Goal: Task Accomplishment & Management: Use online tool/utility

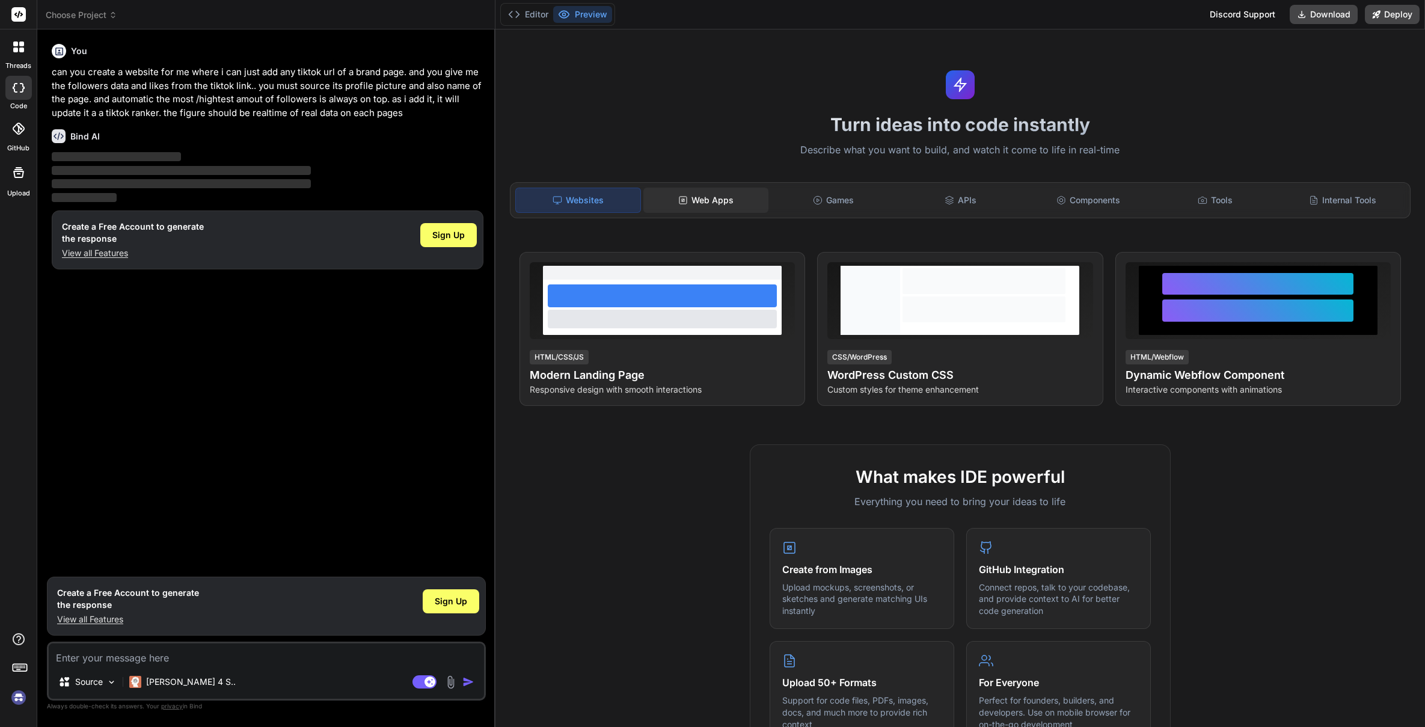
click at [729, 199] on div "Web Apps" at bounding box center [705, 200] width 125 height 25
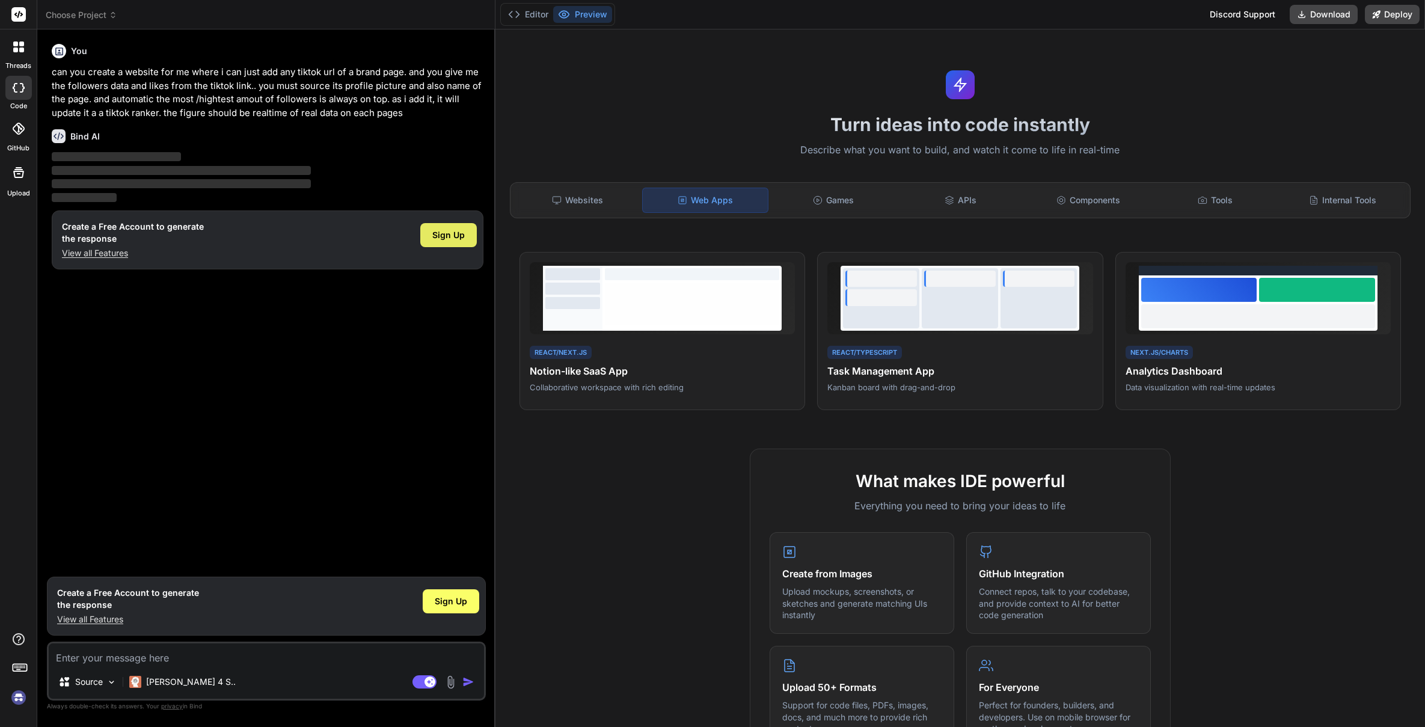
click at [450, 240] on span "Sign Up" at bounding box center [448, 235] width 32 height 12
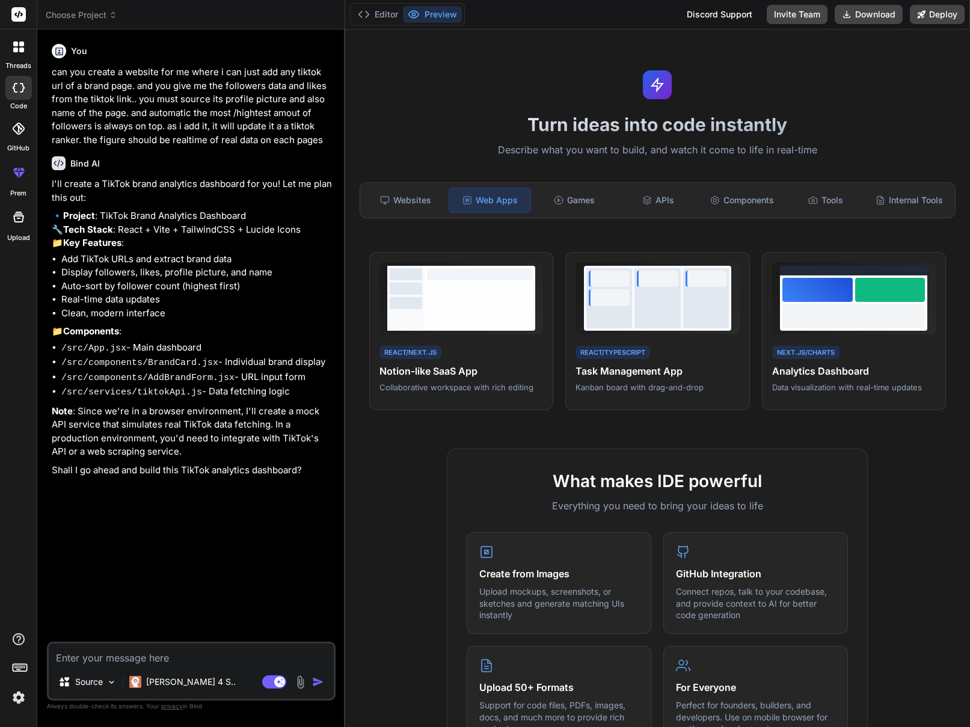
type textarea "x"
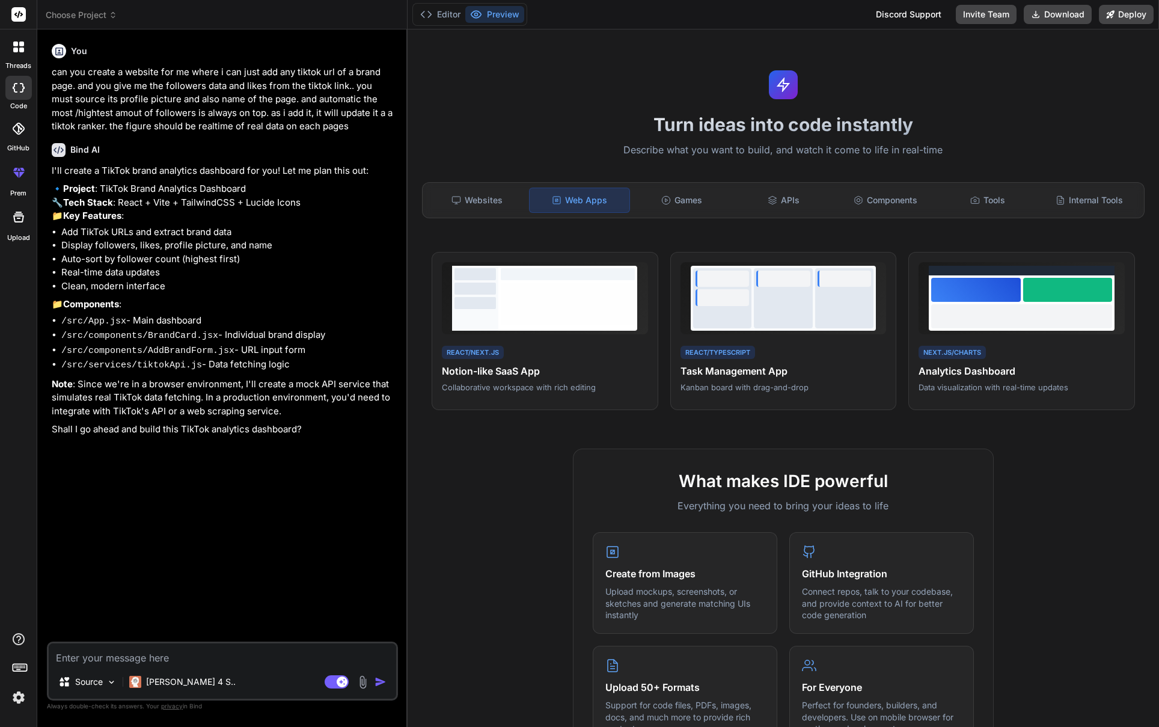
click at [167, 656] on textarea at bounding box center [222, 654] width 347 height 22
type textarea "o"
type textarea "x"
type textarea "ok"
type textarea "x"
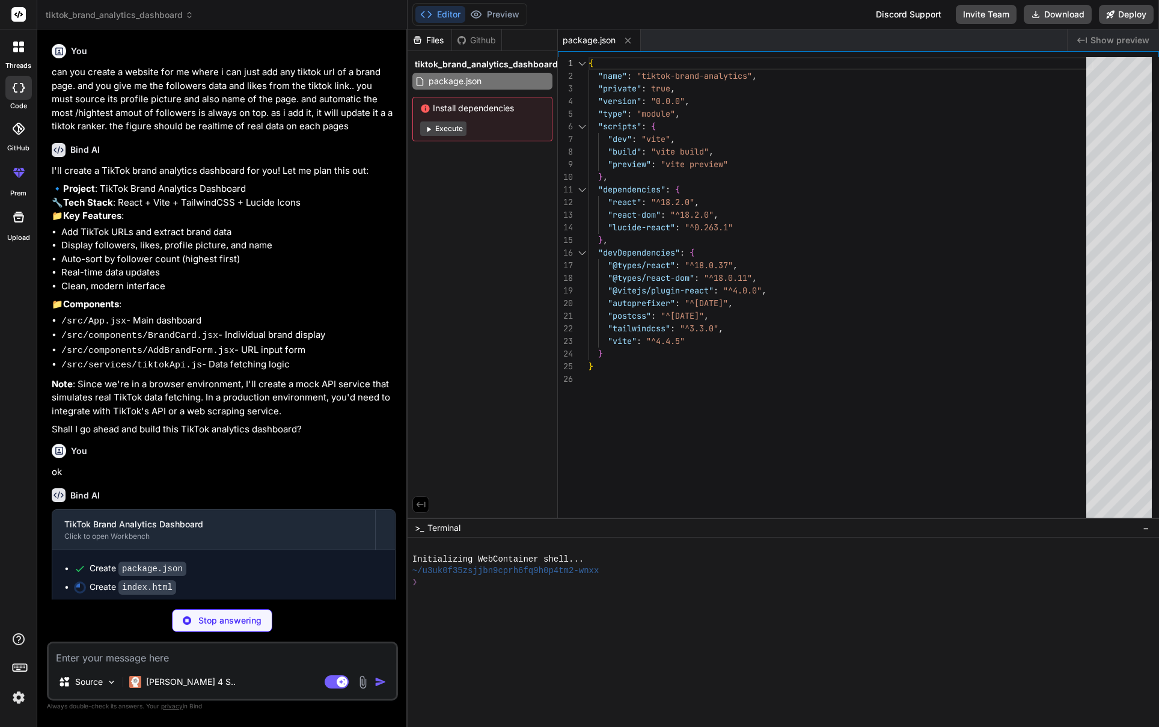
type textarea "x"
type textarea "<script type="module" src="/src/main.jsx"></script> </body> </html>"
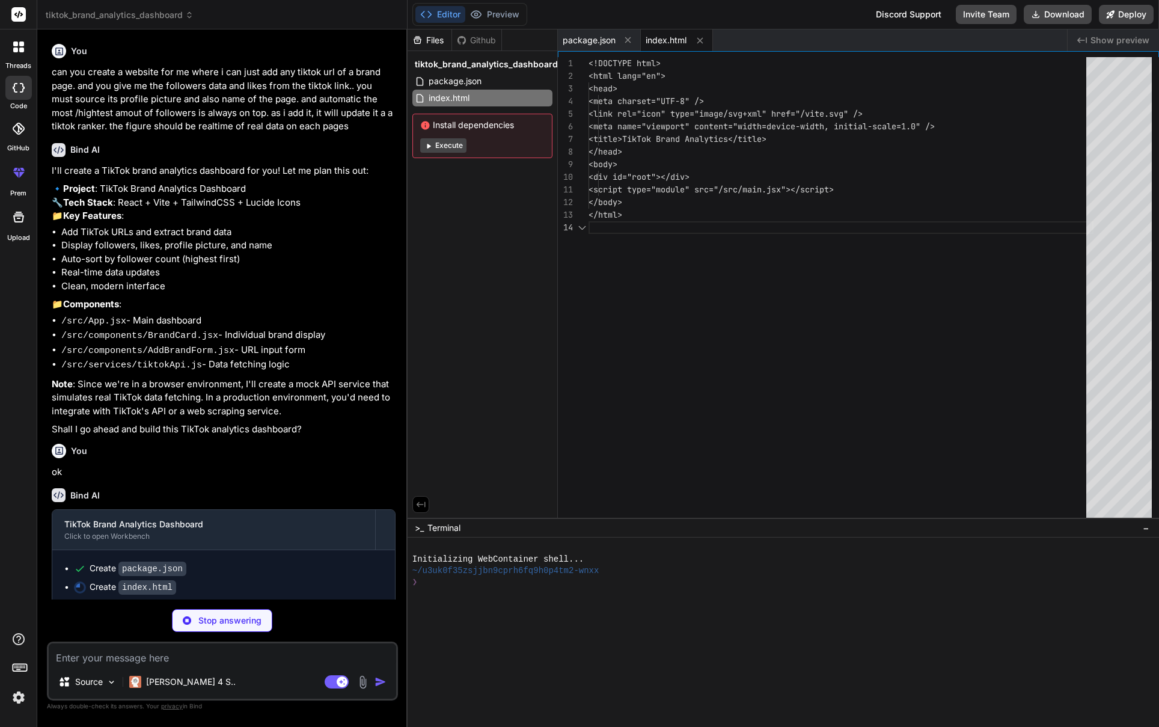
scroll to position [38, 0]
type textarea "x"
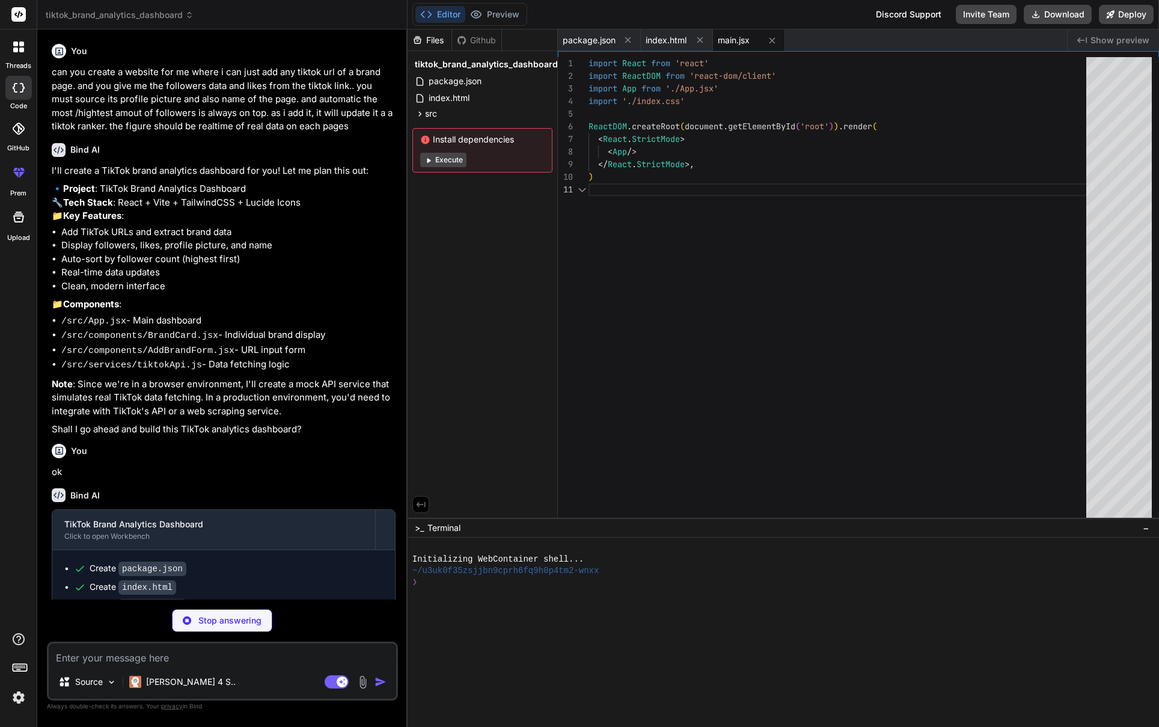
scroll to position [0, 0]
type textarea "x"
type textarea "@tailwind base; @tailwind components; @tailwind utilities; @layer base { body {…"
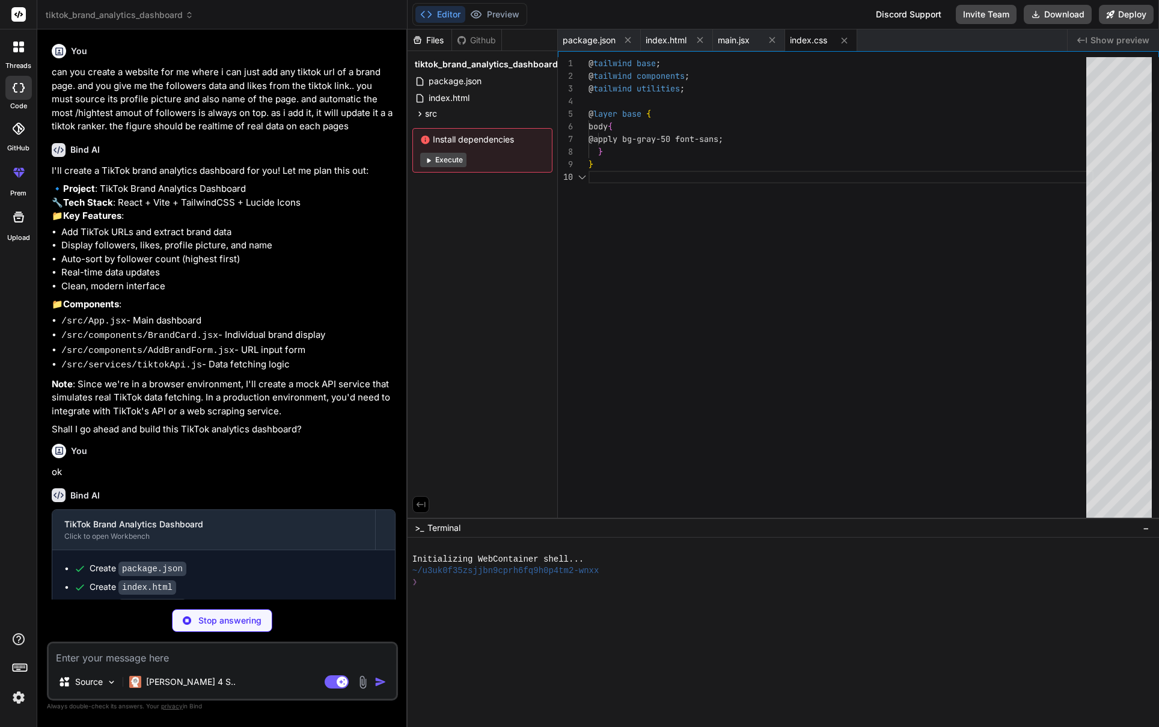
type textarea "x"
type textarea "}"
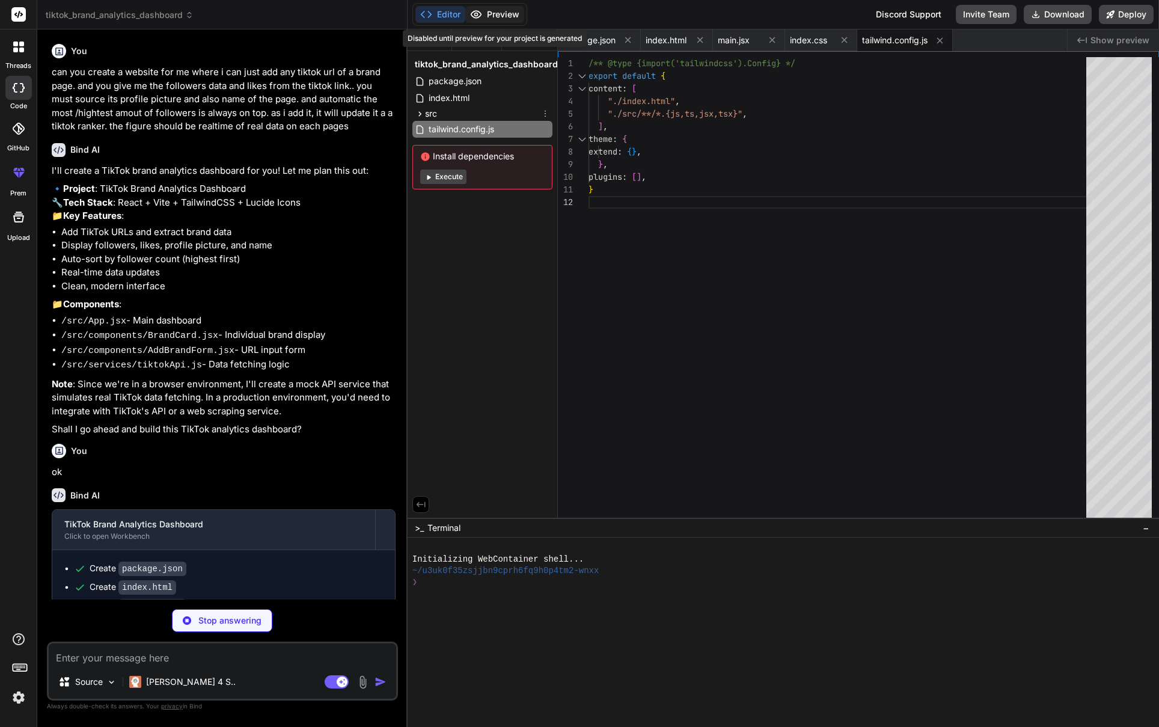
type textarea "x"
type textarea "export default { plugins: { tailwindcss: {}, autoprefixer: {}, }, }"
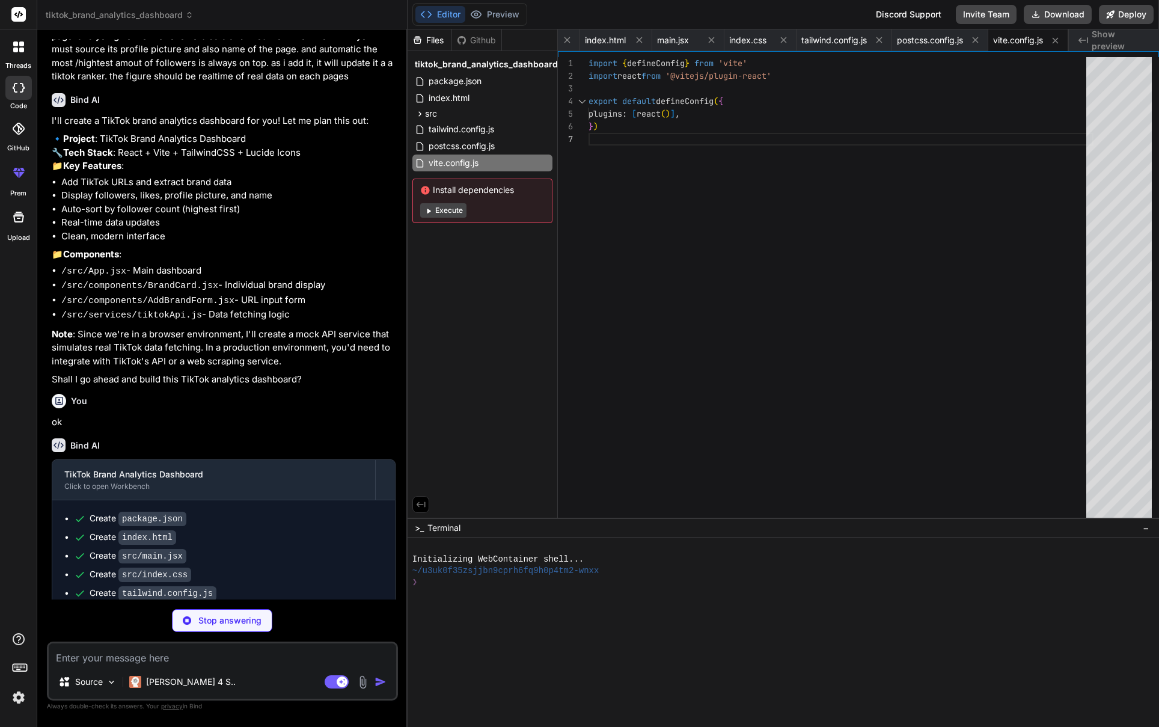
scroll to position [136, 0]
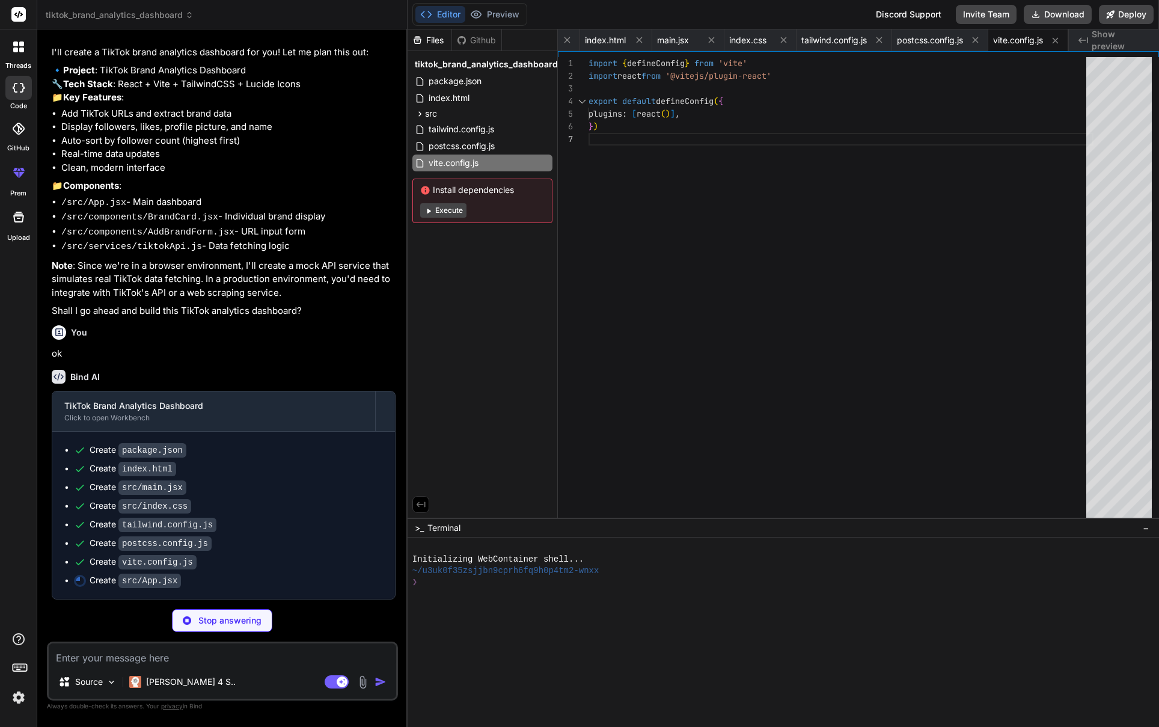
type textarea "x"
type textarea "</main> </div> ) } export default App"
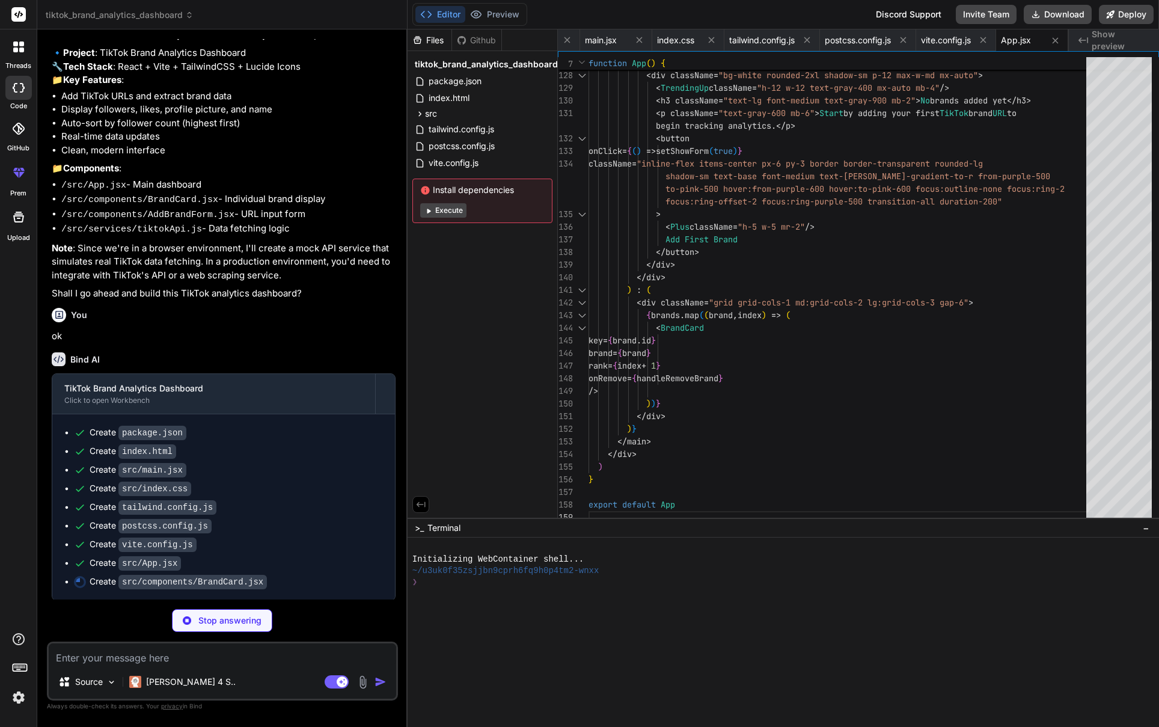
scroll to position [154, 0]
type textarea "x"
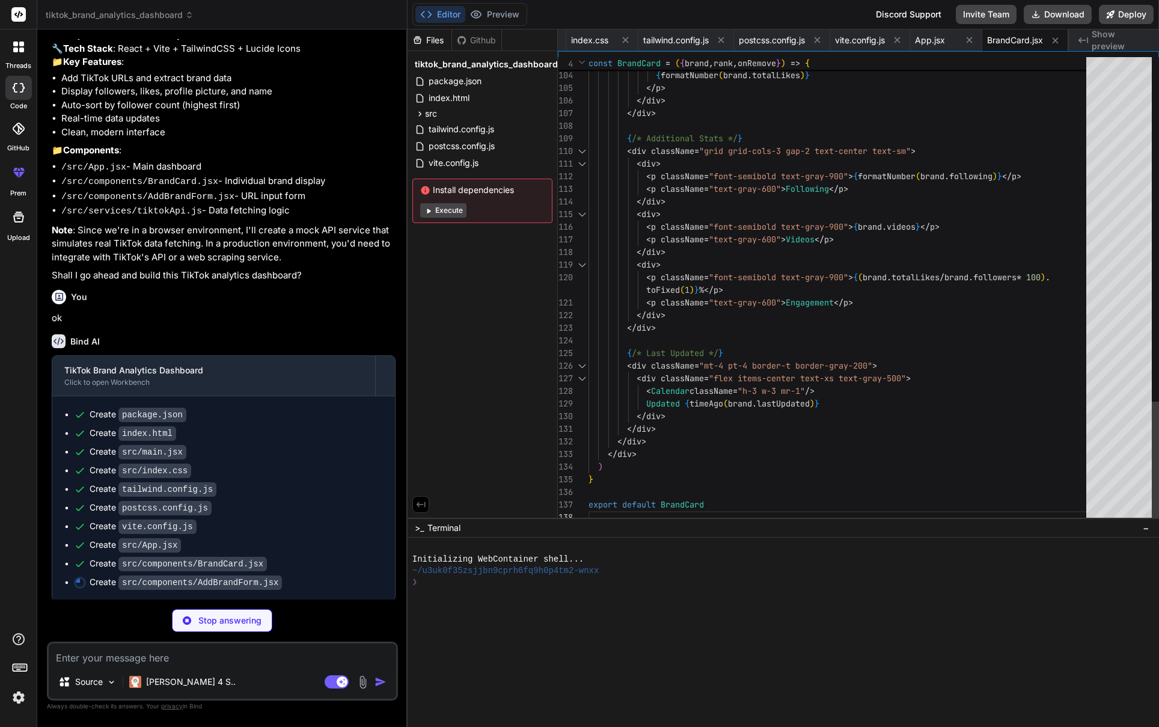
type textarea "x"
type textarea "export default AddBrandForm"
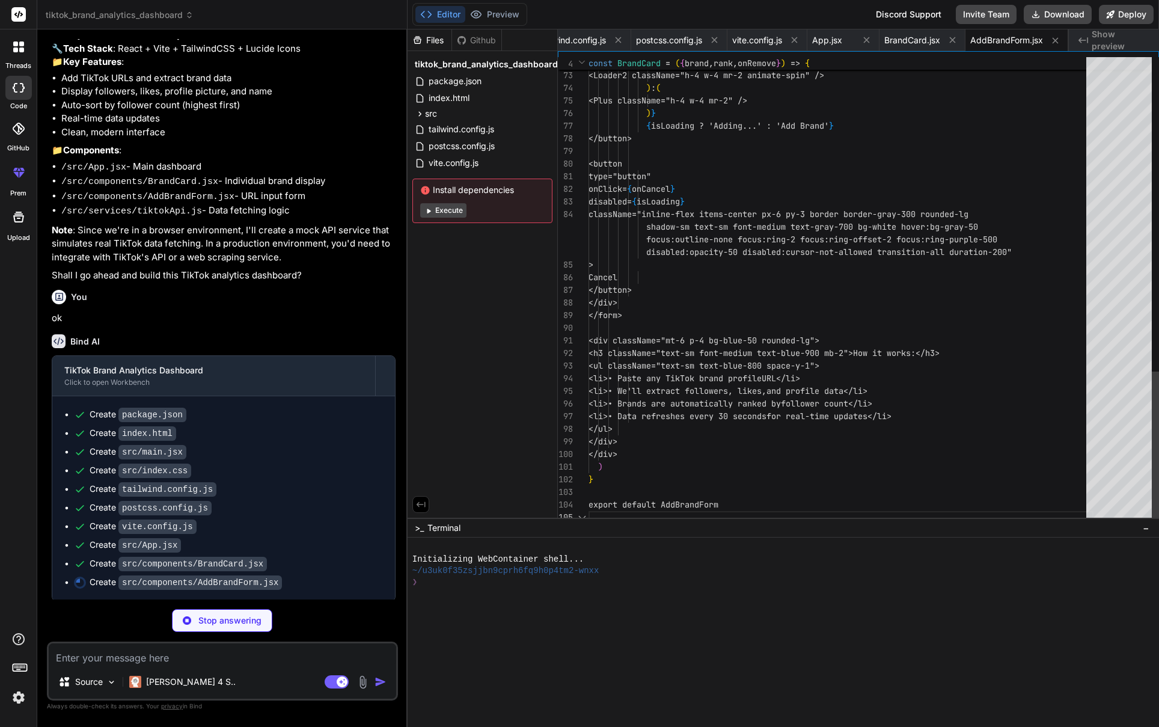
scroll to position [25, 0]
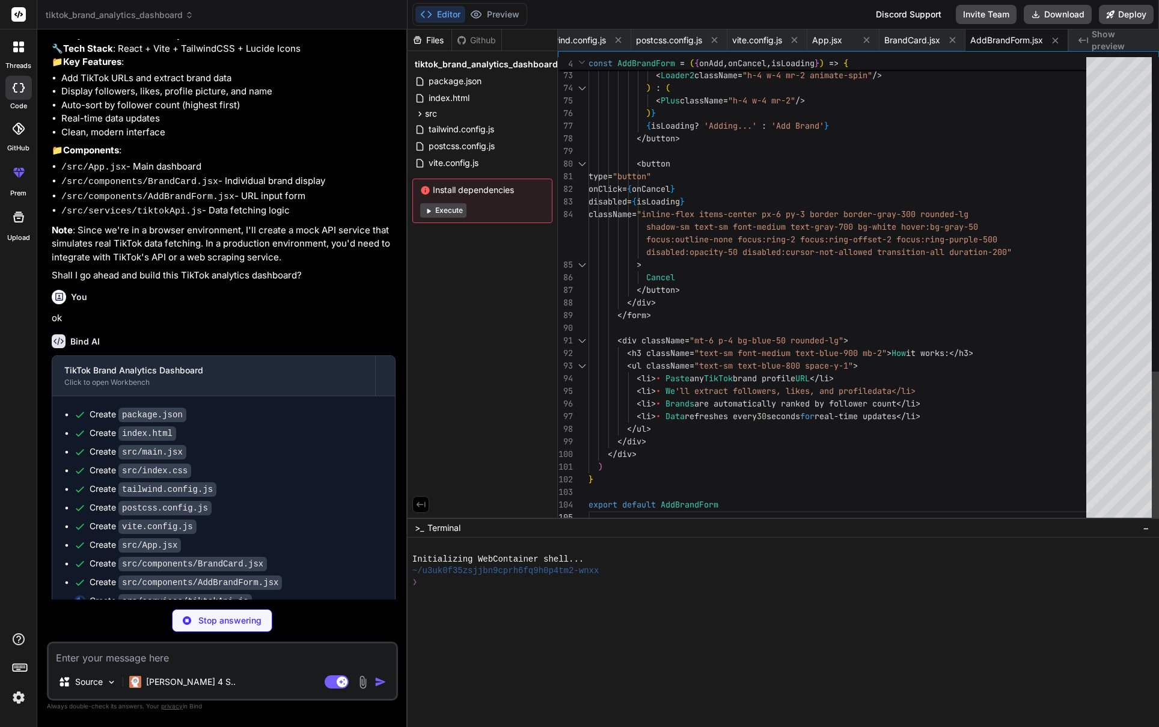
type textarea "x"
type textarea "} }"
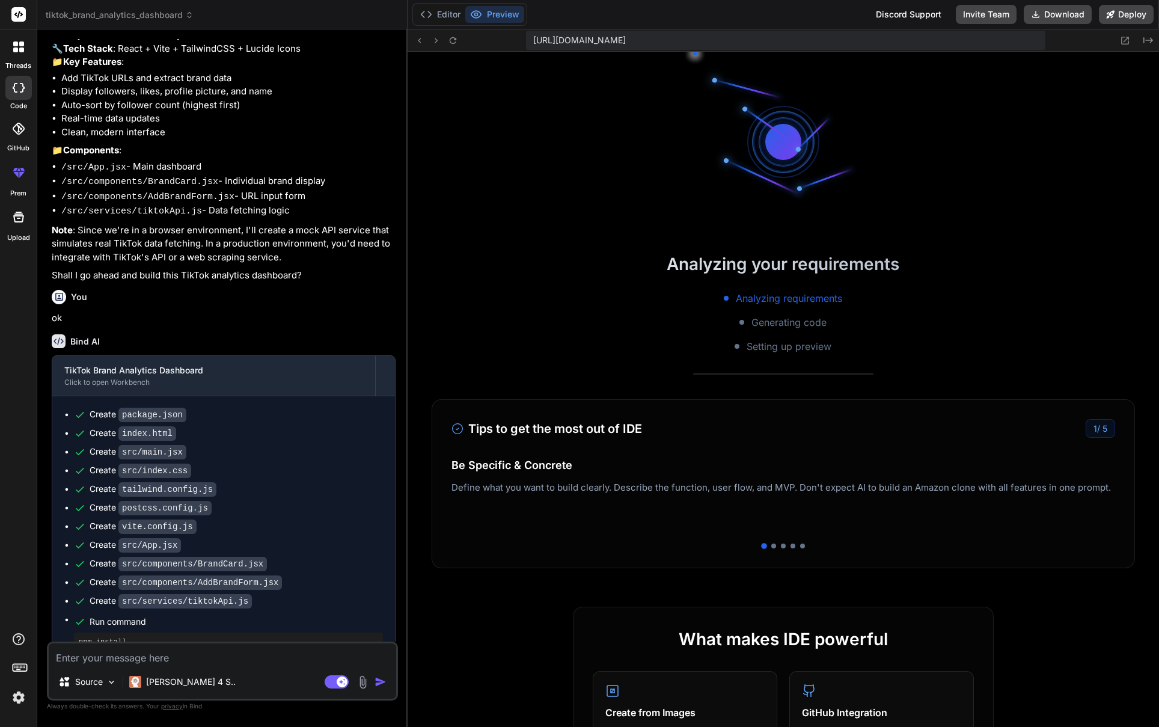
scroll to position [343, 0]
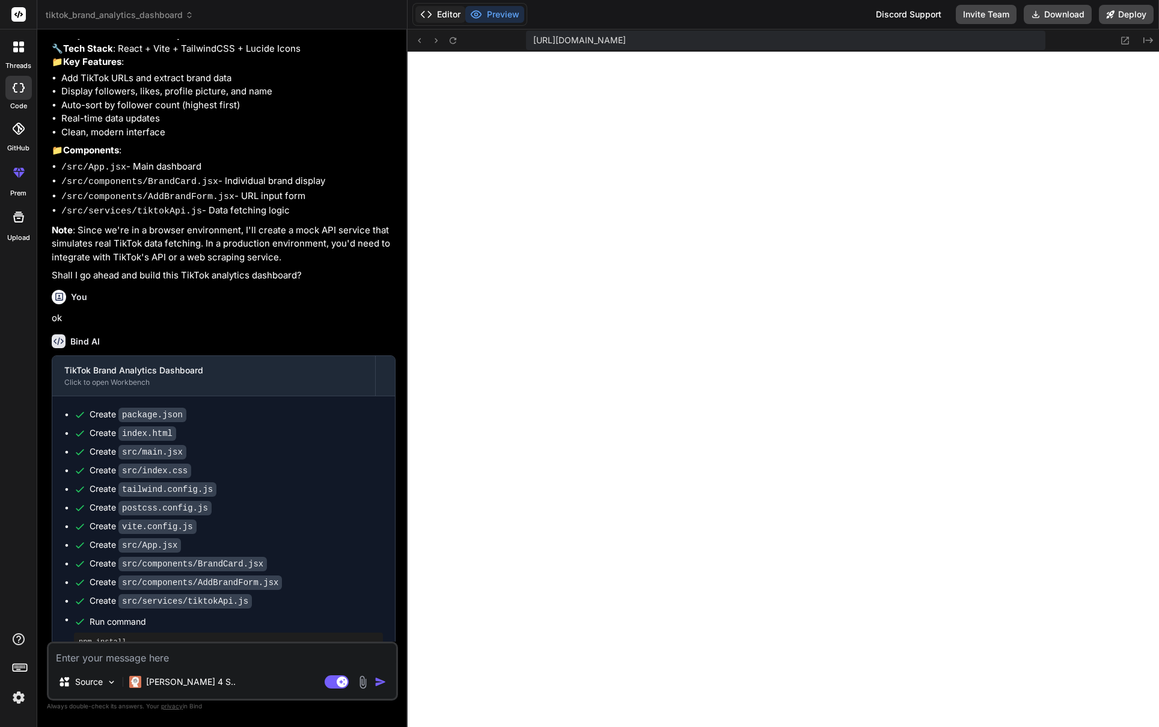
click at [438, 8] on button "Editor" at bounding box center [440, 14] width 50 height 17
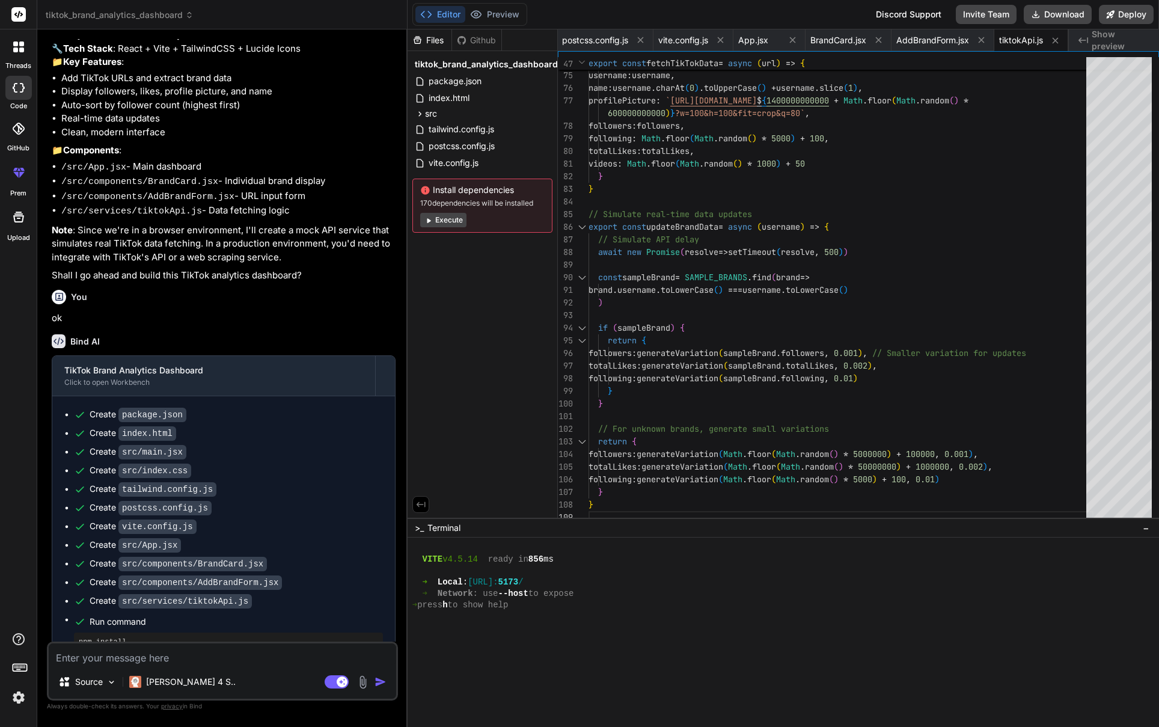
click at [453, 217] on button "Execute" at bounding box center [443, 220] width 46 height 14
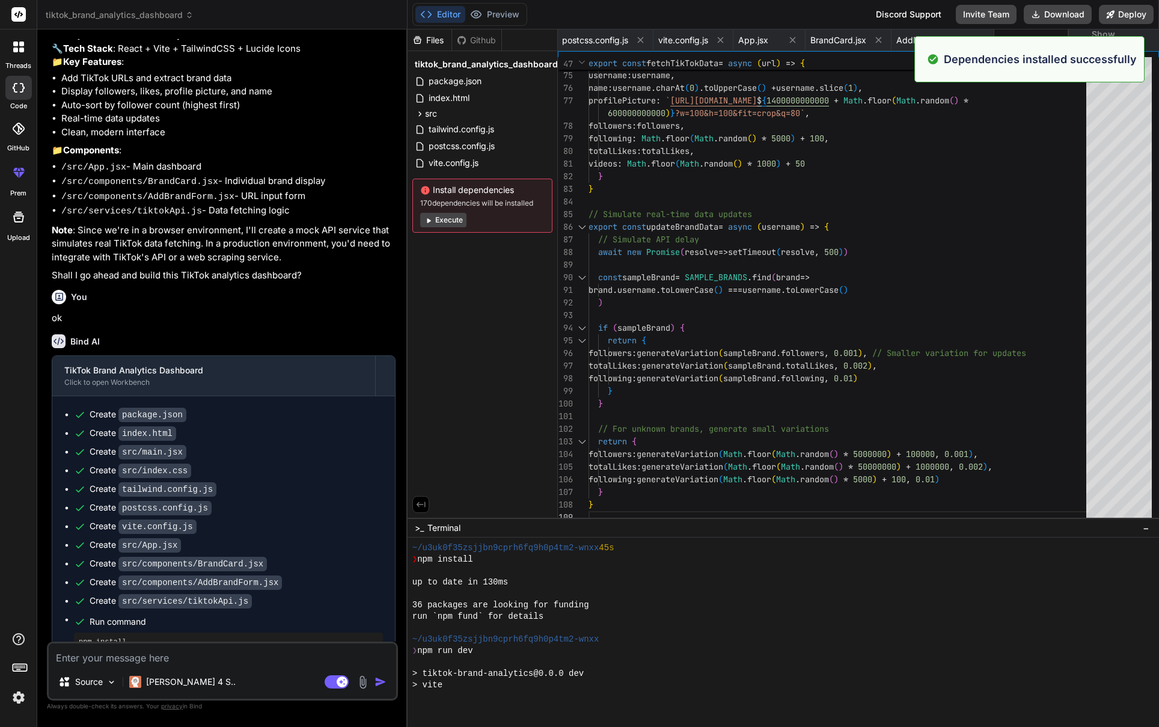
scroll to position [605, 0]
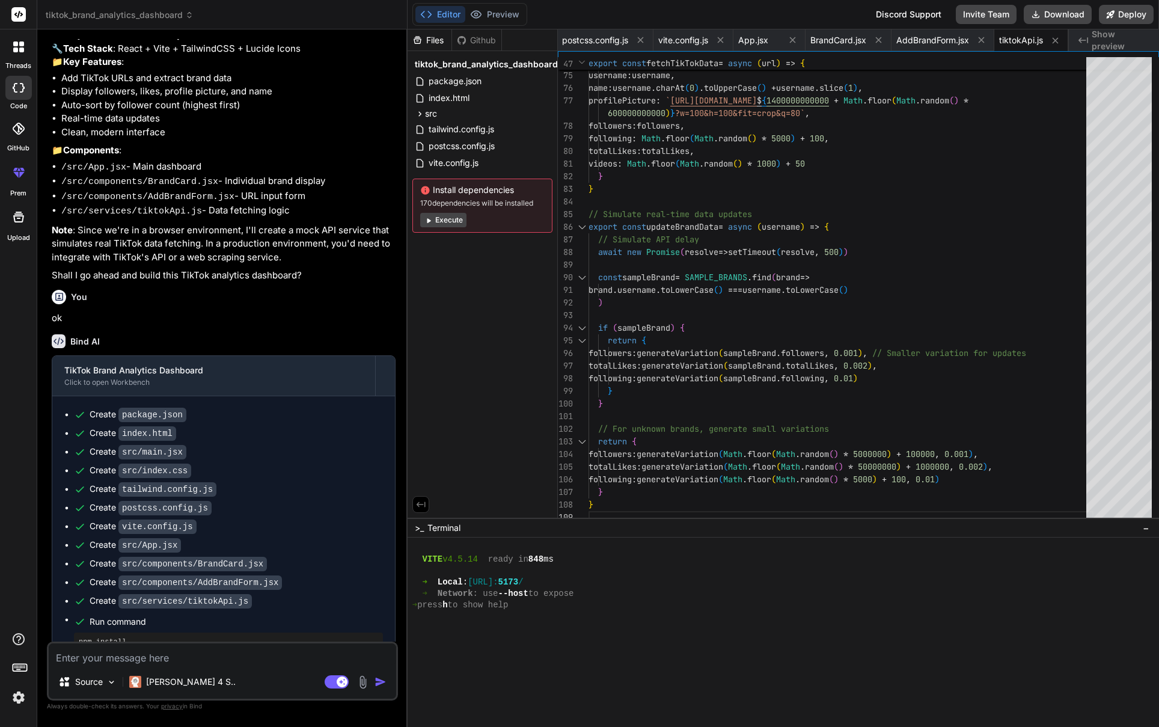
click at [457, 225] on button "Execute" at bounding box center [443, 220] width 46 height 14
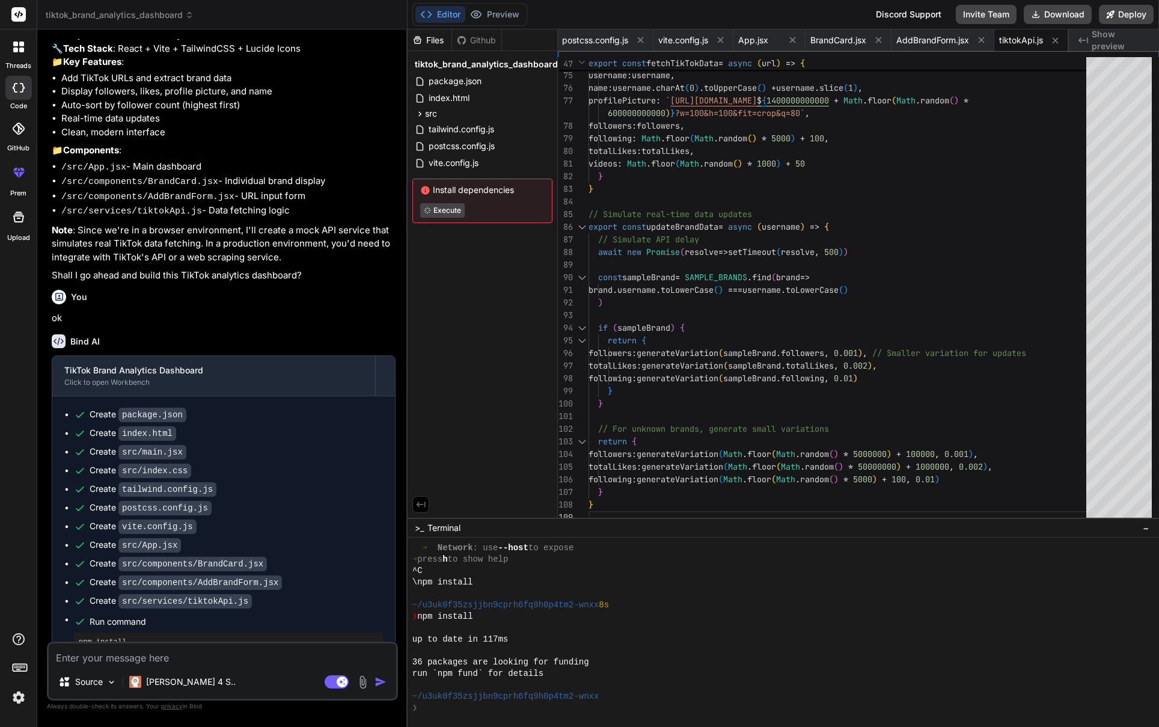
type textarea "x"
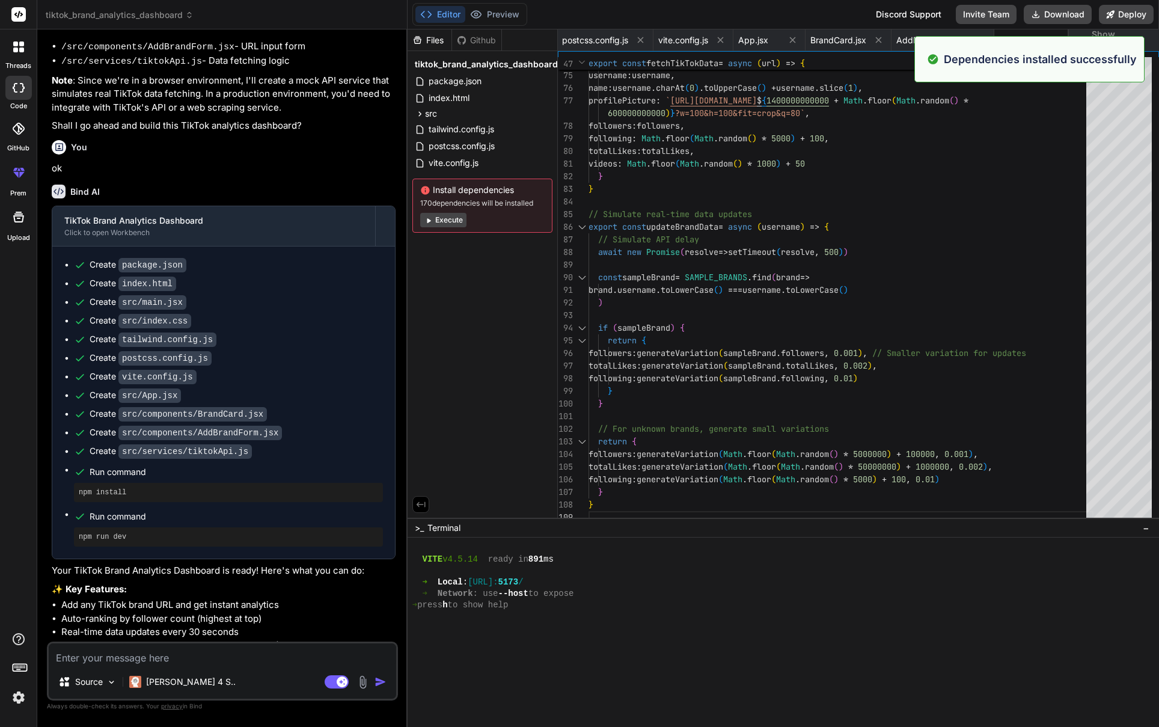
scroll to position [600, 0]
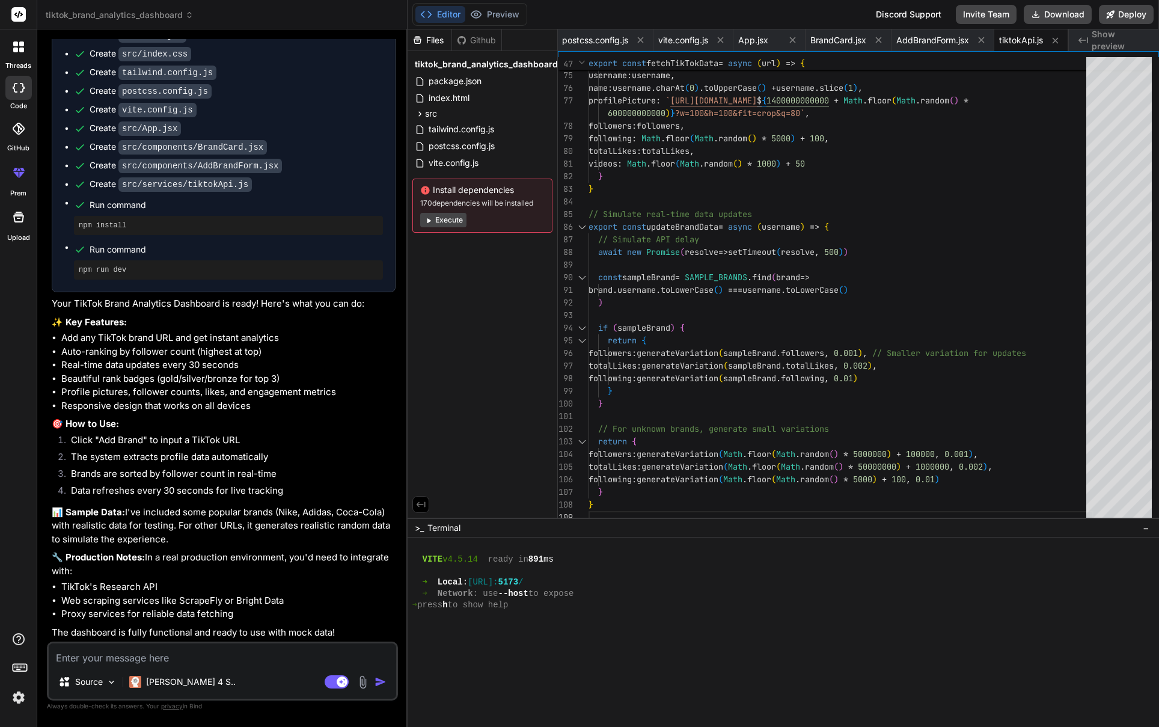
click at [210, 661] on textarea at bounding box center [222, 654] width 347 height 22
type textarea "b"
type textarea "x"
type textarea "bu"
type textarea "x"
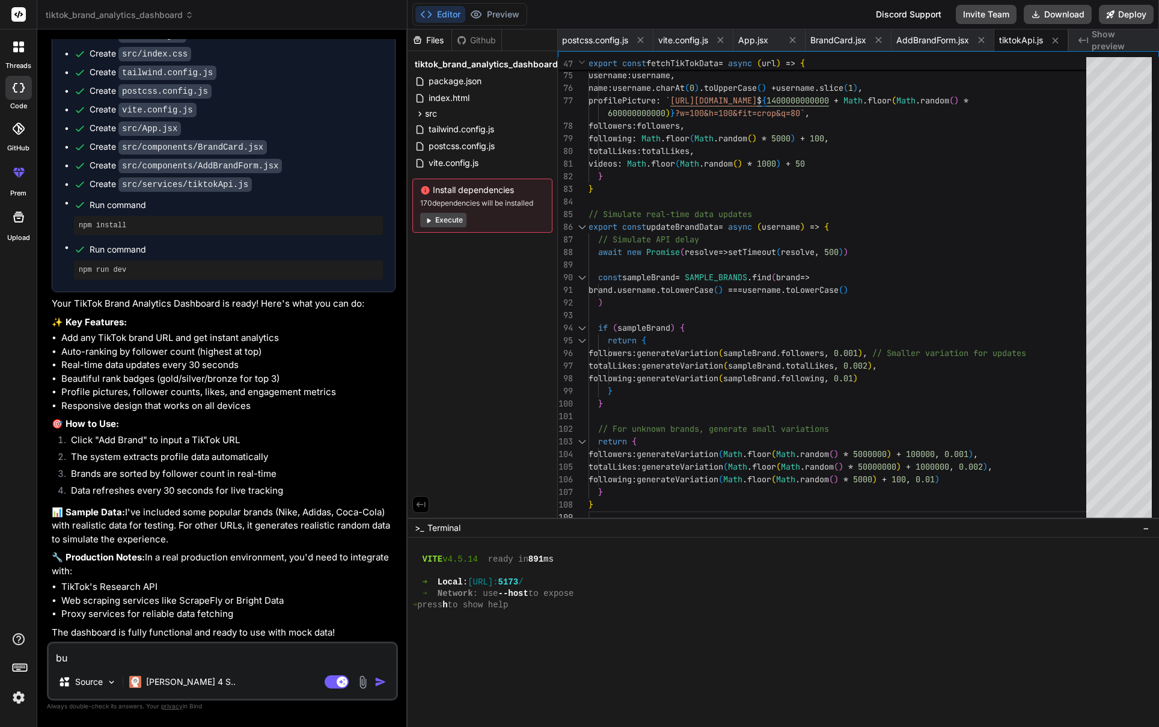
type textarea "but"
type textarea "x"
type textarea "but"
type textarea "x"
type textarea "but i"
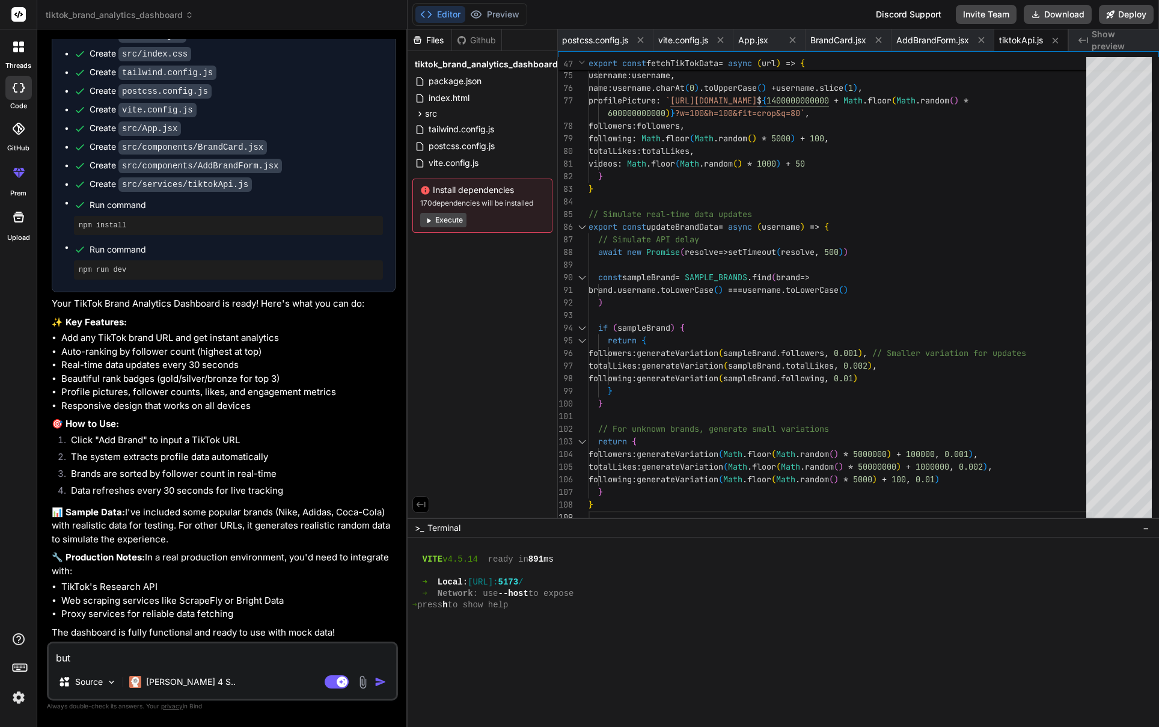
type textarea "x"
type textarea "but i"
type textarea "x"
type textarea "but i s"
type textarea "x"
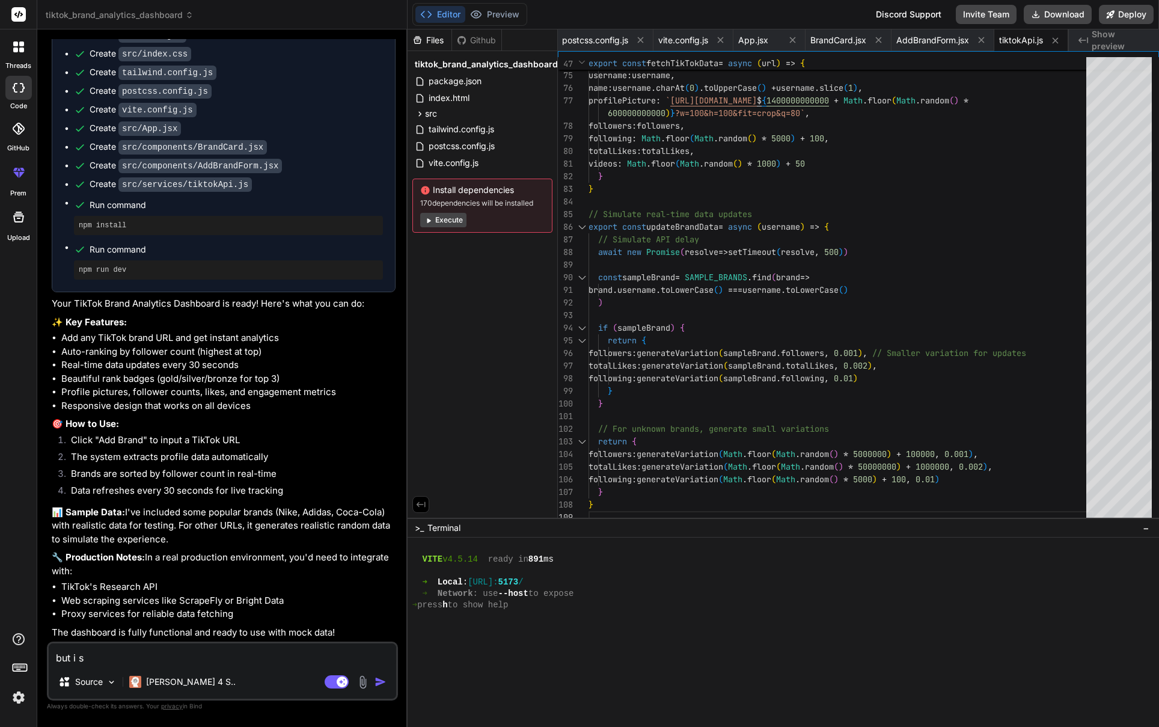
type textarea "but i se"
type textarea "x"
type textarea "but i see"
type textarea "x"
type textarea "but i see"
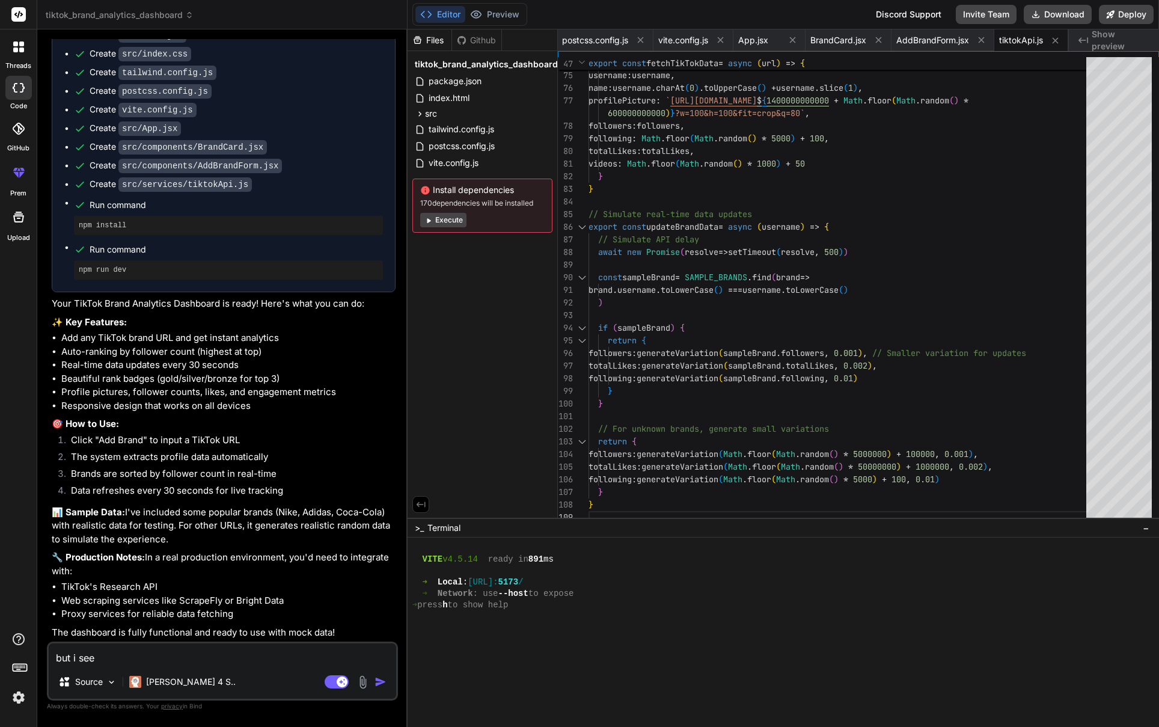
type textarea "x"
type textarea "but i see t"
type textarea "x"
type textarea "but i see th"
type textarea "x"
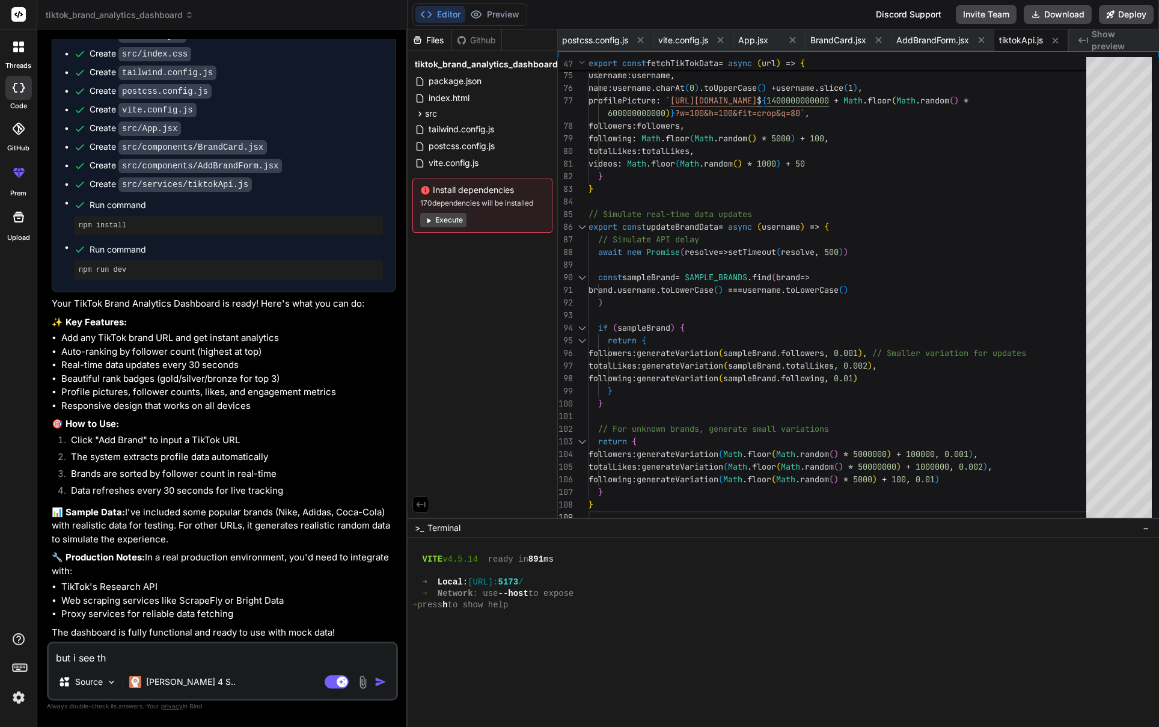
type textarea "but i see the"
type textarea "x"
type textarea "but i see the"
type textarea "x"
type textarea "but i see the d"
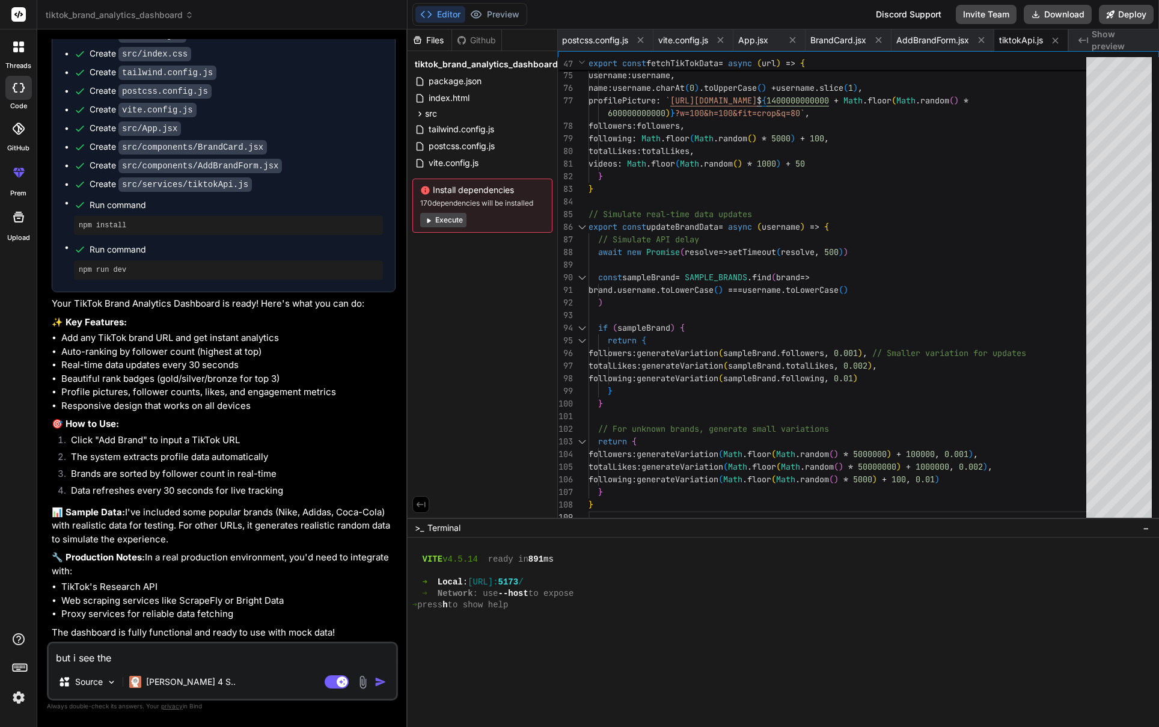
type textarea "x"
type textarea "but i see the da"
type textarea "x"
type textarea "but i see the dat"
type textarea "x"
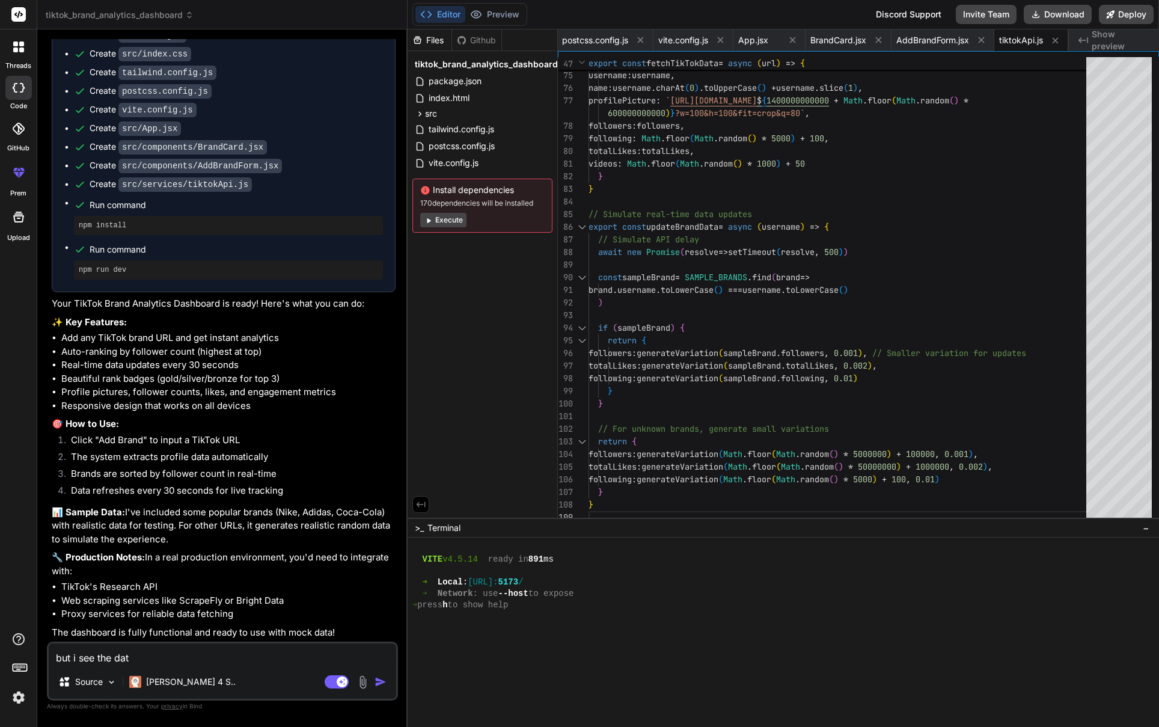
type textarea "but i see the data"
type textarea "x"
type textarea "but i see the data"
type textarea "x"
type textarea "but i see the data a"
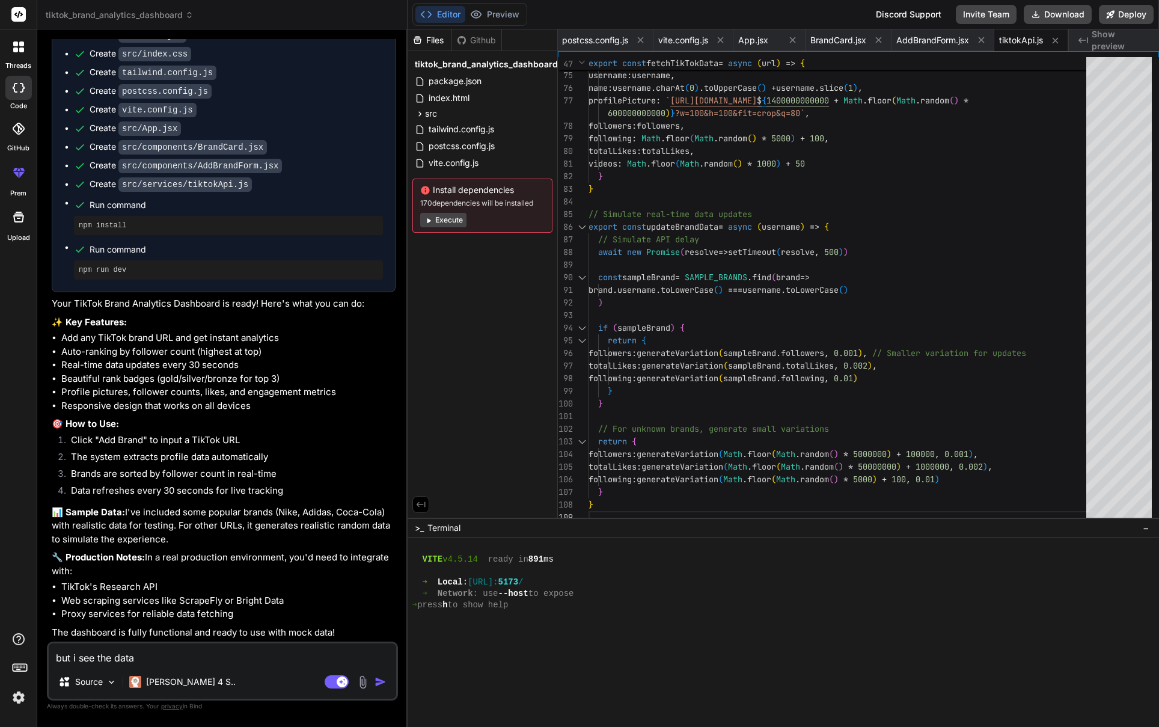
type textarea "x"
type textarea "but i see the data ar"
type textarea "x"
type textarea "but i see the data are"
type textarea "x"
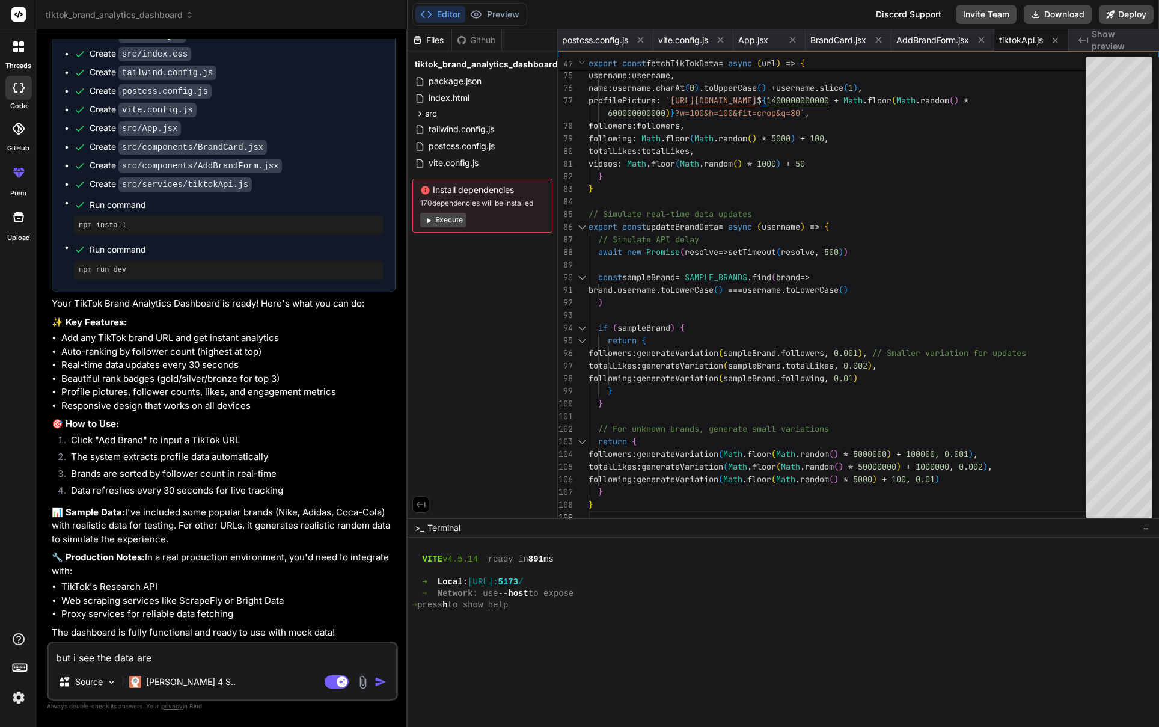
type textarea "but i see the data are"
type textarea "x"
type textarea "but i see the data are f"
type textarea "x"
type textarea "but i see the data are fa"
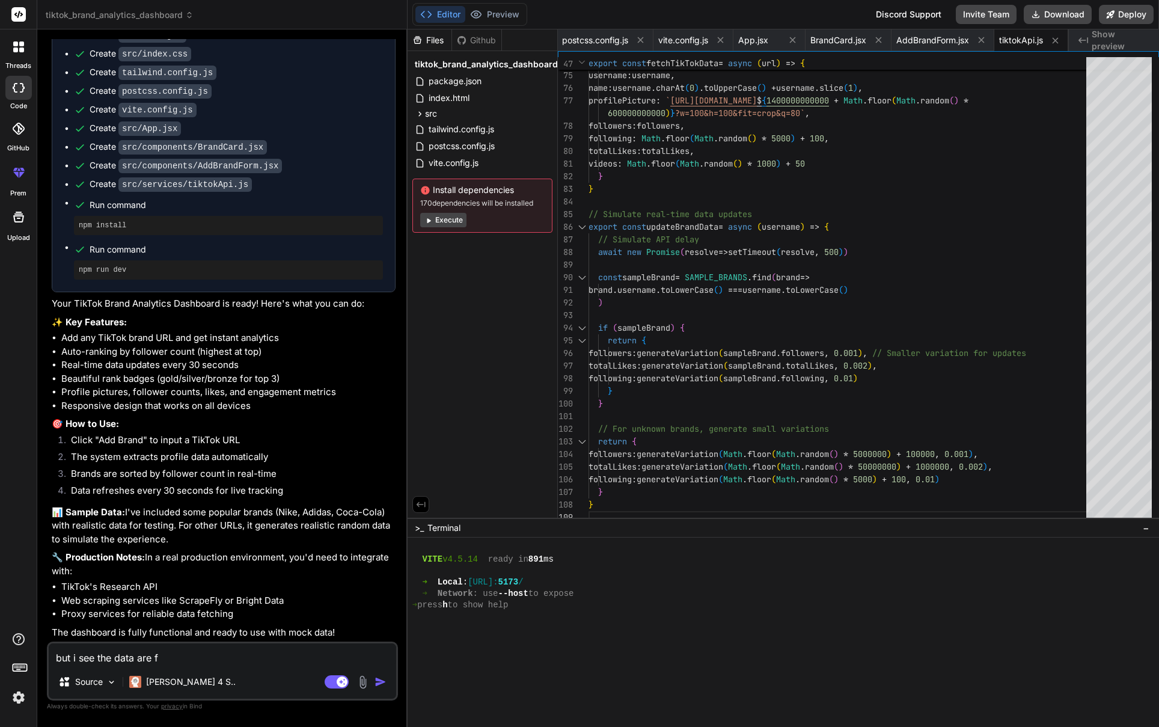
type textarea "x"
type textarea "but i see the data are fak"
type textarea "x"
type textarea "but i see the data are fake"
type textarea "x"
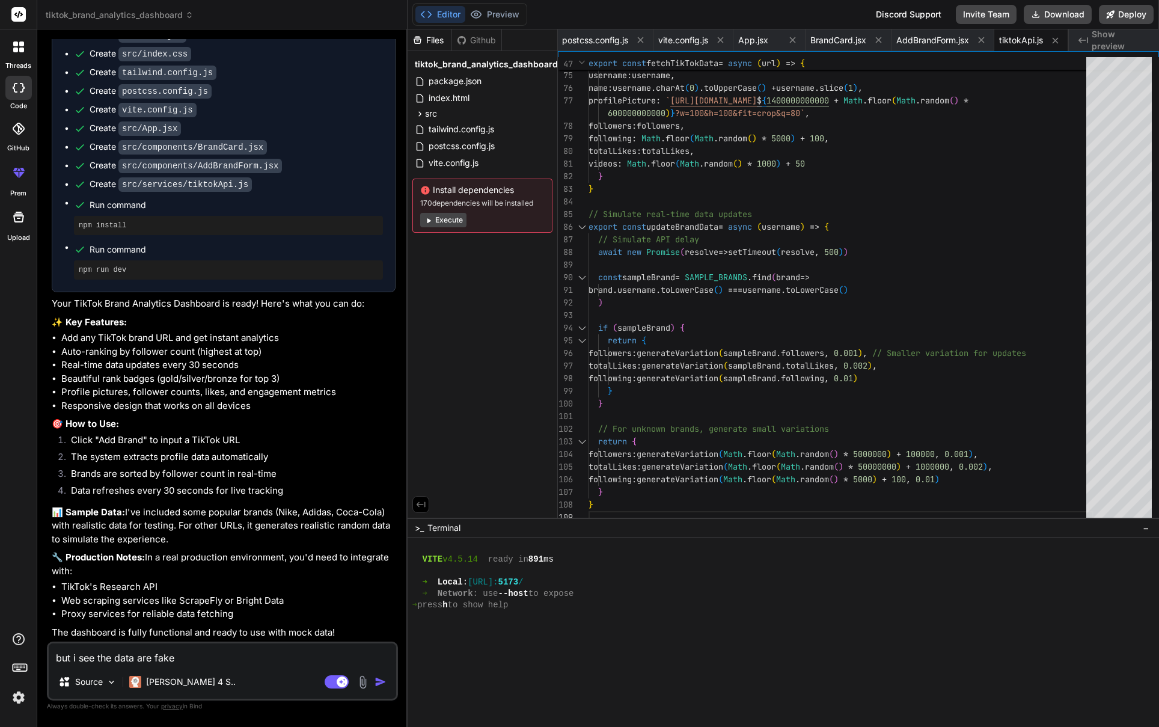
type textarea "but i see the data are fake"
type textarea "x"
type textarea "but i see the data are fake f"
type textarea "x"
type textarea "but i see the data are fake fr"
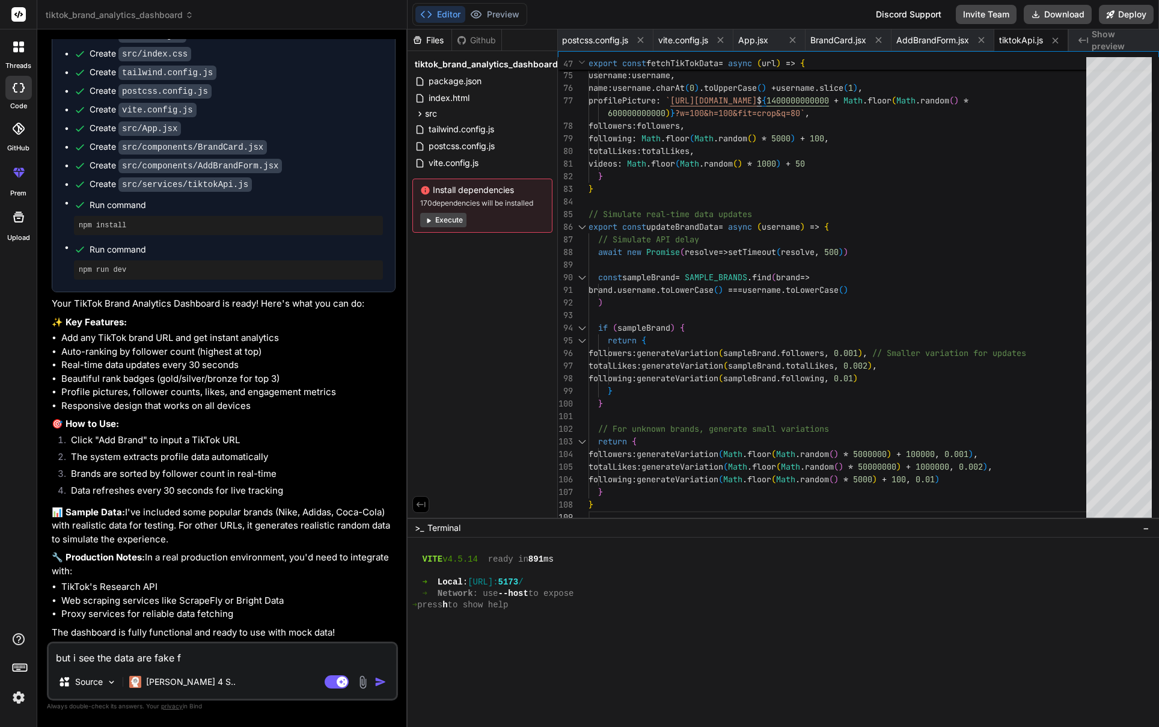
type textarea "x"
type textarea "but i see the data are fake fro"
type textarea "x"
type textarea "but i see the data are fake from"
type textarea "x"
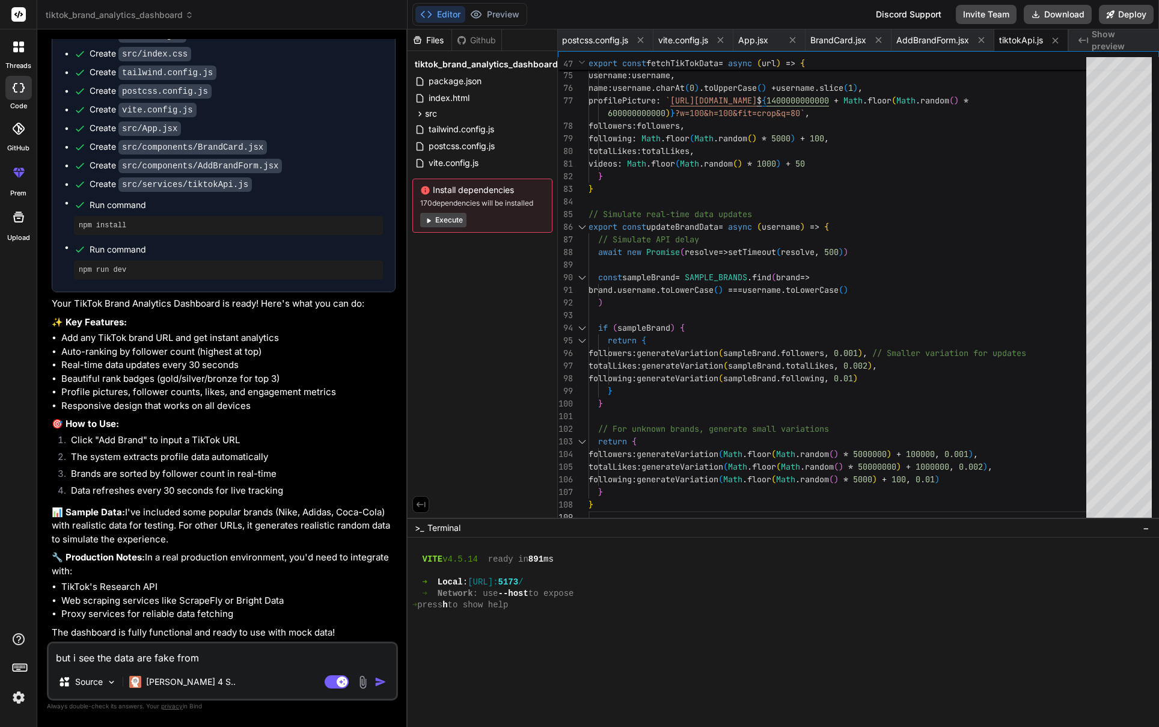
type textarea "but i see the data are fake from"
type textarea "x"
type textarea "but i see the data are fake from w"
type textarea "x"
type textarea "but i see the data are fake from wh"
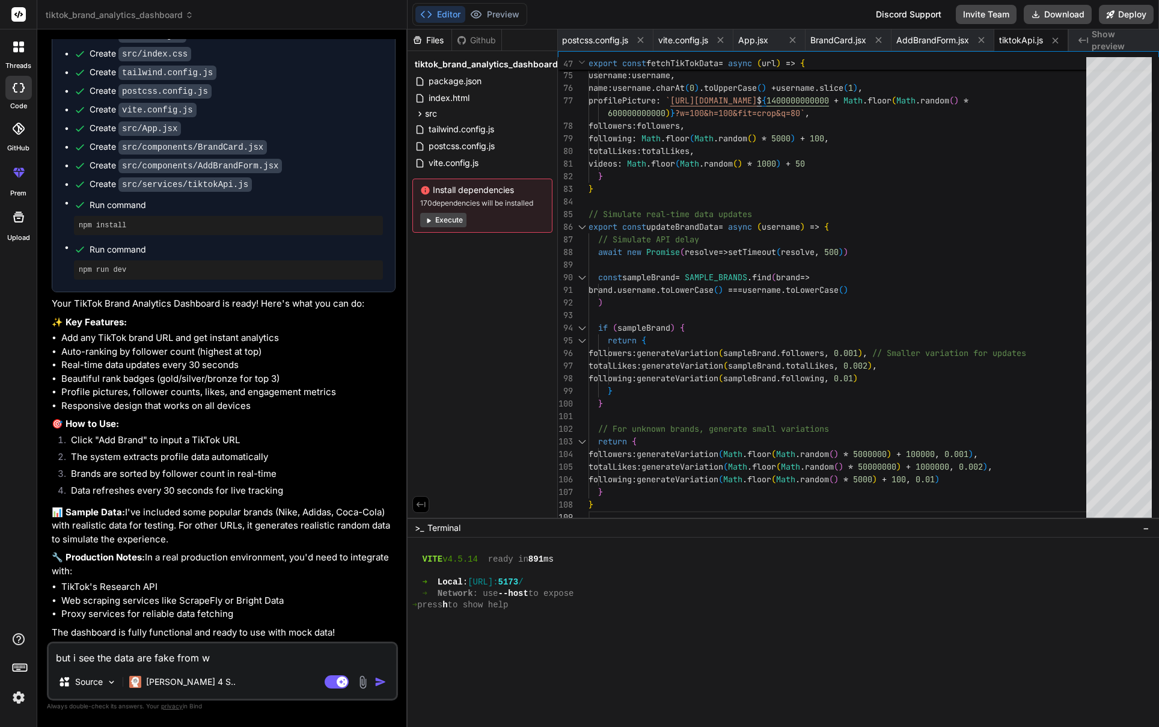
type textarea "x"
type textarea "but i see the data are fake from wha"
type textarea "x"
type textarea "but i see the data are fake from what"
type textarea "x"
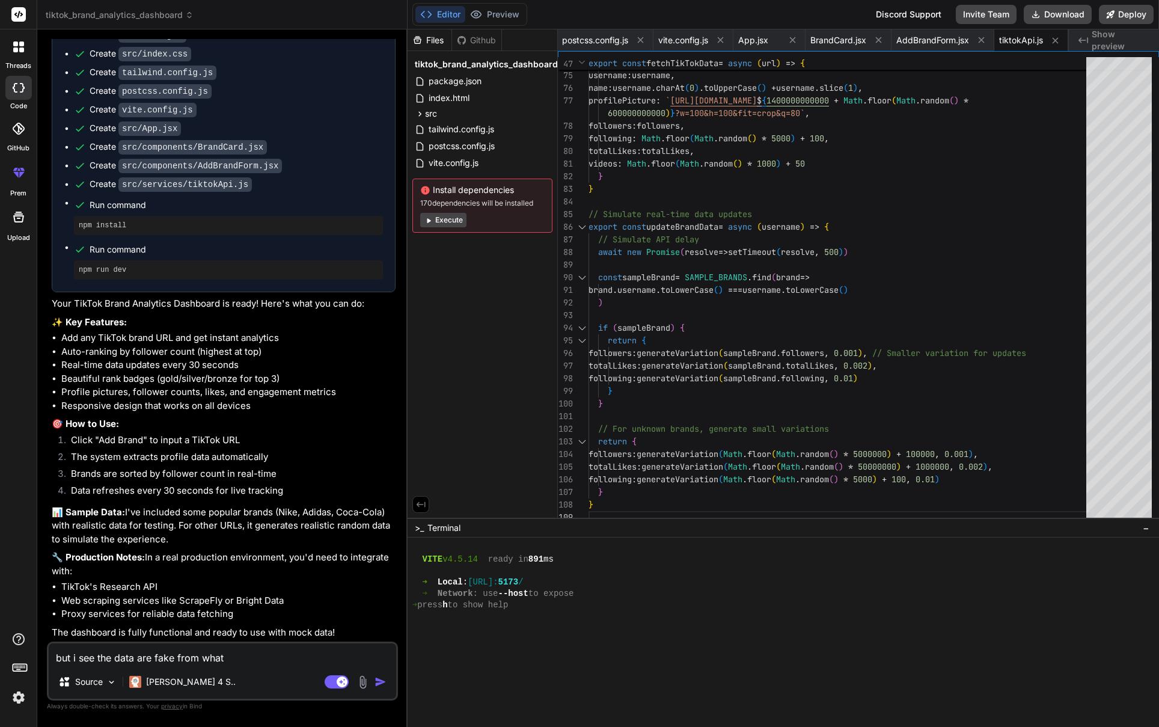
type textarea "but i see the data are fake from what"
type textarea "x"
type textarea "but i see the data are fake from what i"
type textarea "x"
type textarea "but i see the data are fake from what i"
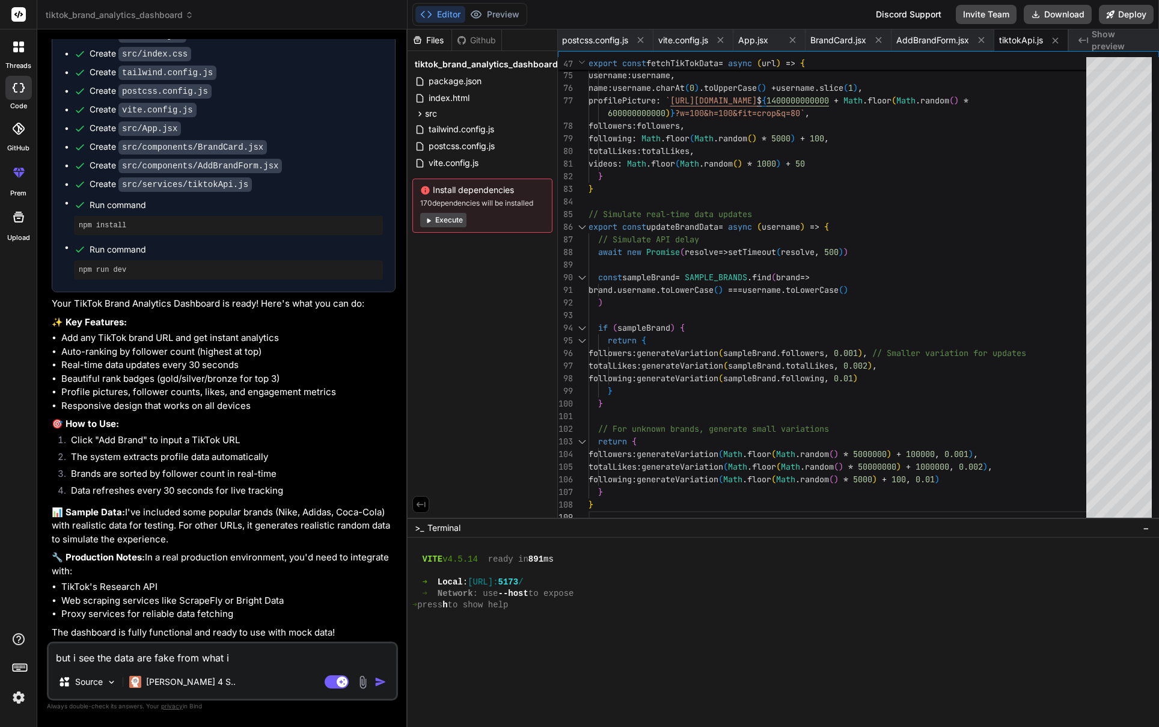
type textarea "x"
type textarea "but i see the data are fake from what i t"
type textarea "x"
type textarea "but i see the data are fake from what i te"
type textarea "x"
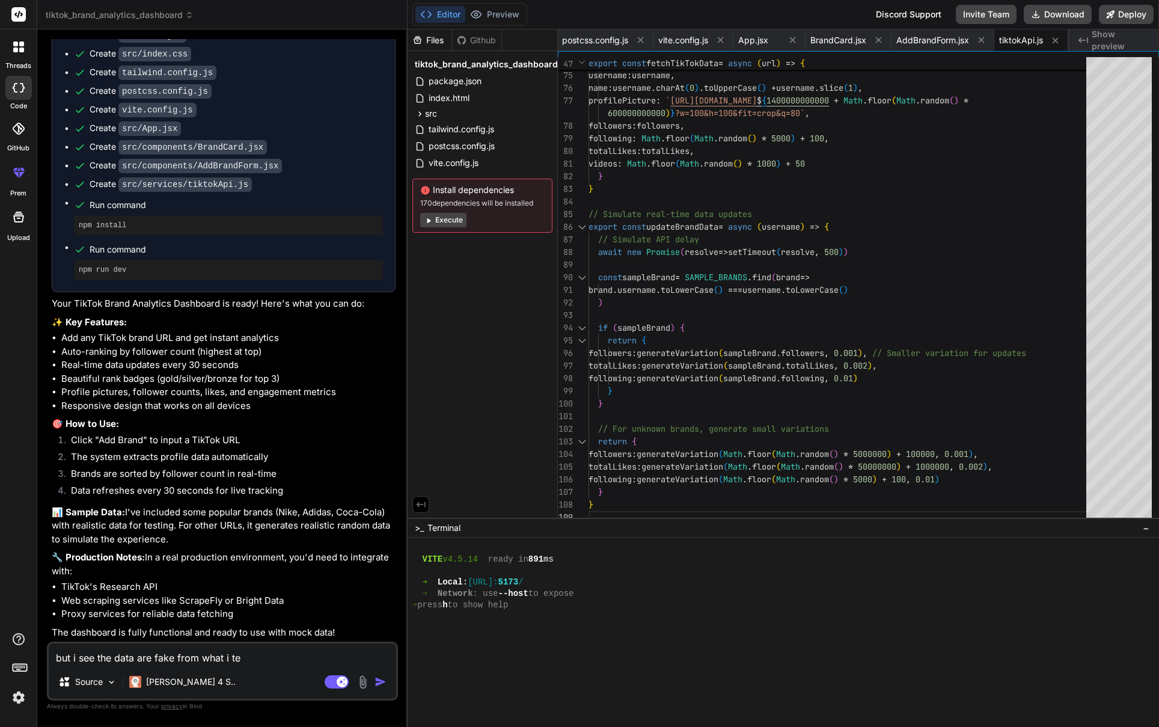
type textarea "but i see the data are fake from what i tes"
type textarea "x"
type textarea "but i see the data are fake from what i test"
type textarea "x"
type textarea "but i see the data are fake from what i teste"
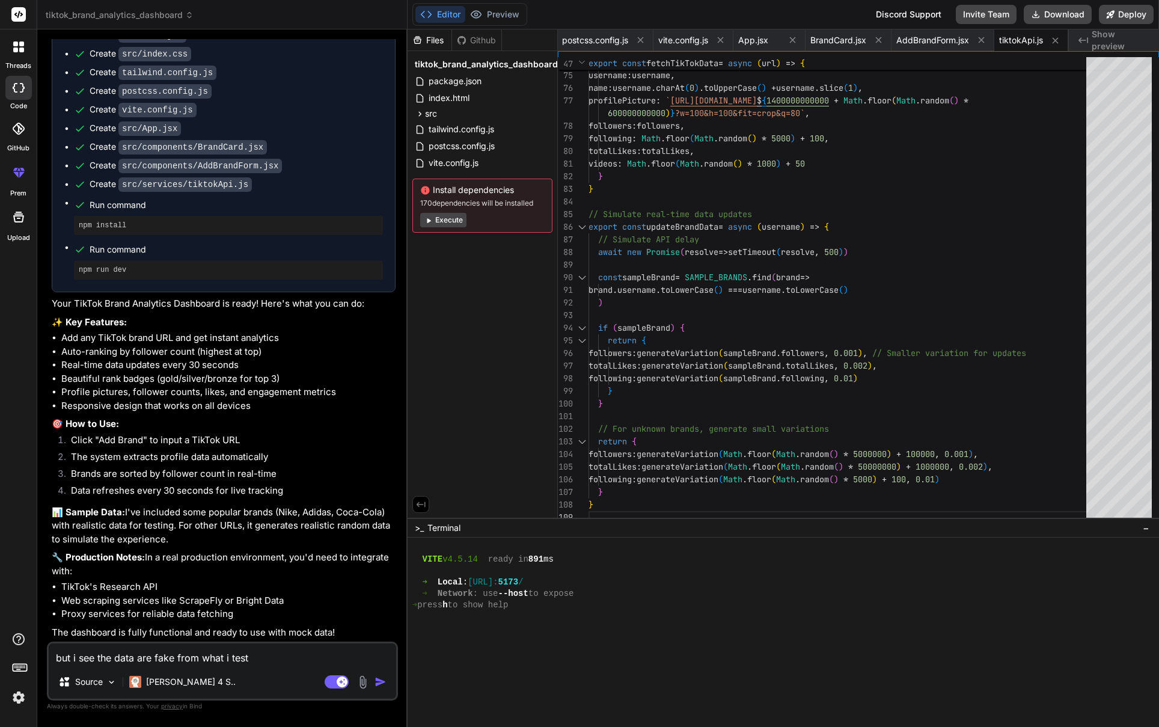
type textarea "x"
type textarea "but i see the data are fake from what i tested"
type textarea "x"
type textarea "but i see the data are fake from what i tested"
type textarea "x"
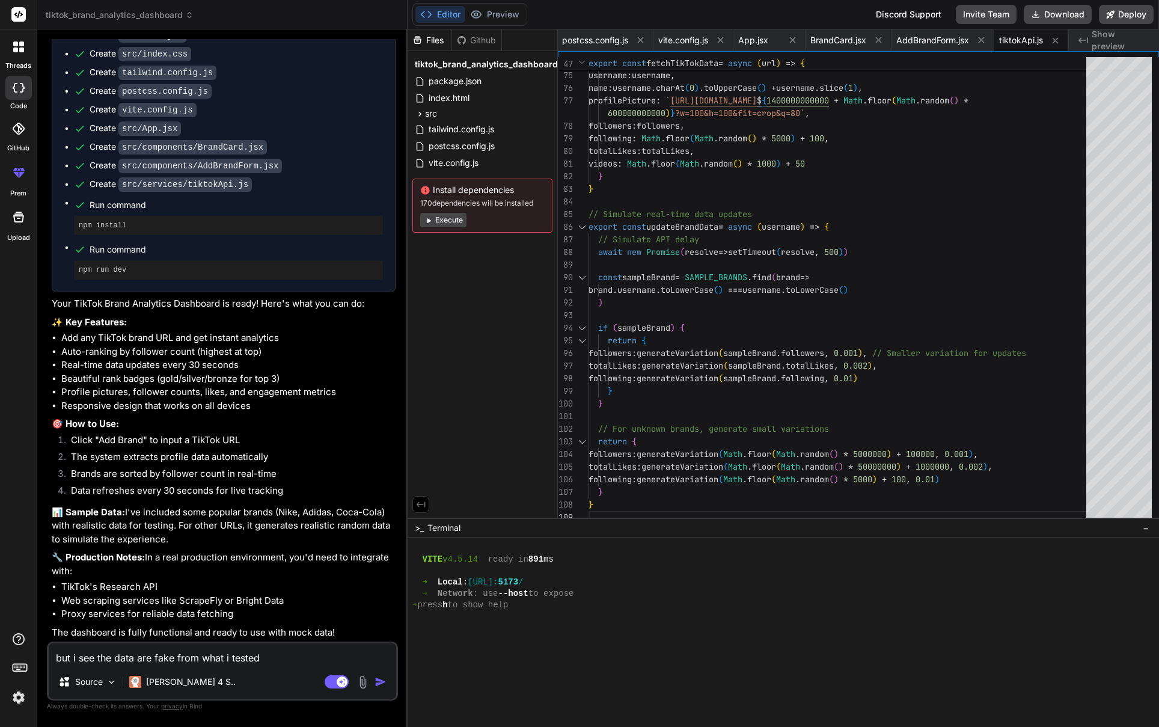
type textarea "but i see the data are fake from what i tested j"
type textarea "x"
type textarea "but i see the data are fake from what i tested ju"
type textarea "x"
type textarea "but i see the data are fake from what i tested jus"
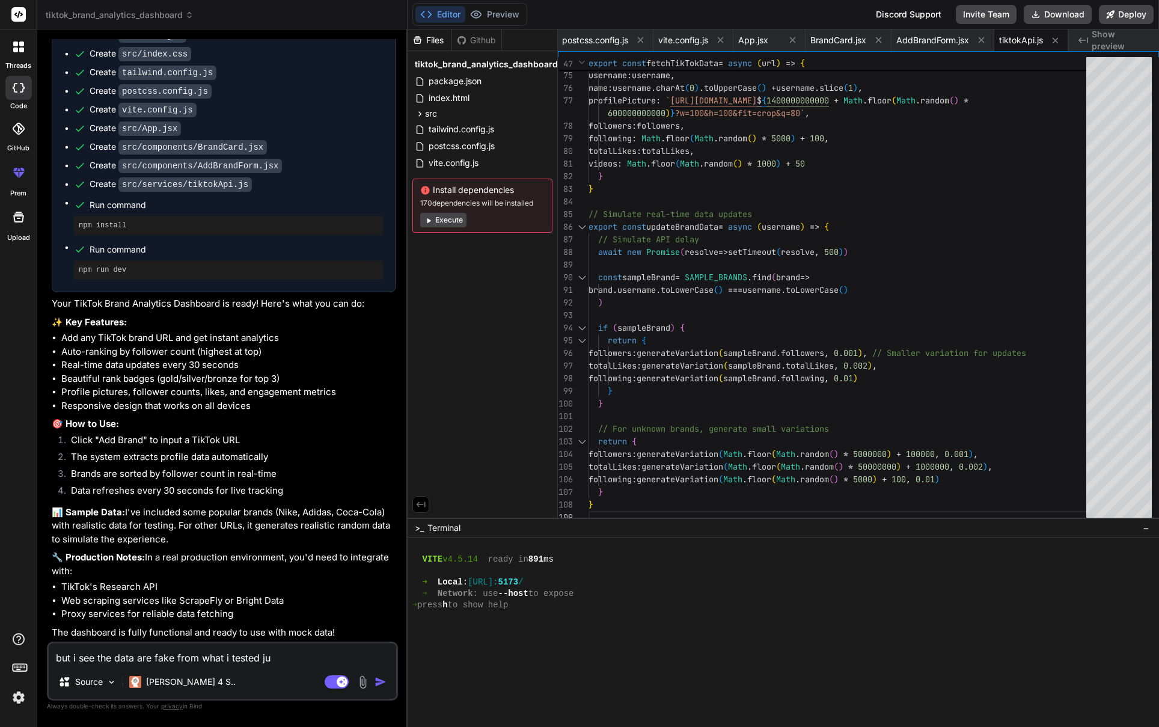
type textarea "x"
type textarea "but i see the data are fake from what i tested just"
type textarea "x"
type textarea "but i see the data are fake from what i tested just"
type textarea "x"
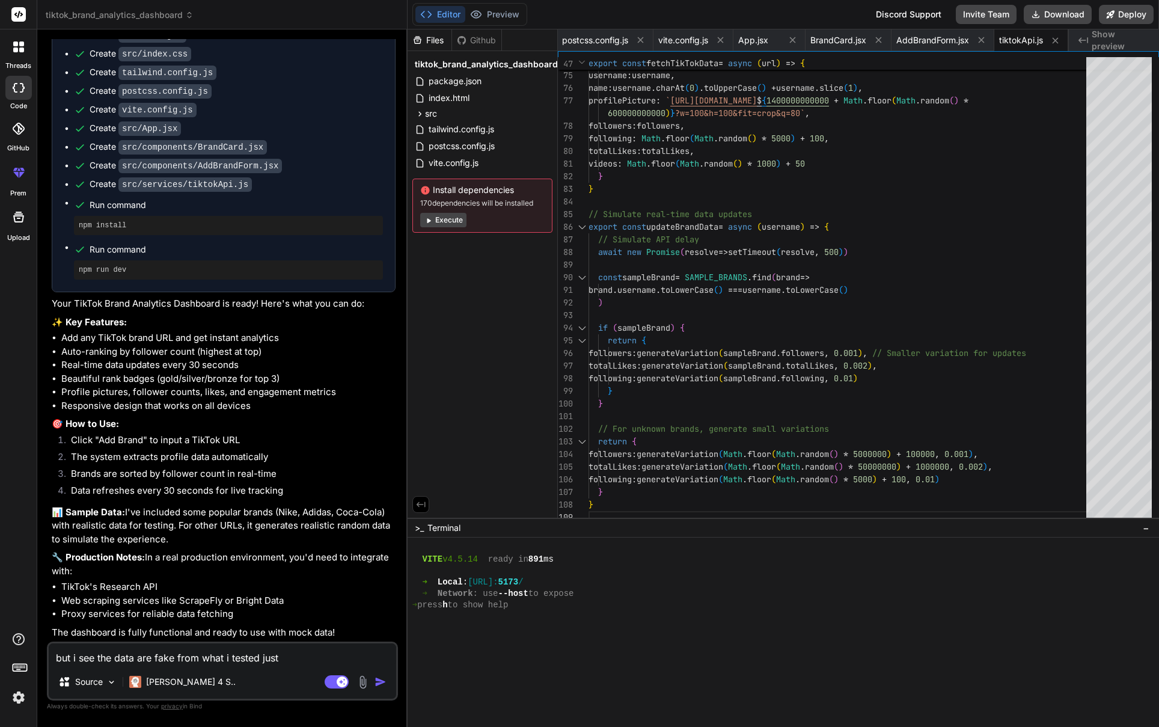
type textarea "but i see the data are fake from what i tested just d"
type textarea "x"
type textarea "but i see the data are fake from what i tested just do"
type textarea "x"
type textarea "but i see the data are fake from what i tested just dow"
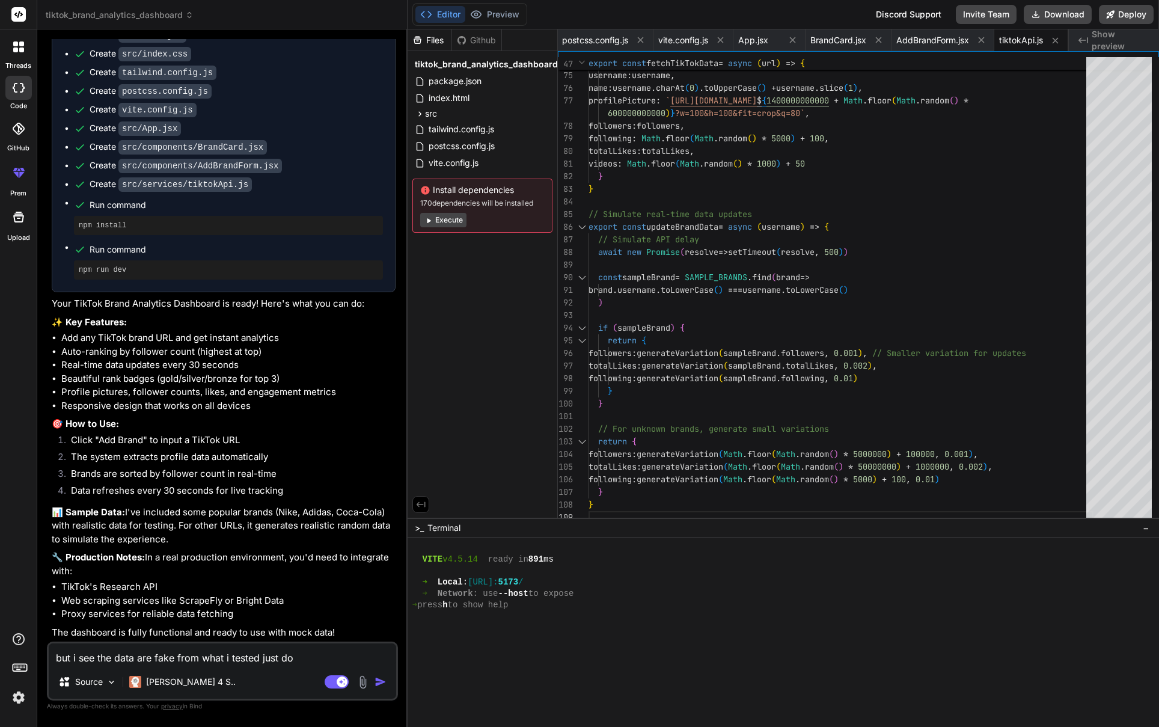
type textarea "x"
type textarea "but i see the data are fake from what i tested just down"
type textarea "x"
type textarea "but i see the data are fake from what i tested just down."
type textarea "x"
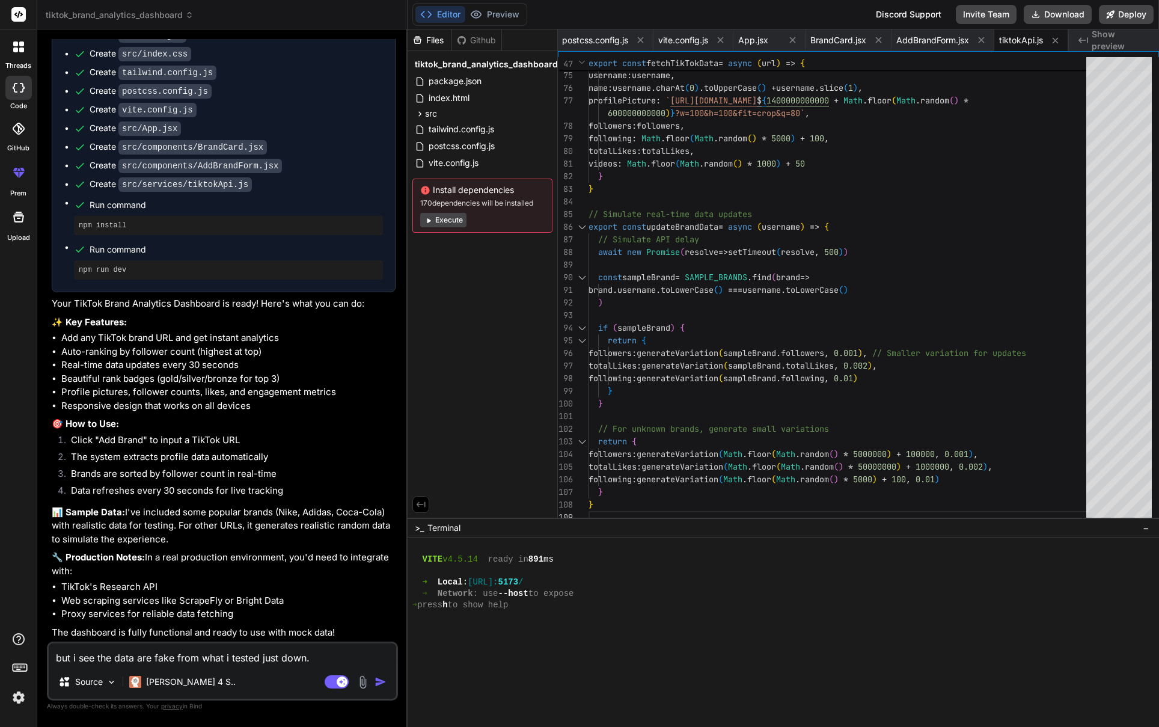
type textarea "but i see the data are fake from what i tested just down."
type textarea "x"
type textarea "but i see the data are fake from what i tested just down. y"
type textarea "x"
type textarea "but i see the data are fake from what i tested just down. yo"
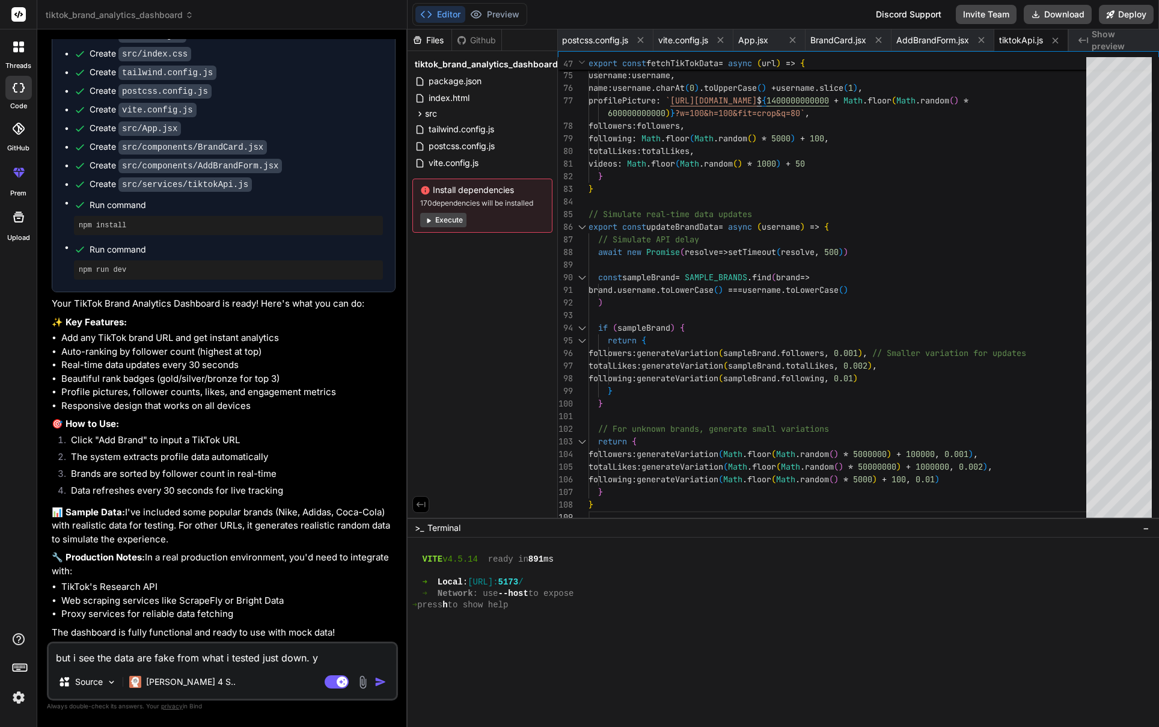
type textarea "x"
type textarea "but i see the data are fake from what i tested just down. you"
type textarea "x"
type textarea "but i see the data are fake from what i tested just down. you"
type textarea "x"
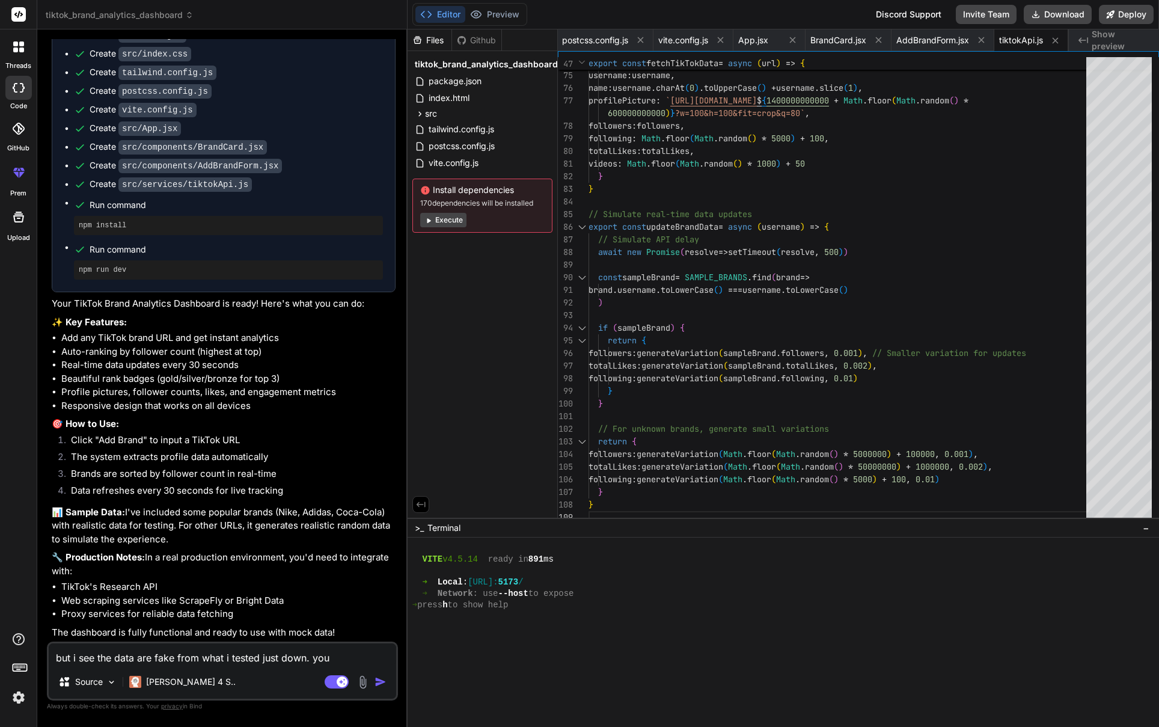
type textarea "but i see the data are fake from what i tested just down. you a"
type textarea "x"
type textarea "but i see the data are fake from what i tested just down. you ar"
type textarea "x"
type textarea "but i see the data are fake from what i tested just down. you are"
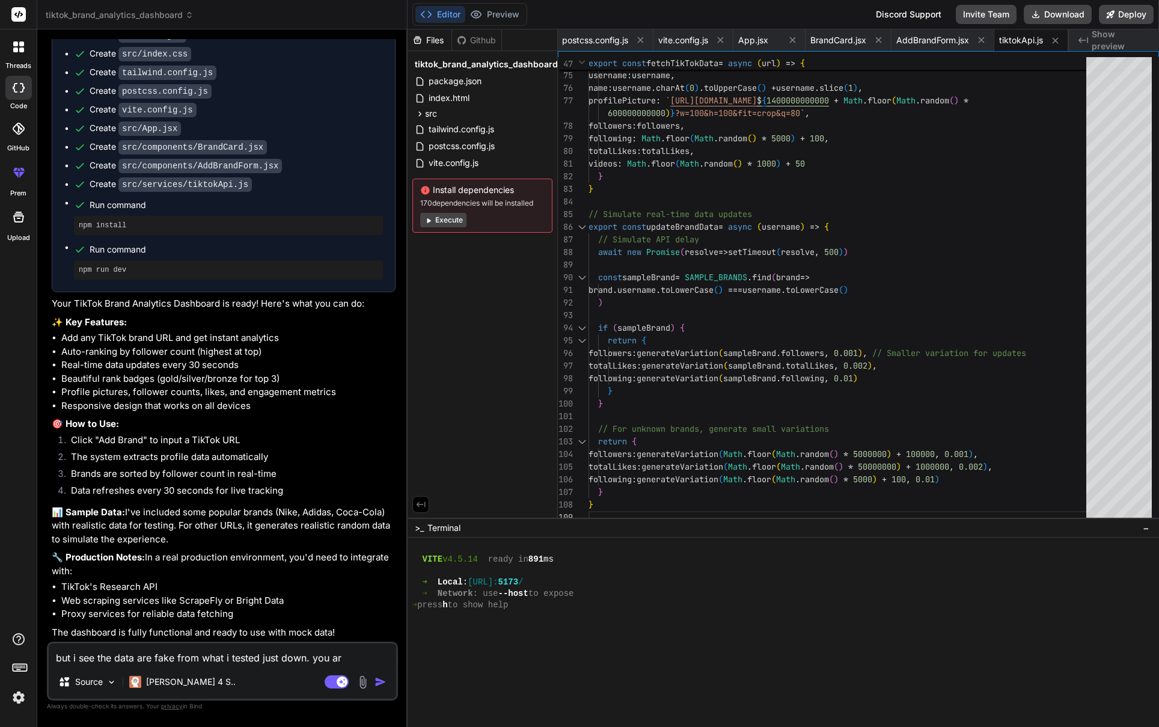
type textarea "x"
type textarea "but i see the data are fake from what i tested just down. you are"
type textarea "x"
type textarea "but i see the data are fake from what i tested just down. you are n"
type textarea "x"
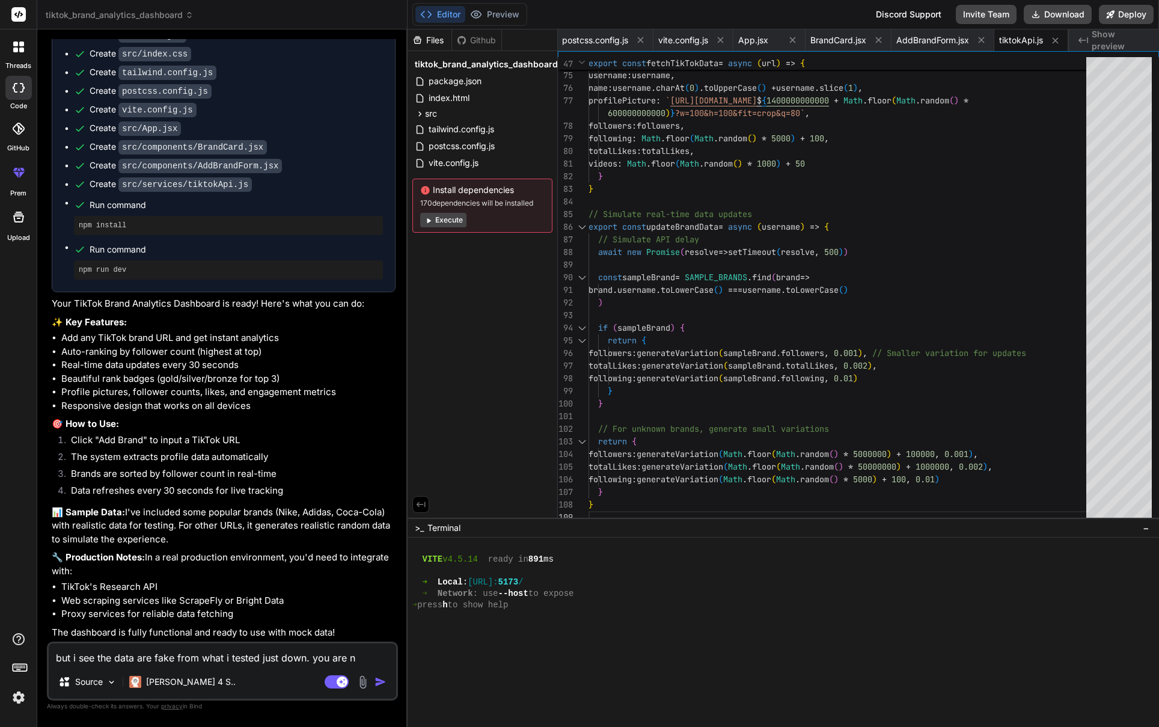
type textarea "but i see the data are fake from what i tested just down. you are no"
type textarea "x"
type textarea "but i see the data are fake from what i tested just down. you are not"
type textarea "x"
type textarea "but i see the data are fake from what i tested just down. you are not"
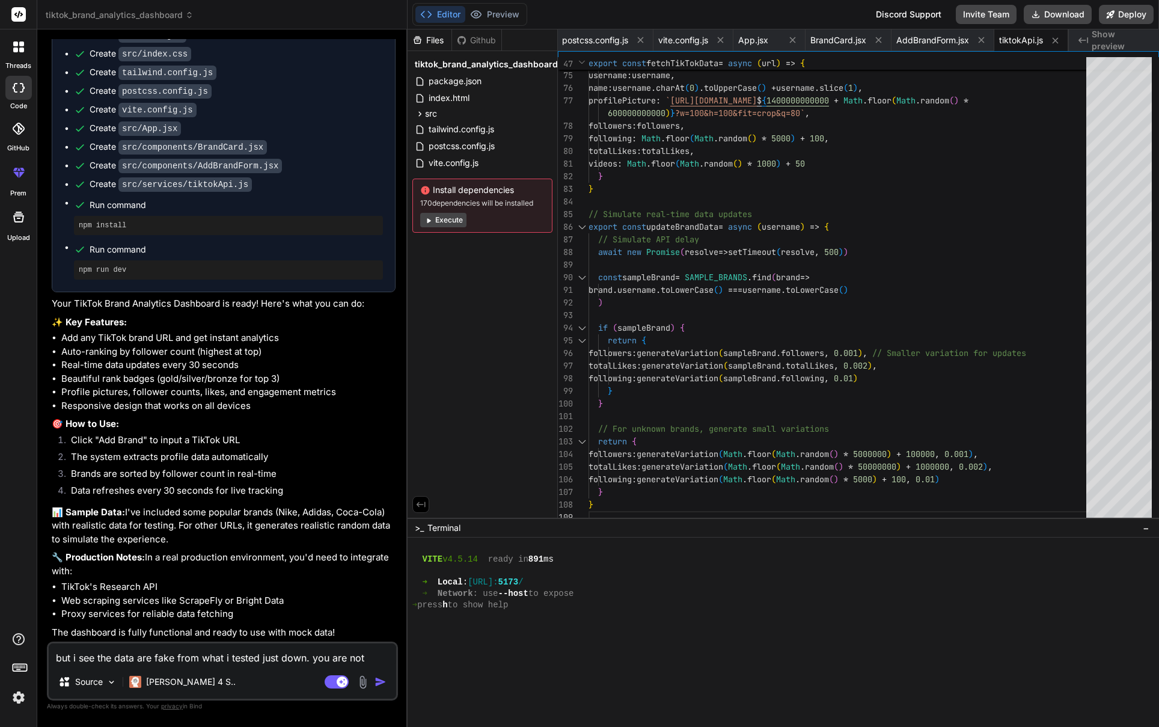
type textarea "x"
type textarea "but i see the data are fake from what i tested just down. you are not g"
type textarea "x"
type textarea "but i see the data are fake from what i tested just down. you are not ge"
type textarea "x"
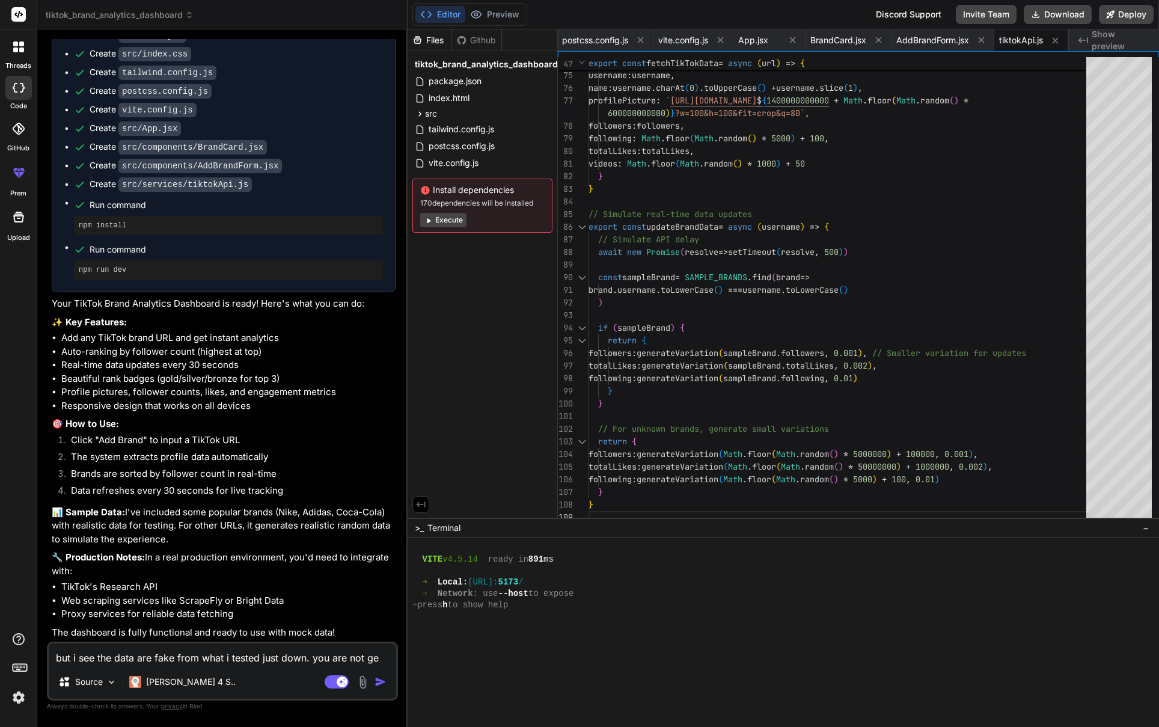
type textarea "but i see the data are fake from what i tested just down. you are not get"
type textarea "x"
type textarea "but i see the data are fake from what i tested just down. you are not gett"
type textarea "x"
type textarea "but i see the data are fake from what i tested just down. you are not getti"
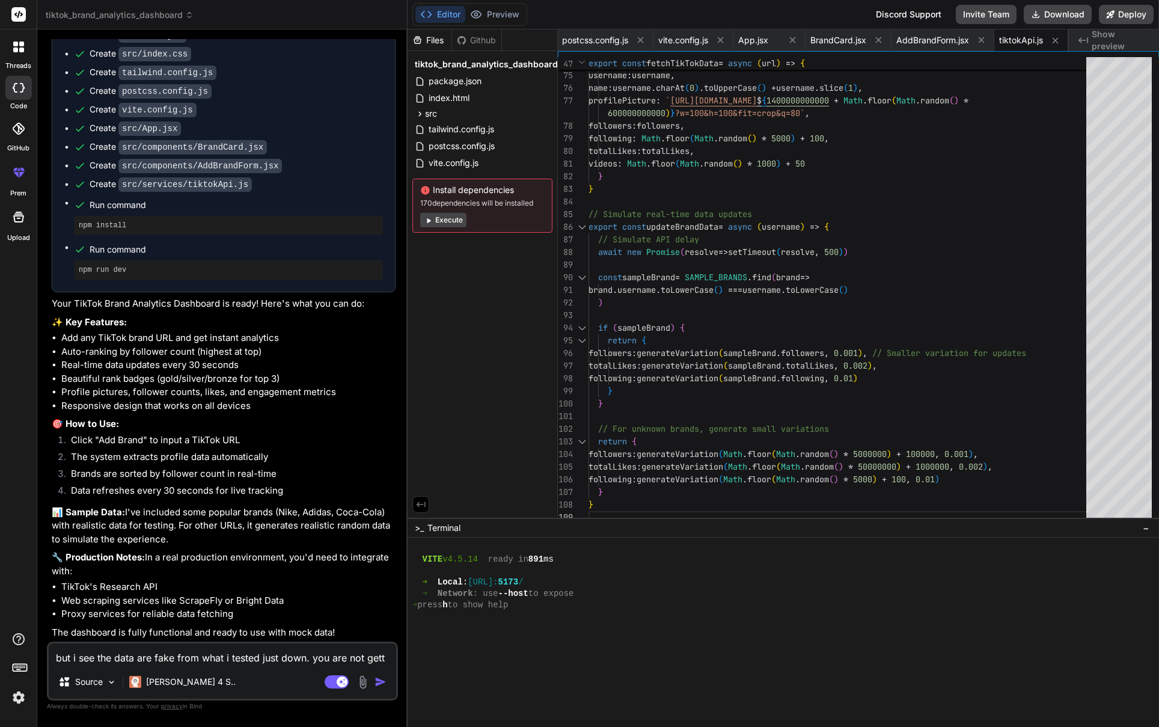
type textarea "x"
type textarea "but i see the data are fake from what i tested just down. you are not gettin"
type textarea "x"
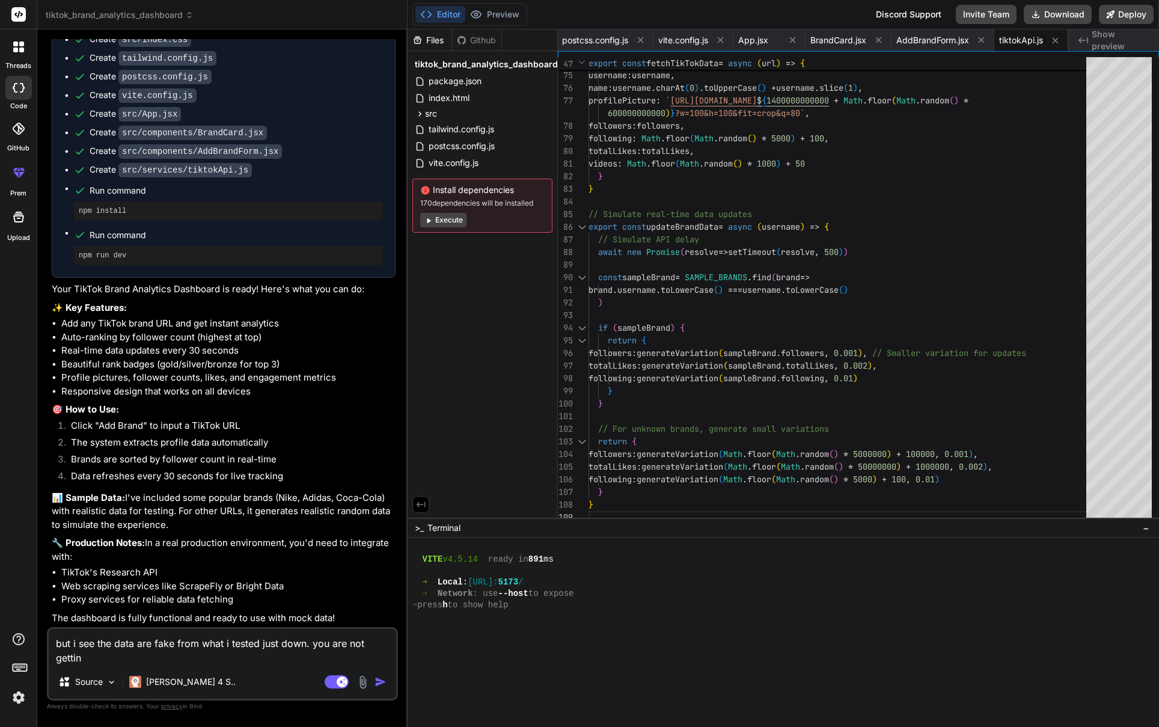
type textarea "but i see the data are fake from what i tested just down. you are not getting"
type textarea "x"
type textarea "but i see the data are fake from what i tested just down. you are not getting"
type textarea "x"
type textarea "but i see the data are fake from what i tested just down. you are not getting t"
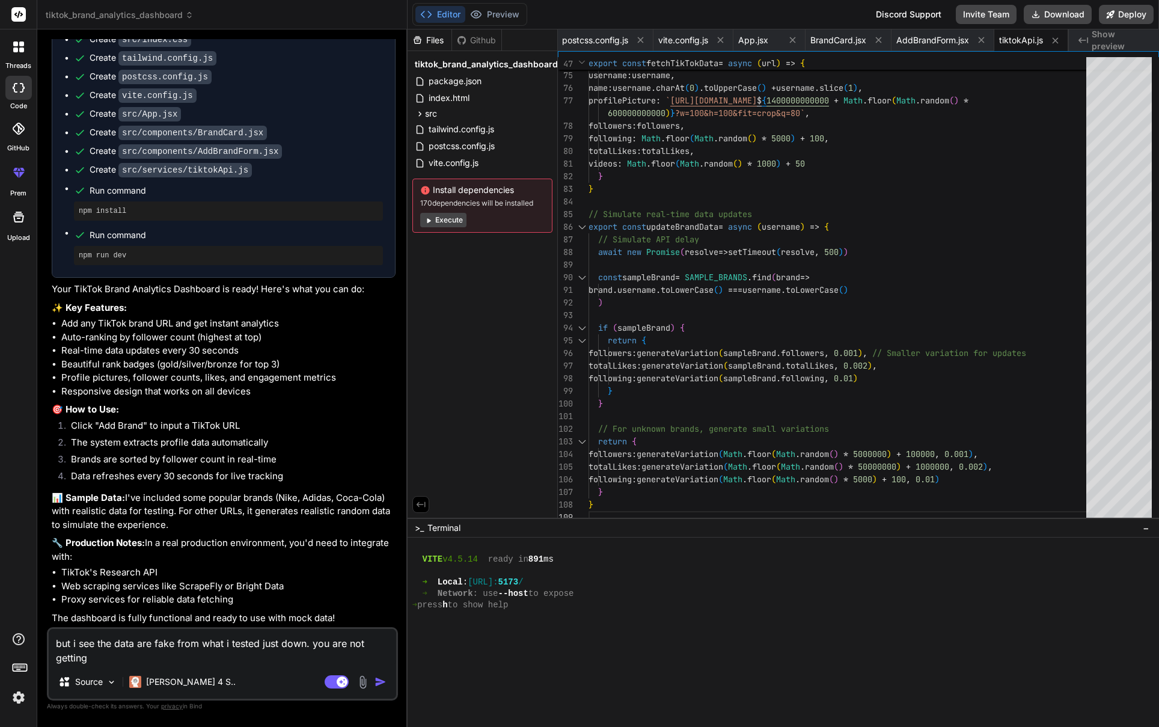
type textarea "x"
type textarea "but i see the data are fake from what i tested just down. you are not getting th"
type textarea "x"
type textarea "but i see the data are fake from what i tested just down. you are not getting t…"
type textarea "x"
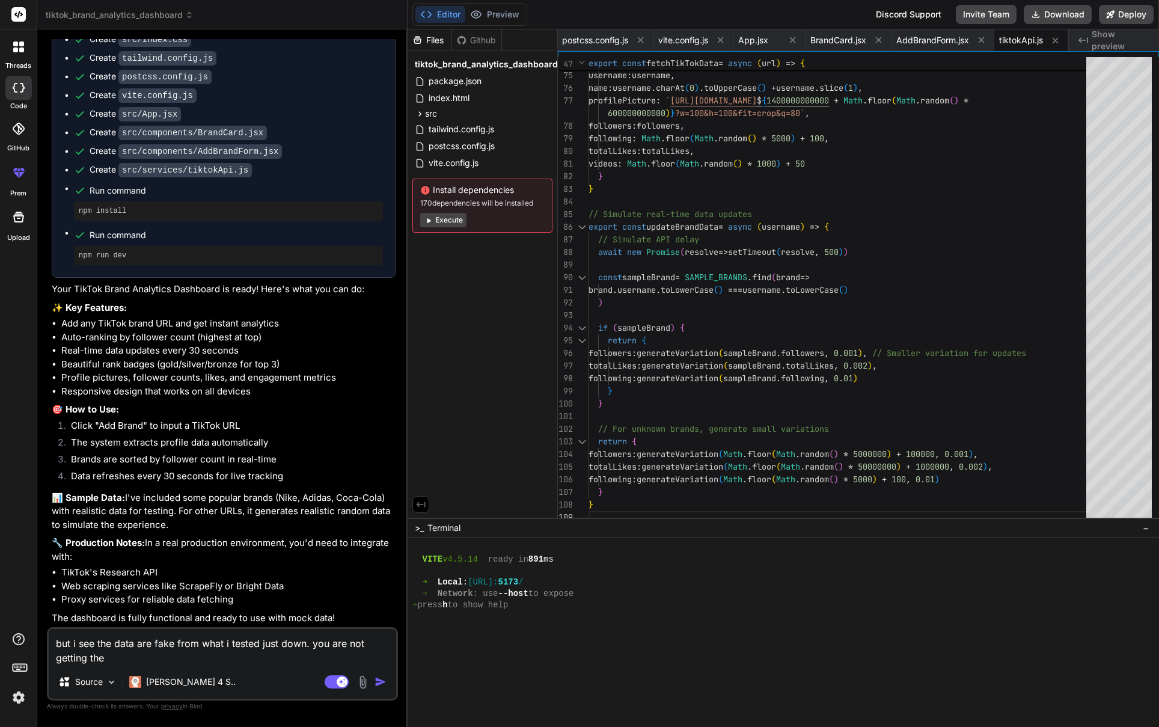
type textarea "but i see the data are fake from what i tested just down. you are not getting t…"
type textarea "x"
type textarea "but i see the data are fake from what i tested just down. you are not getting t…"
type textarea "x"
type textarea "but i see the data are fake from what i tested just down. you are not getting t…"
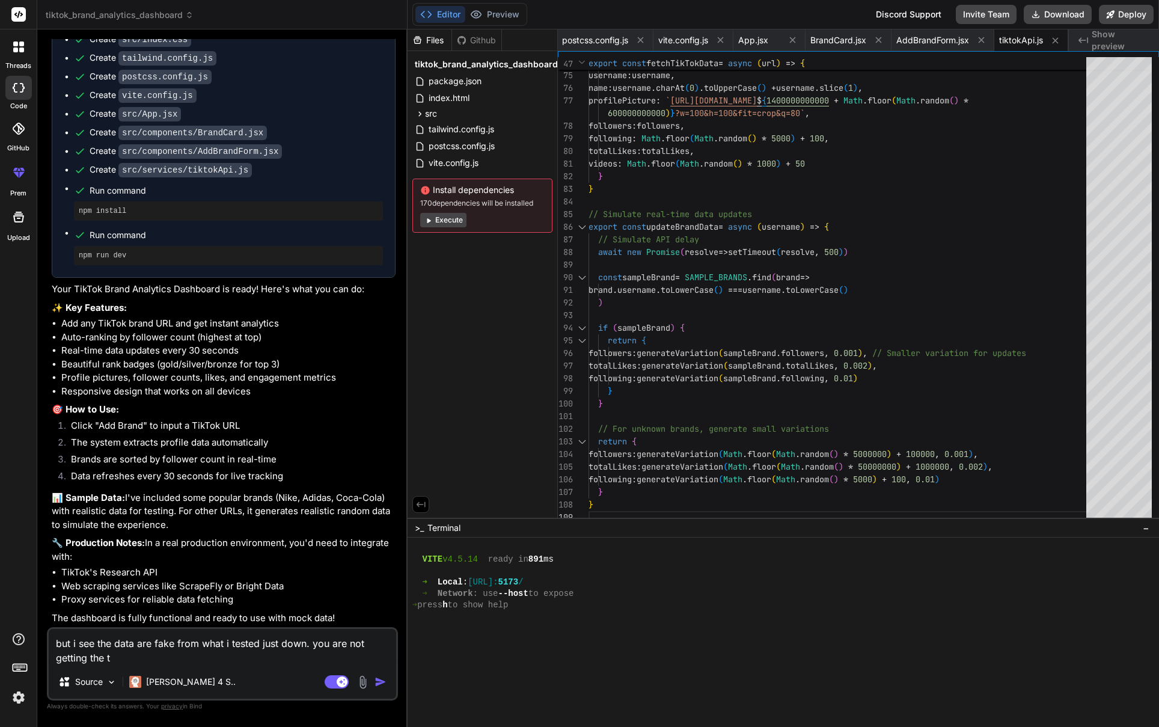
type textarea "x"
type textarea "but i see the data are fake from what i tested just down. you are not getting t…"
type textarea "x"
type textarea "but i see the data are fake from what i tested just down. you are not getting t…"
type textarea "x"
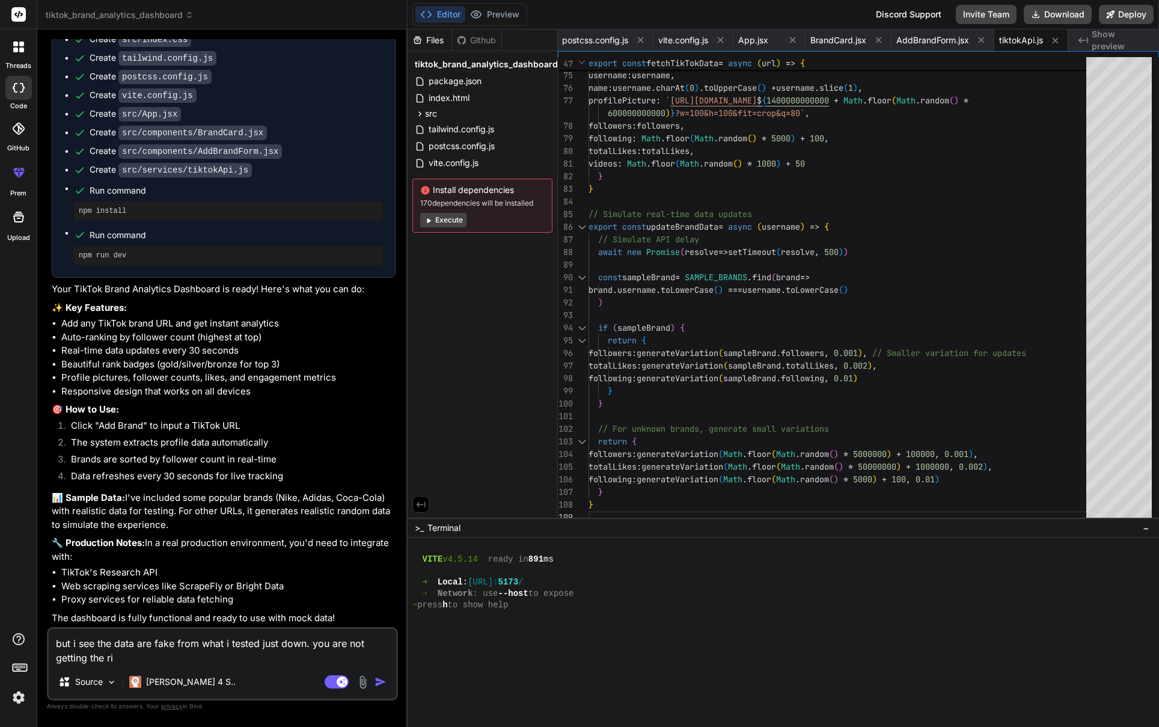
type textarea "but i see the data are fake from what i tested just down. you are not getting t…"
type textarea "x"
type textarea "but i see the data are fake from what i tested just down. you are not getting t…"
click at [253, 660] on textarea "but i see the data are fake from what i tested just down. you are not getting t…" at bounding box center [222, 647] width 347 height 36
click at [365, 684] on img at bounding box center [363, 682] width 14 height 14
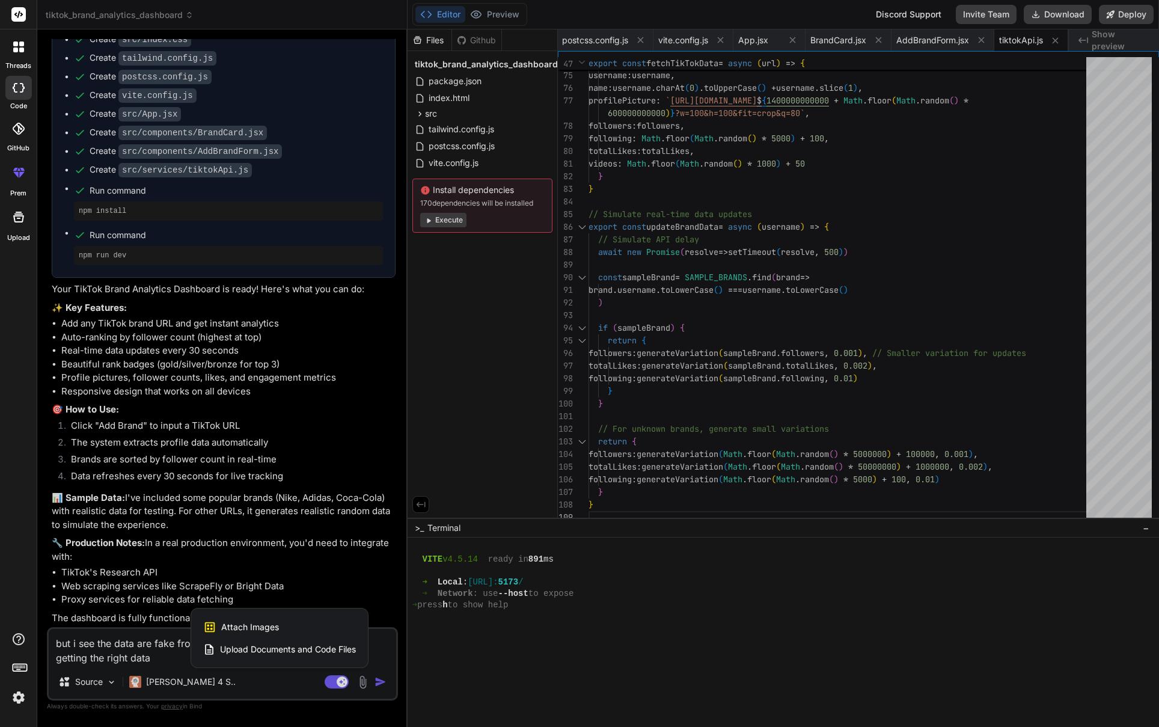
click at [288, 626] on div "Attach Images Image attachments are only supported in Claude and Gemini models." at bounding box center [279, 627] width 153 height 23
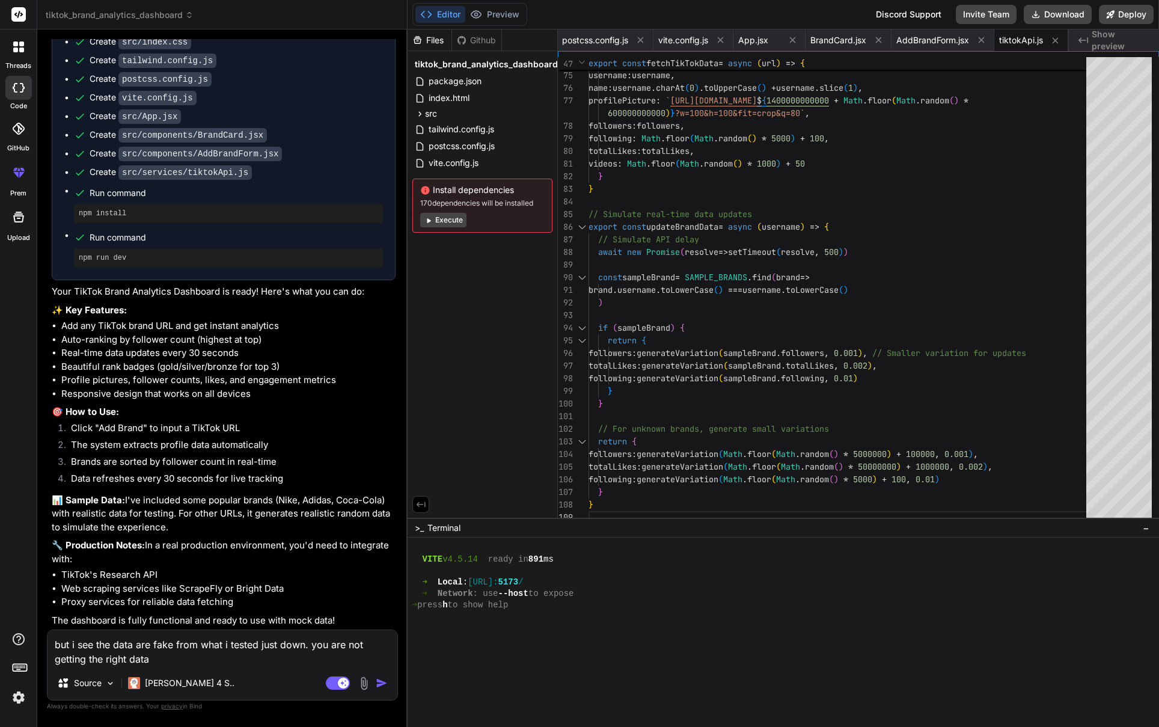
click at [191, 661] on textarea "but i see the data are fake from what i tested just down. you are not getting t…" at bounding box center [222, 648] width 350 height 36
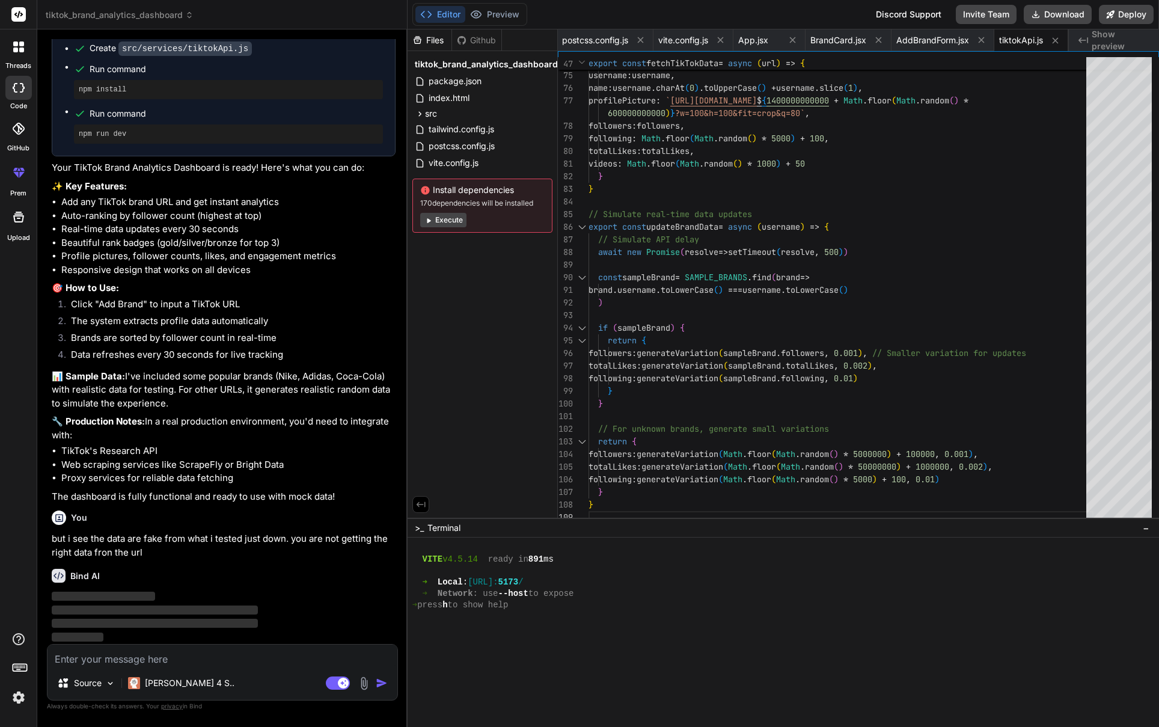
scroll to position [736, 0]
click at [498, 22] on button "Preview" at bounding box center [494, 14] width 59 height 17
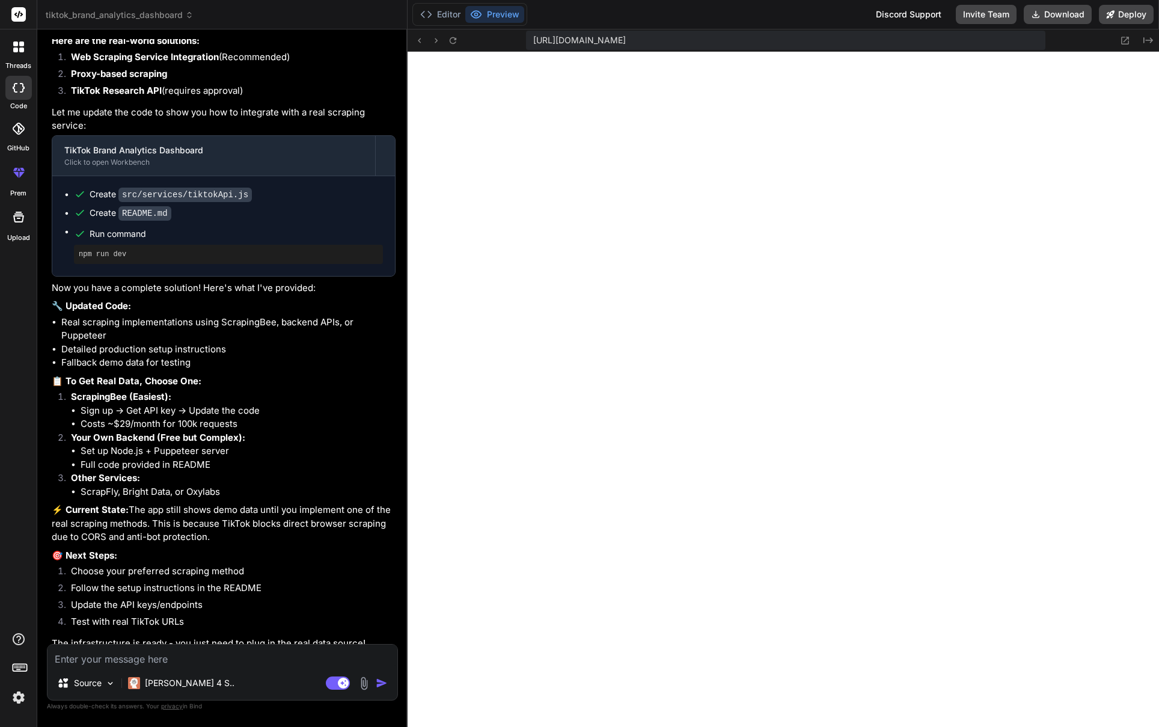
scroll to position [1416, 0]
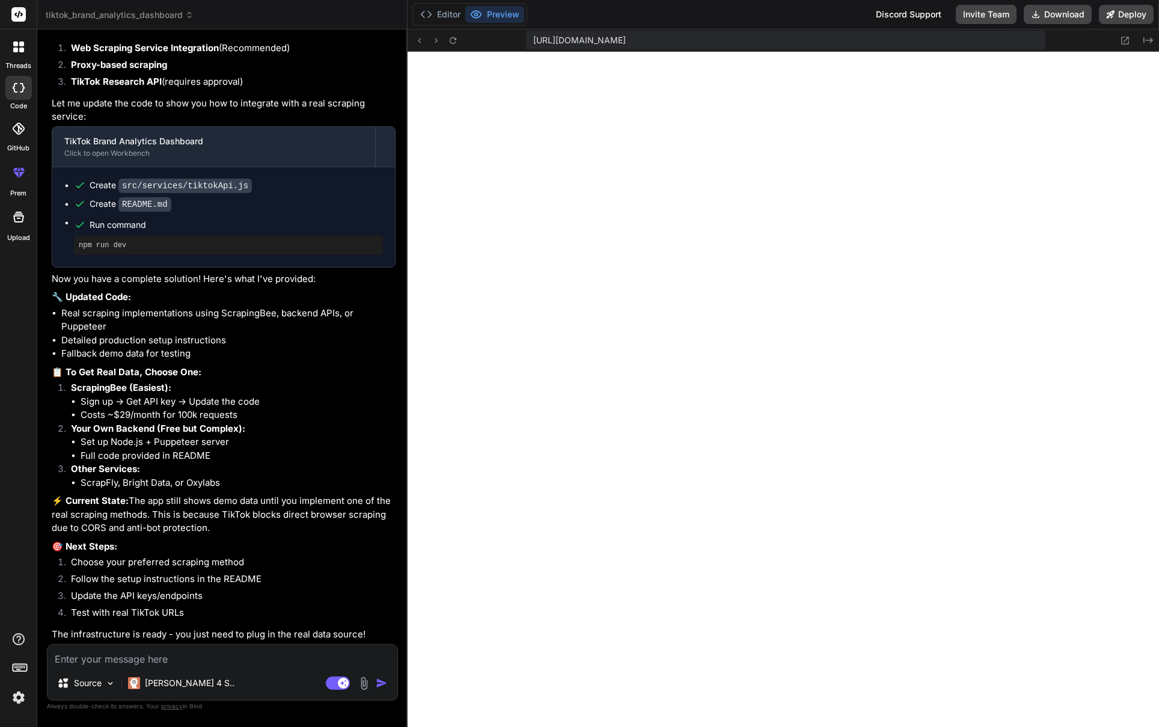
click at [226, 652] on textarea at bounding box center [222, 655] width 350 height 22
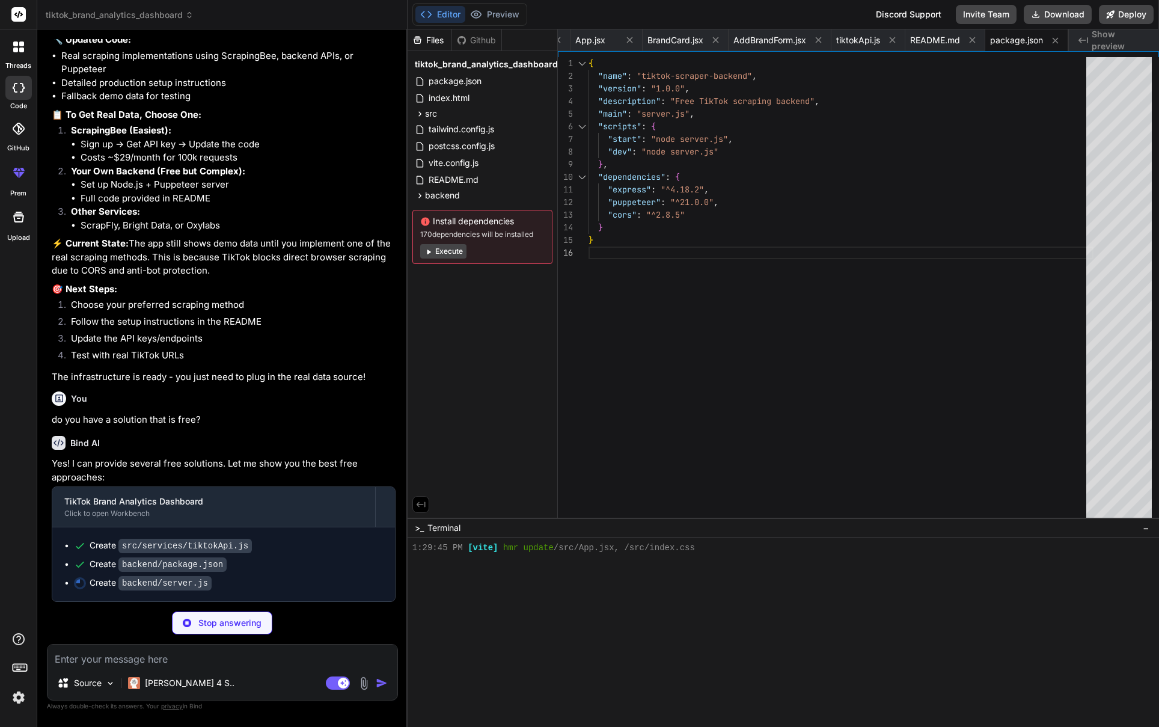
scroll to position [1673, 0]
click at [490, 14] on button "Preview" at bounding box center [494, 14] width 59 height 17
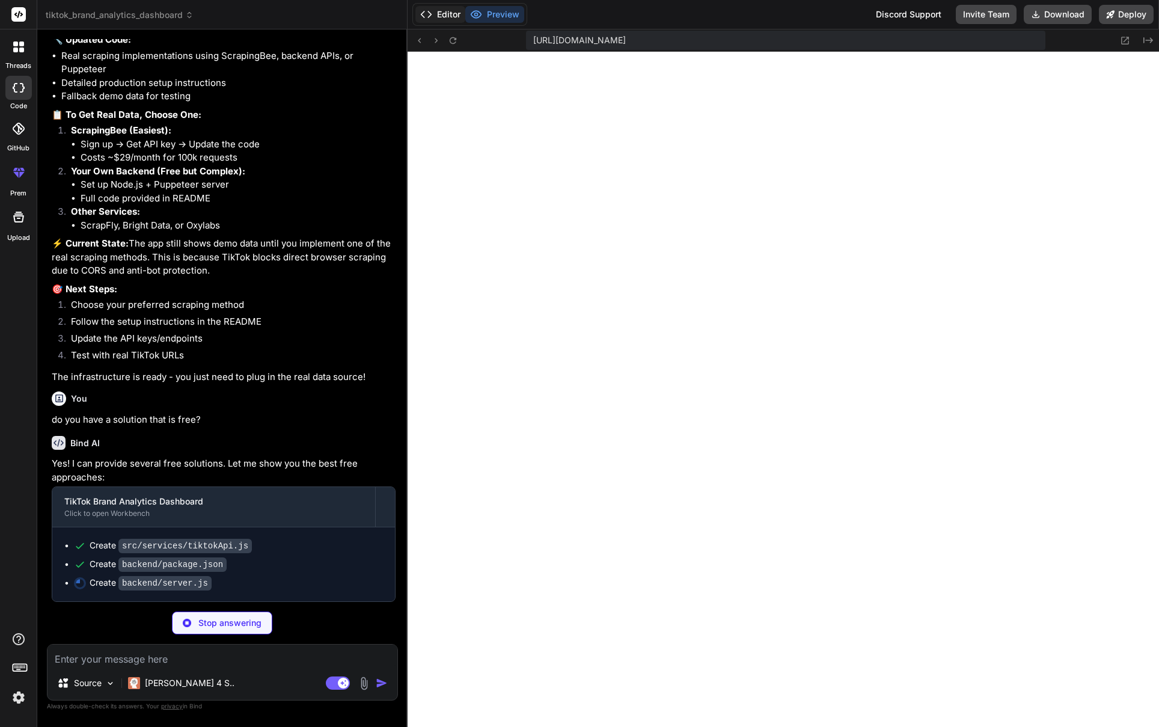
click at [447, 14] on button "Editor" at bounding box center [440, 14] width 50 height 17
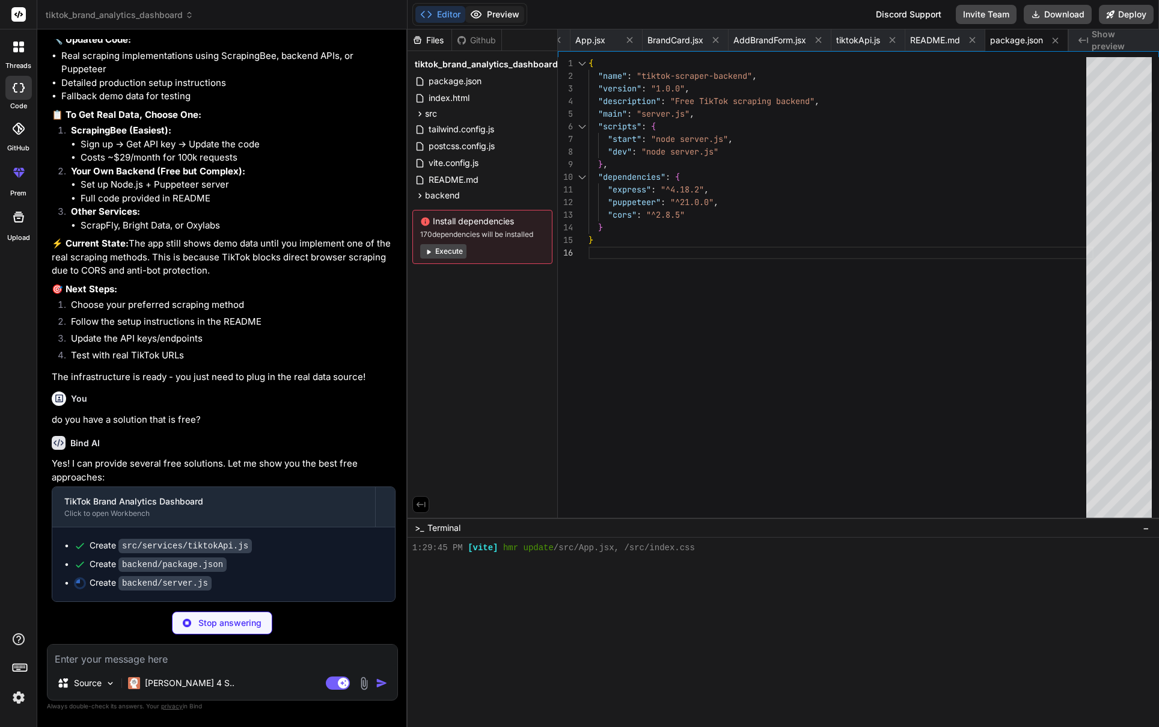
click at [490, 14] on button "Preview" at bounding box center [494, 14] width 59 height 17
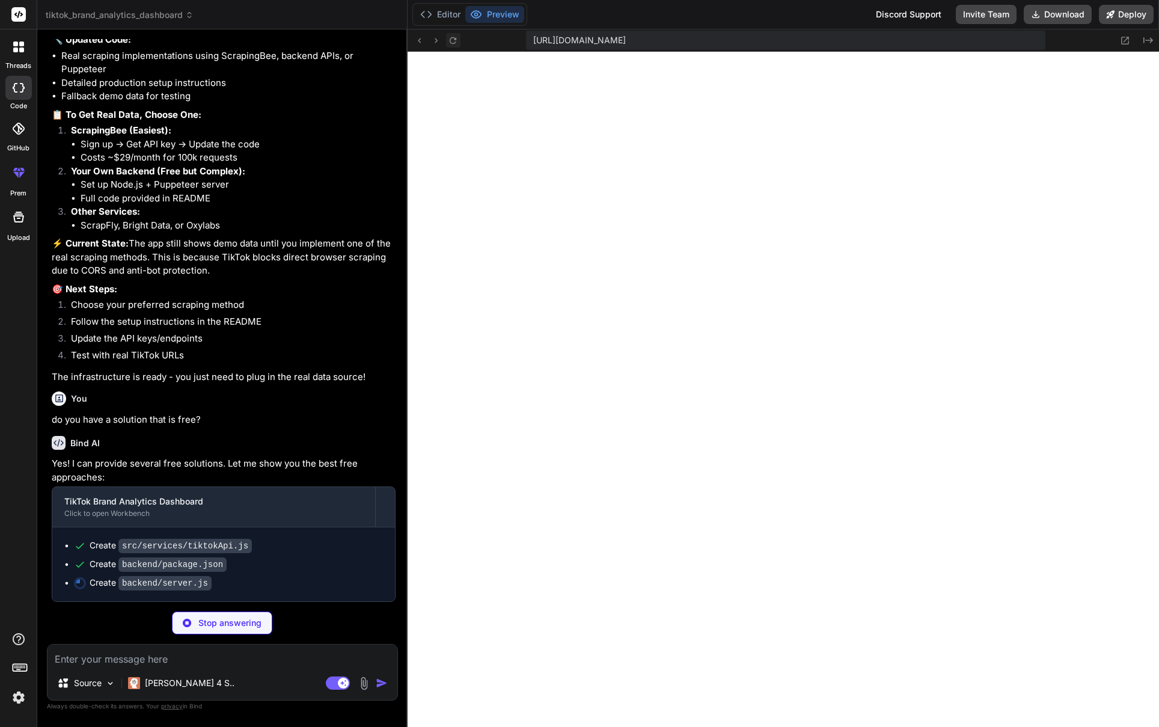
click at [457, 39] on icon at bounding box center [453, 40] width 10 height 10
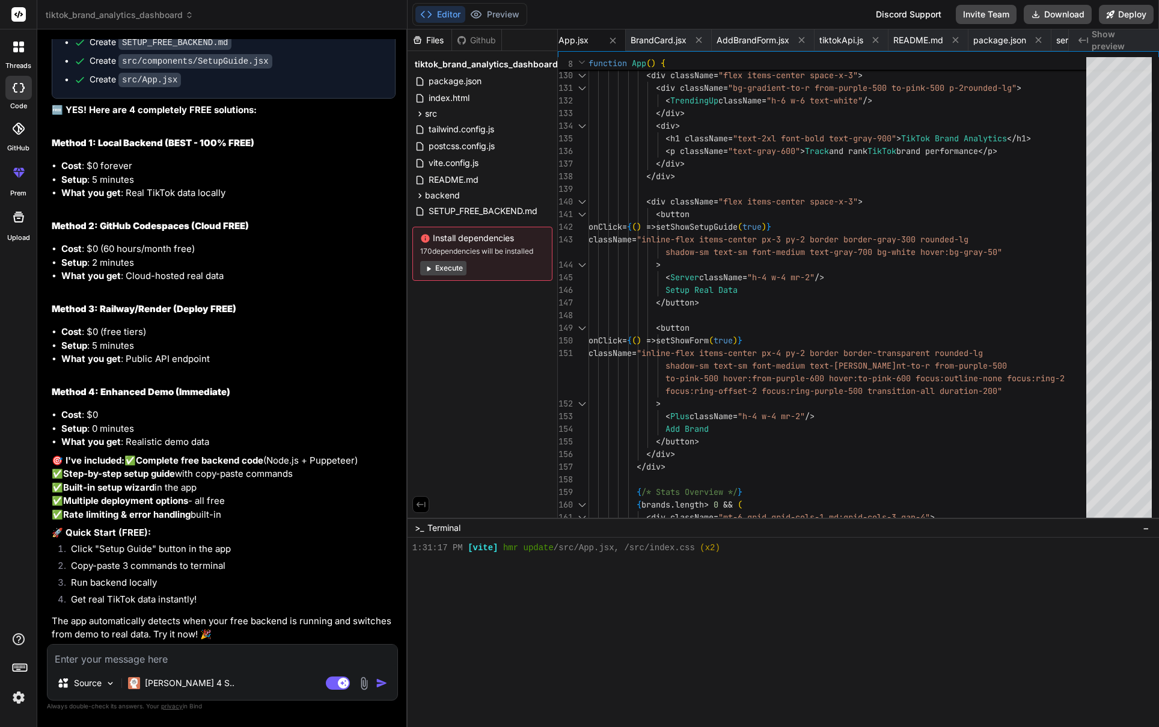
scroll to position [2297, 0]
click at [518, 13] on button "Preview" at bounding box center [494, 14] width 59 height 17
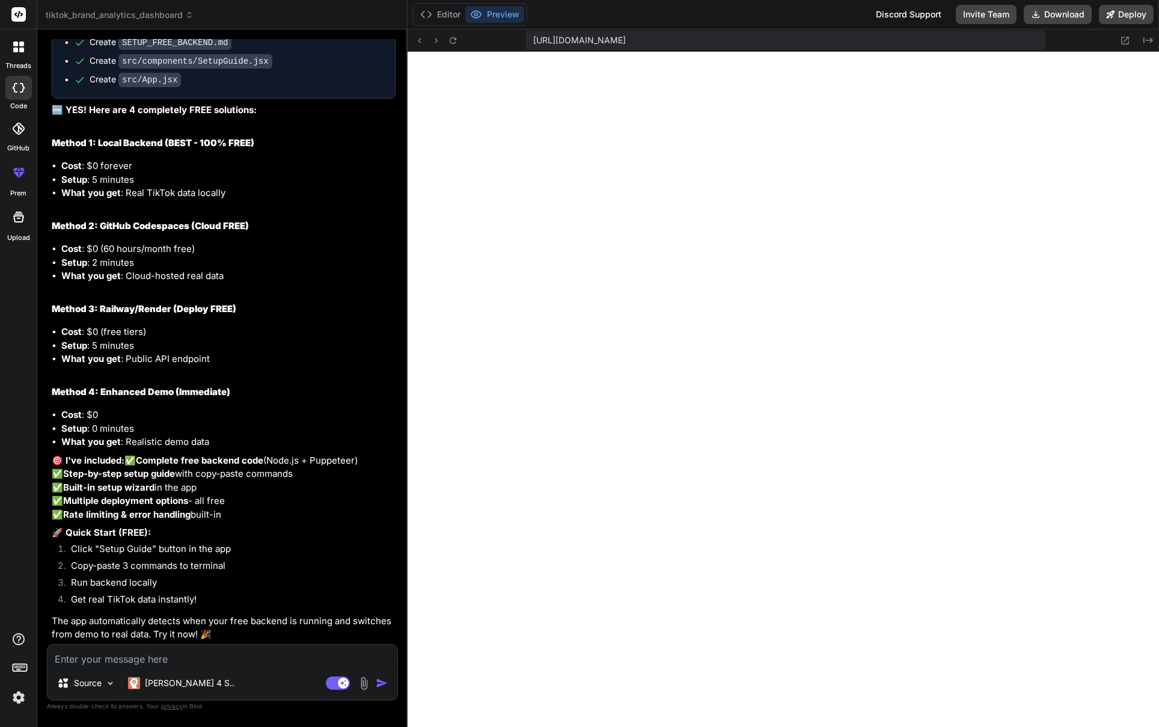
click at [141, 651] on textarea at bounding box center [222, 655] width 350 height 22
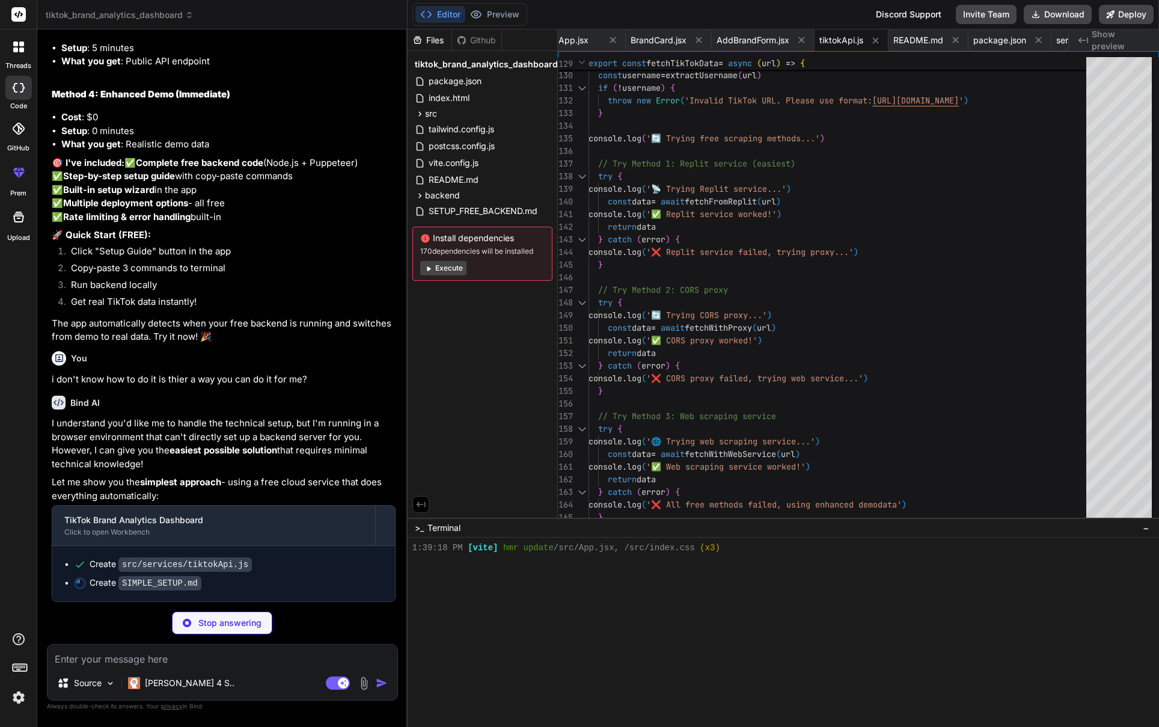
scroll to position [2594, 0]
click at [509, 17] on button "Preview" at bounding box center [494, 14] width 59 height 17
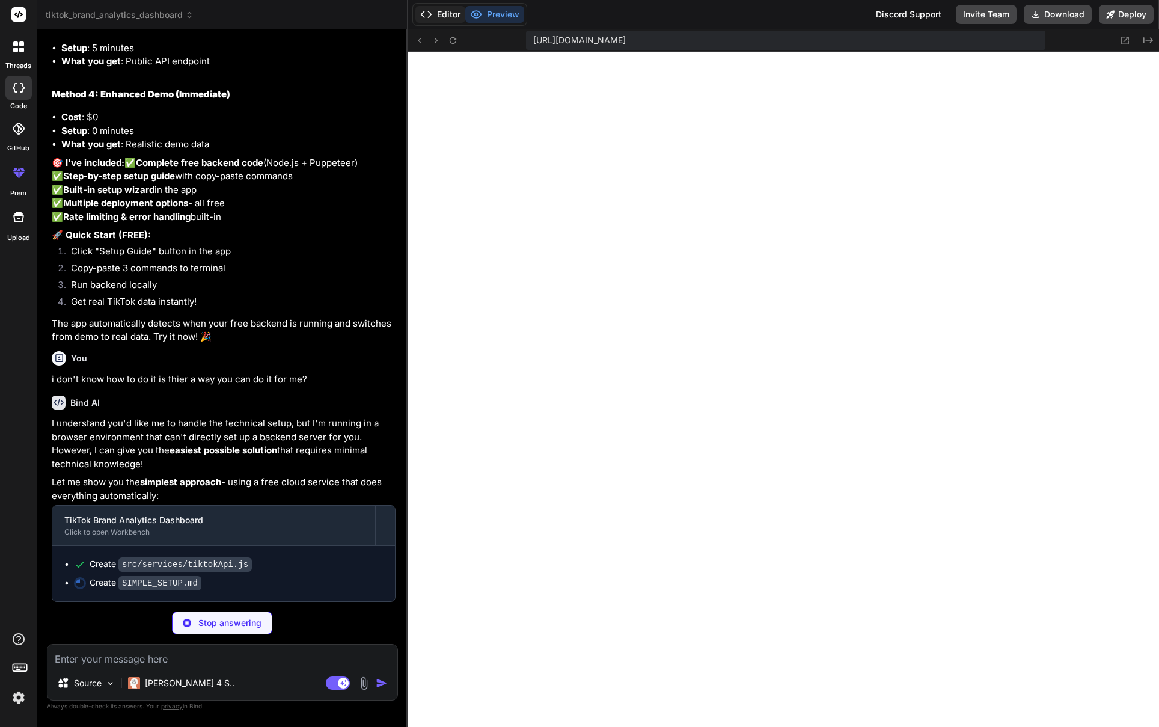
click at [439, 14] on button "Editor" at bounding box center [440, 14] width 50 height 17
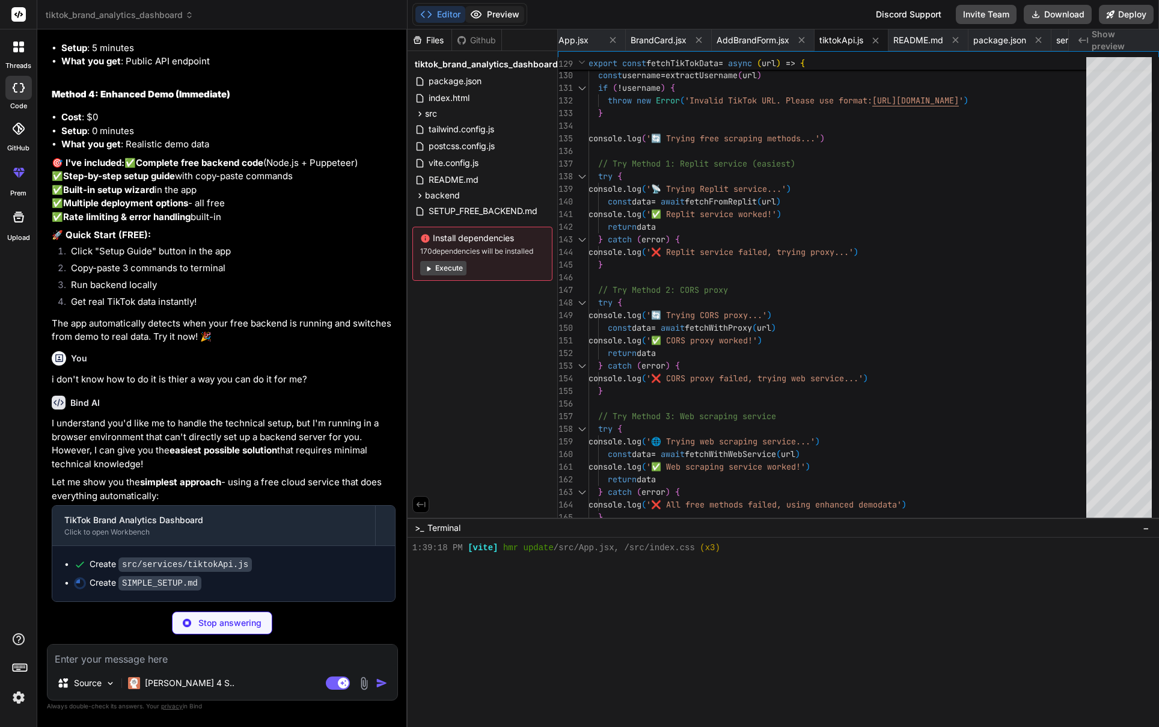
scroll to position [0, 952]
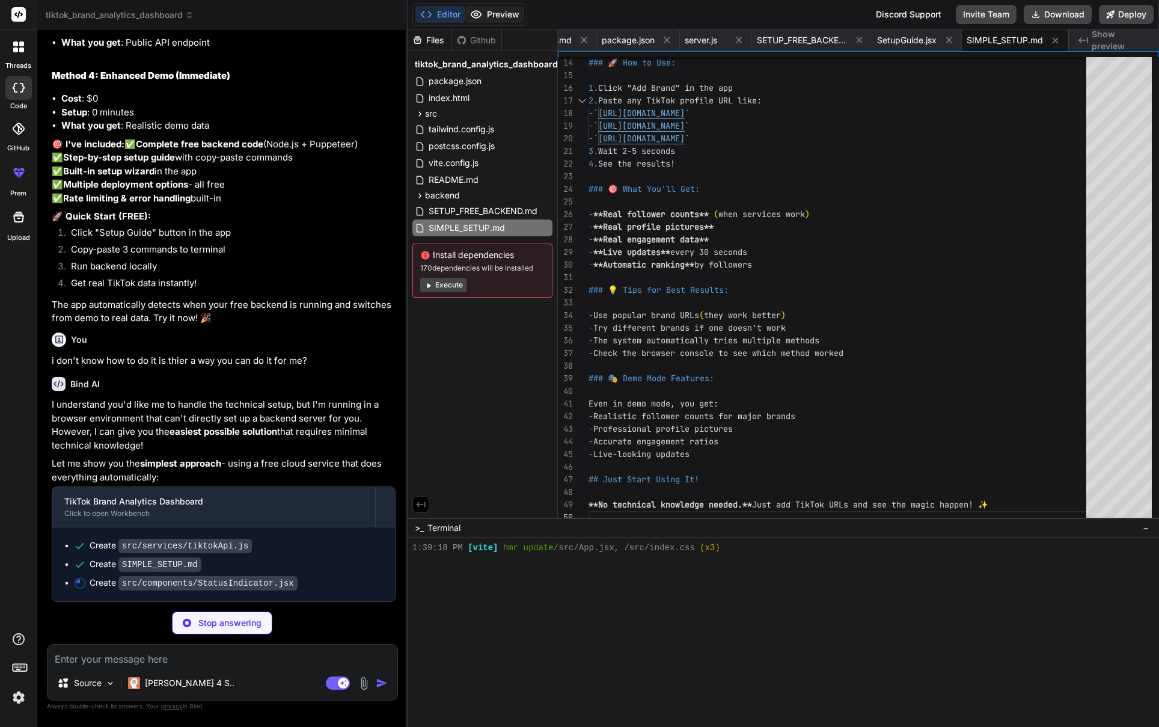
click at [489, 13] on button "Preview" at bounding box center [494, 14] width 59 height 17
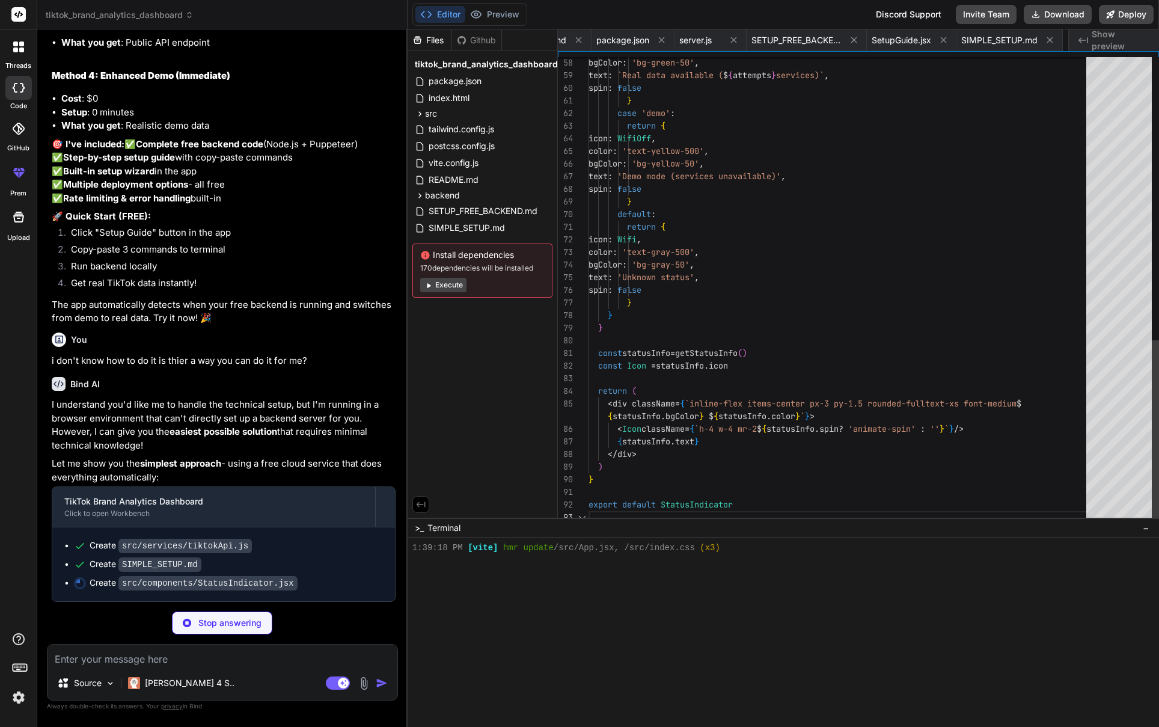
scroll to position [38, 0]
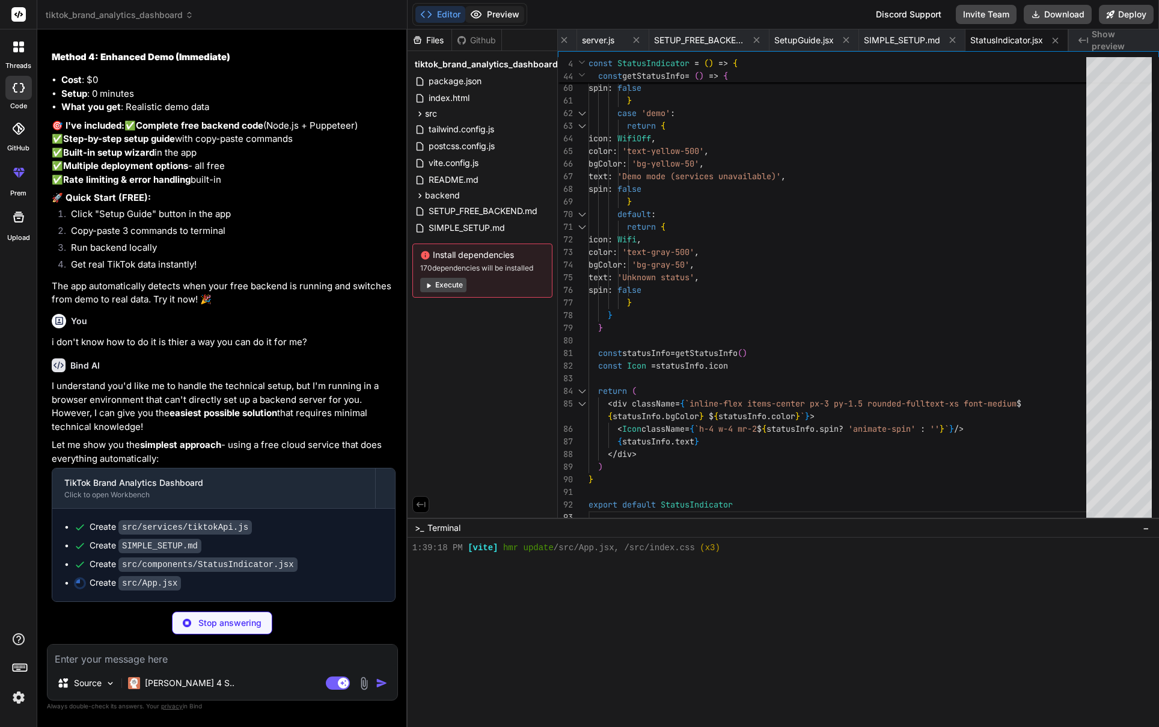
click at [507, 8] on button "Preview" at bounding box center [494, 14] width 59 height 17
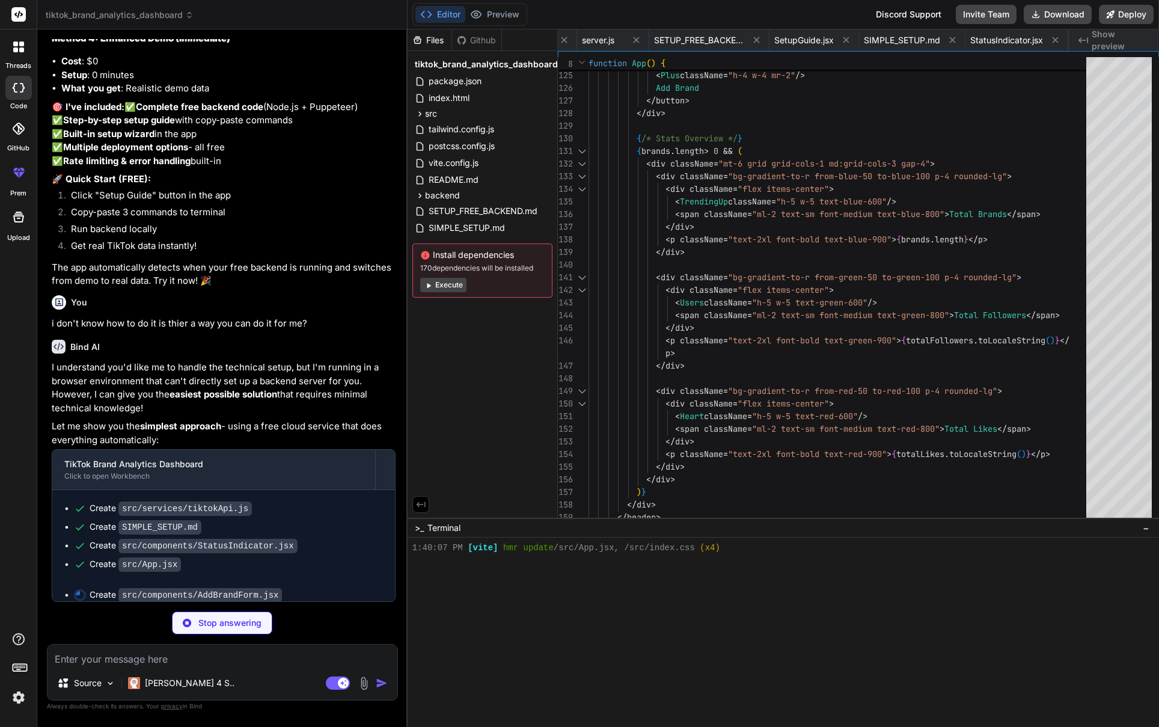
scroll to position [1154, 0]
click at [498, 13] on button "Preview" at bounding box center [494, 14] width 59 height 17
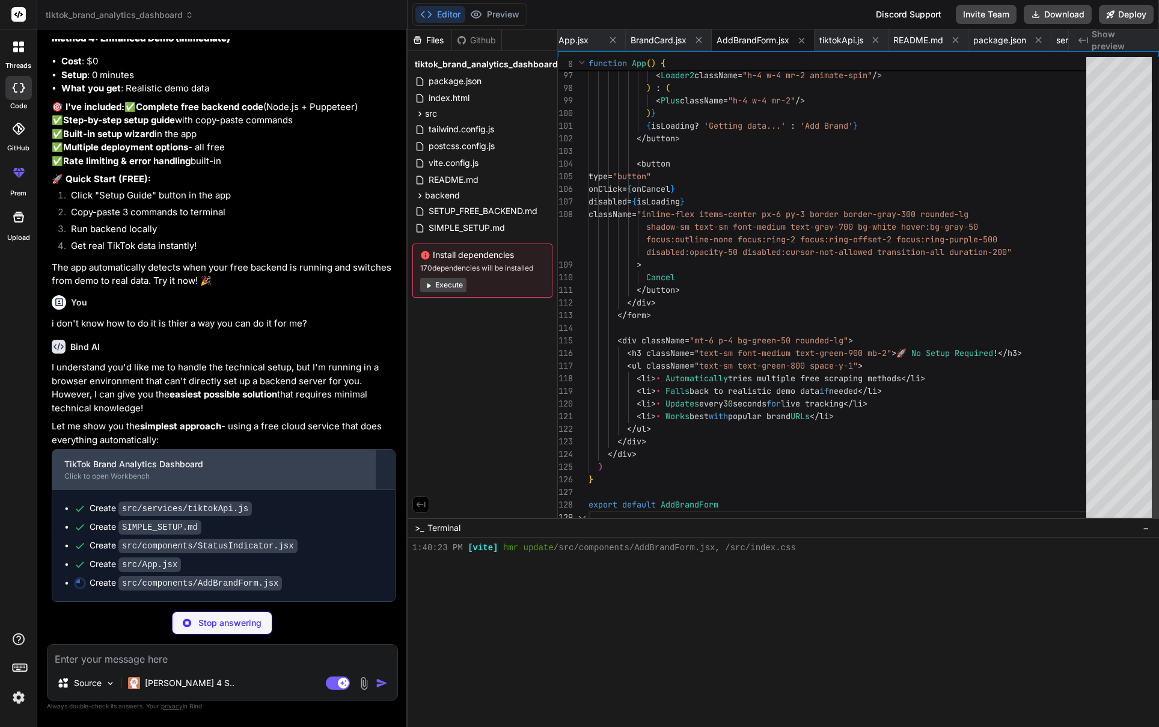
scroll to position [1165, 0]
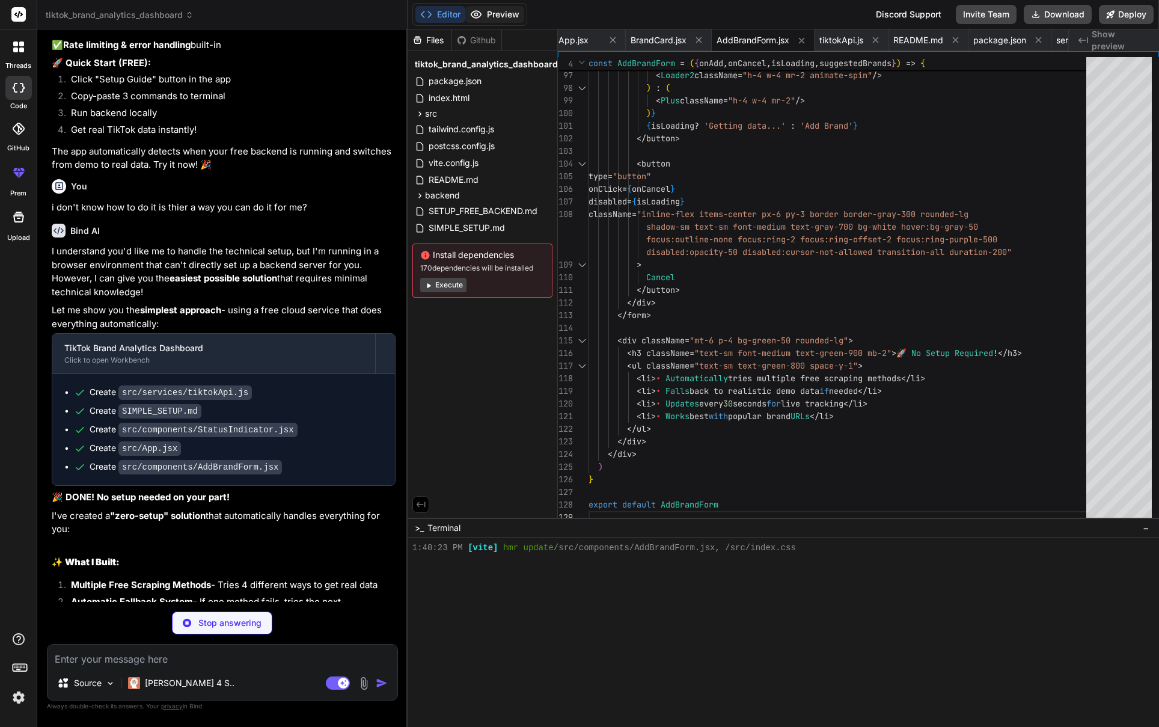
click at [498, 18] on button "Preview" at bounding box center [494, 14] width 59 height 17
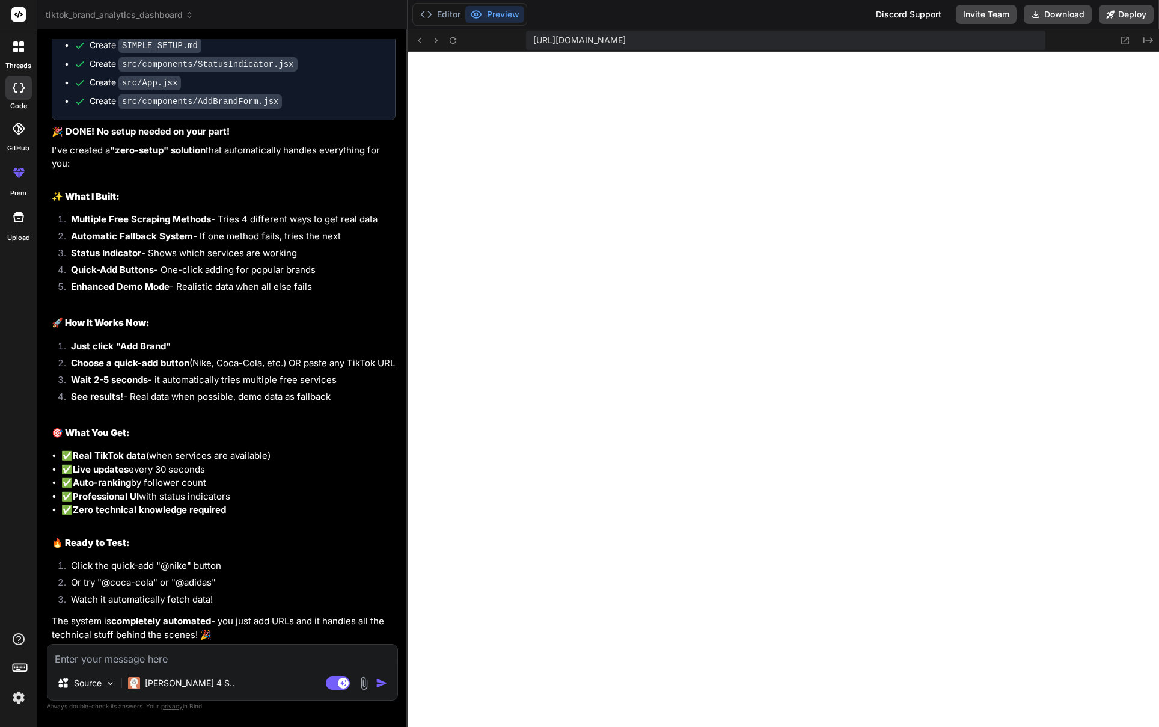
scroll to position [3140, 0]
click at [149, 661] on textarea at bounding box center [222, 655] width 350 height 22
click at [208, 660] on textarea at bounding box center [222, 655] width 350 height 22
click at [228, 657] on textarea at bounding box center [222, 655] width 350 height 22
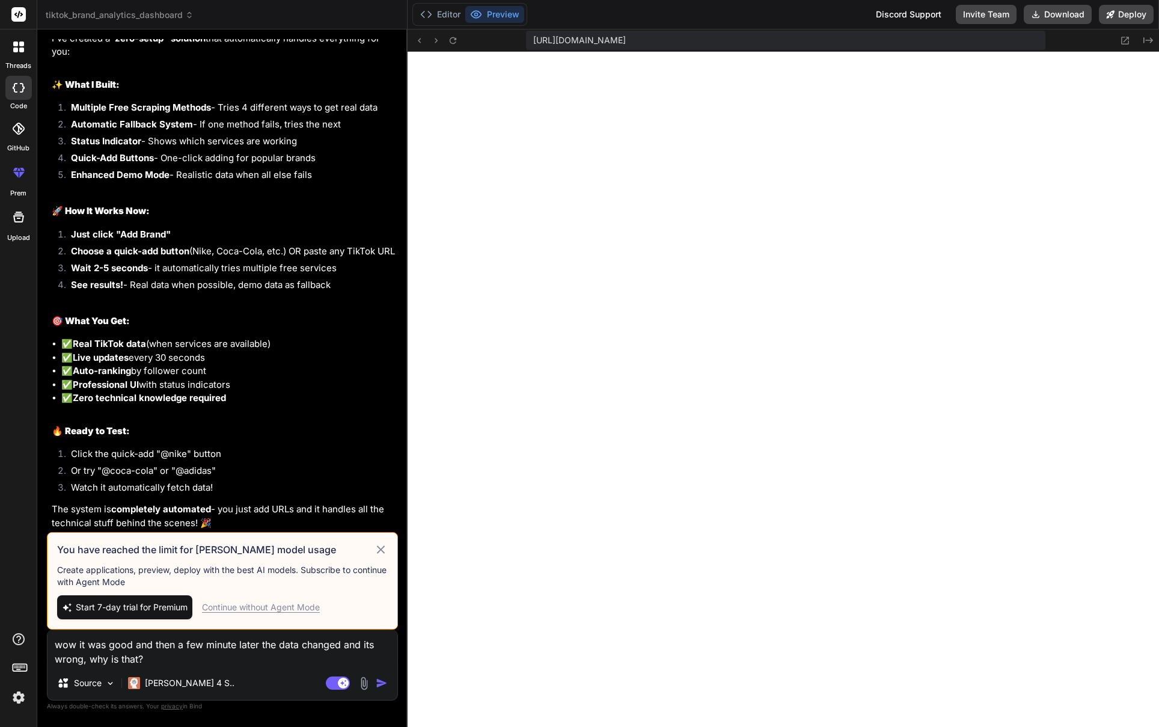
click at [232, 658] on textarea "wow it was good and then a few minute later the data changed and its wrong, why…" at bounding box center [222, 648] width 350 height 36
click at [382, 684] on img "button" at bounding box center [382, 683] width 12 height 12
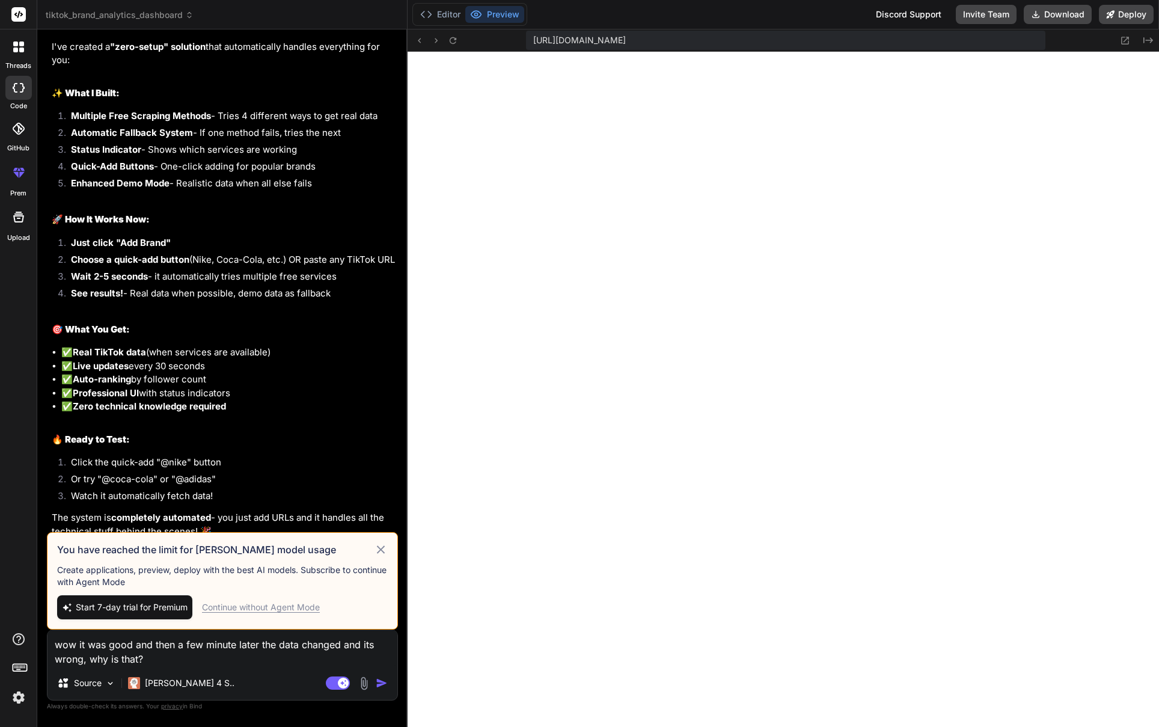
scroll to position [3146, 0]
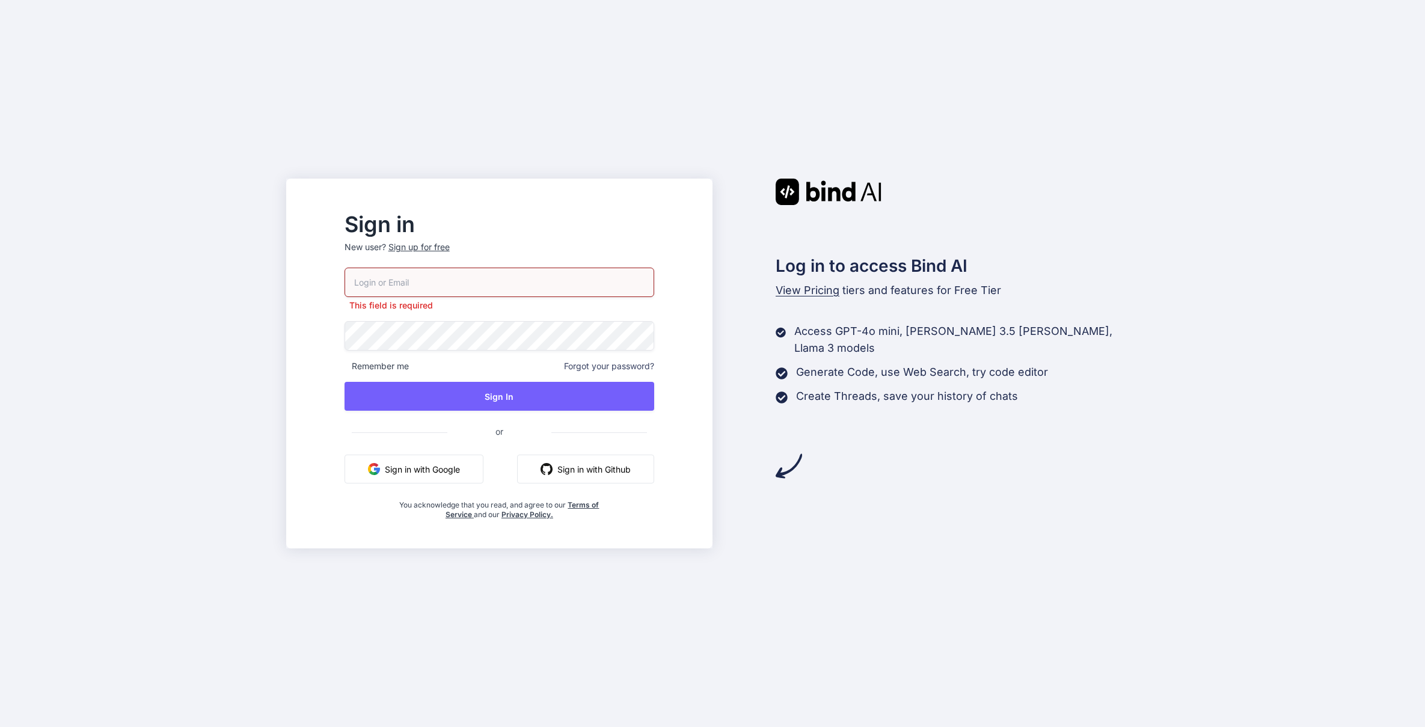
click at [472, 456] on button "Sign in with Google" at bounding box center [413, 469] width 139 height 29
click at [432, 473] on button "Sign in with Google" at bounding box center [413, 469] width 139 height 29
click at [450, 247] on div "Sign up for free" at bounding box center [418, 247] width 61 height 12
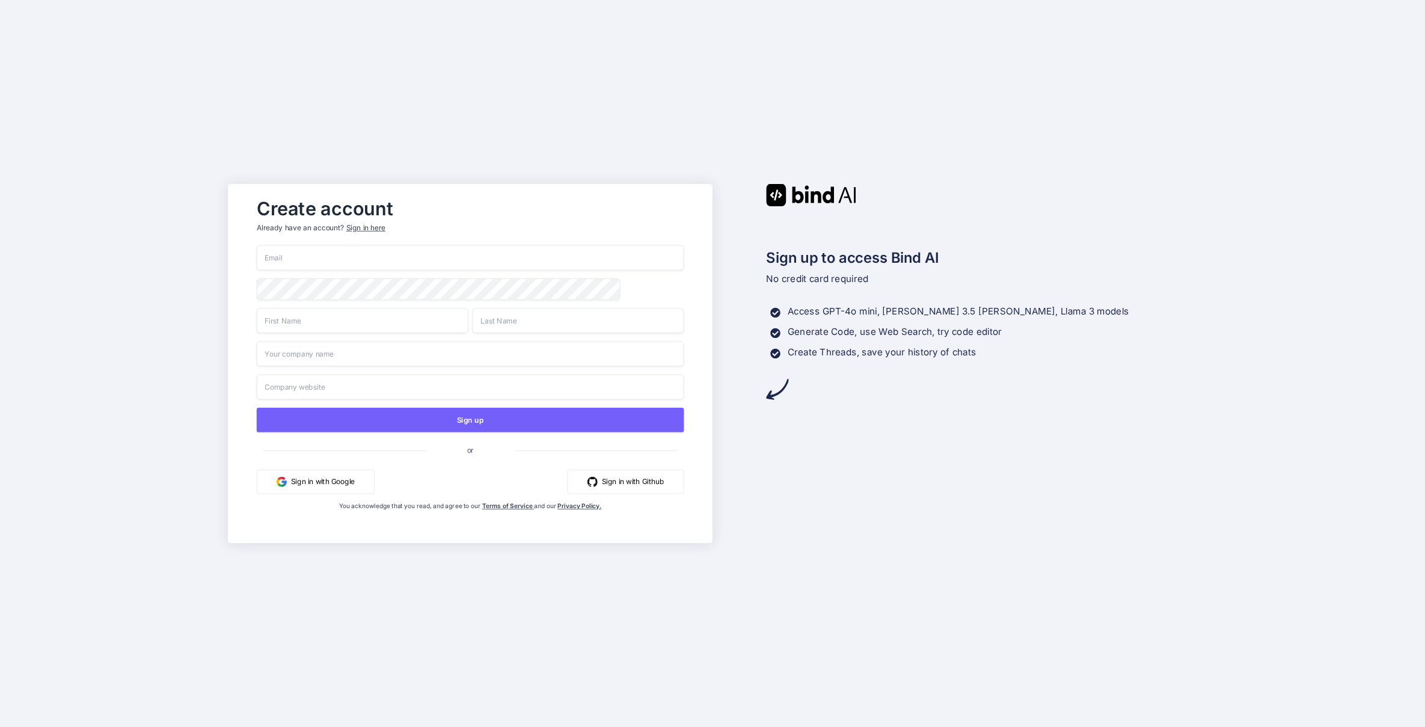
click at [340, 493] on button "Sign in with Google" at bounding box center [316, 482] width 118 height 25
